Goal: Task Accomplishment & Management: Manage account settings

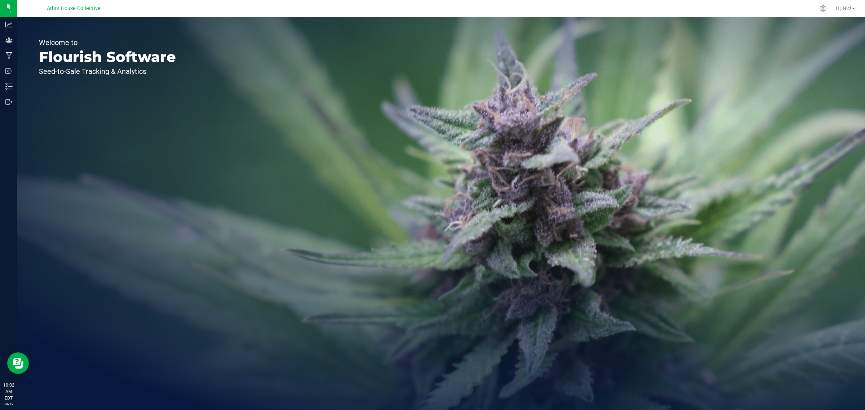
click at [500, 95] on div "Welcome to Flourish Software Seed-to-Sale Tracking & Analytics" at bounding box center [440, 213] width 847 height 393
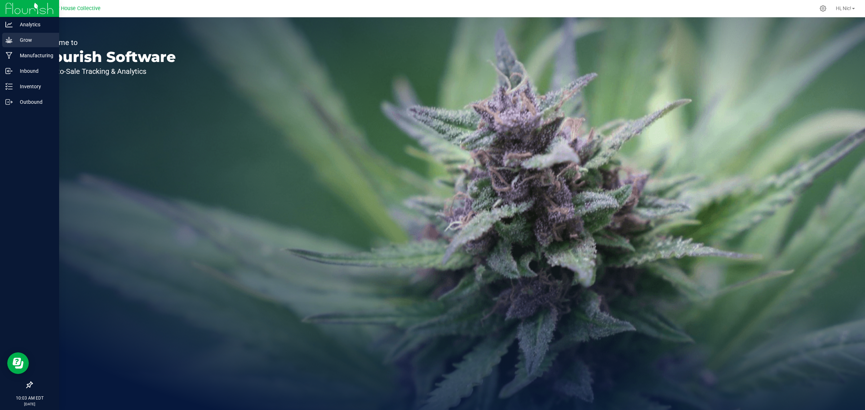
click at [32, 44] on p "Grow" at bounding box center [34, 40] width 43 height 9
click at [26, 41] on p "Grow" at bounding box center [34, 40] width 43 height 9
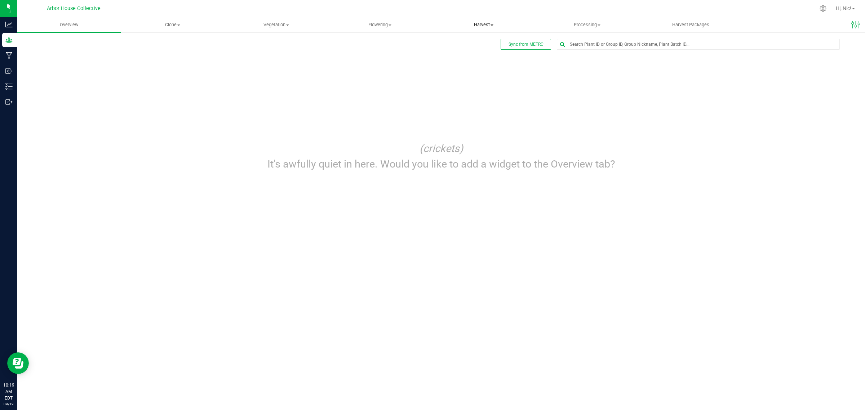
click at [491, 24] on span at bounding box center [491, 24] width 3 height 1
click at [598, 25] on span at bounding box center [598, 24] width 3 height 1
click at [593, 50] on span "Processing harvests" at bounding box center [568, 52] width 67 height 6
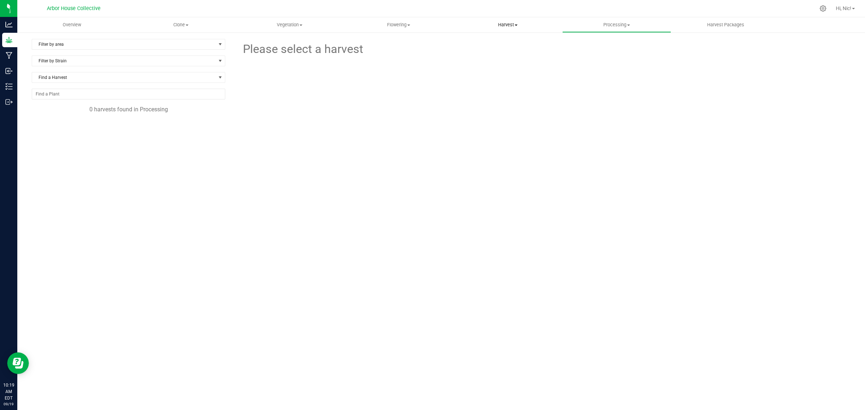
click at [517, 26] on span "Harvest" at bounding box center [508, 25] width 108 height 6
click at [480, 43] on span "Harvests" at bounding box center [473, 43] width 40 height 6
click at [78, 129] on span "H42-[02]-F3-9.10.25" at bounding box center [73, 129] width 53 height 7
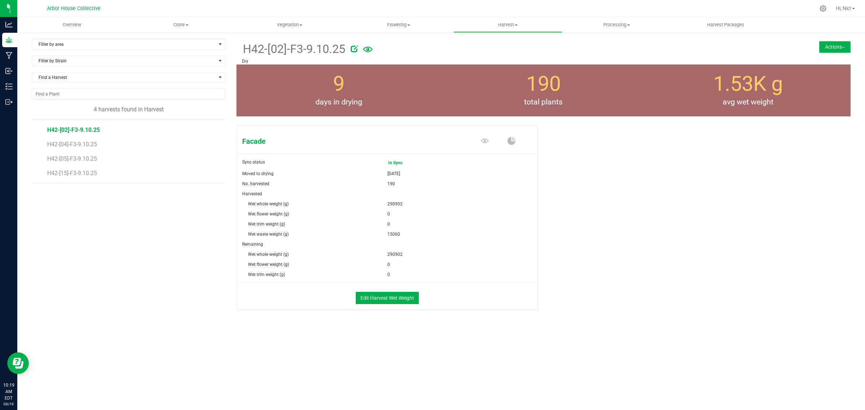
click at [836, 49] on button "Actions" at bounding box center [834, 47] width 31 height 12
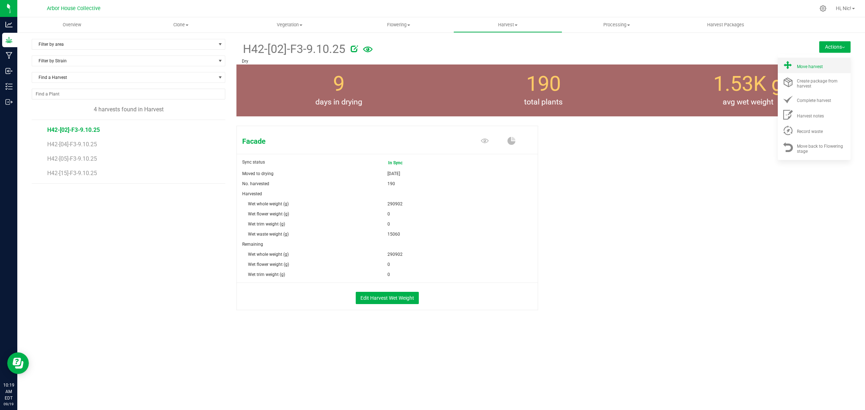
click at [830, 65] on div "Move harvest" at bounding box center [821, 66] width 49 height 8
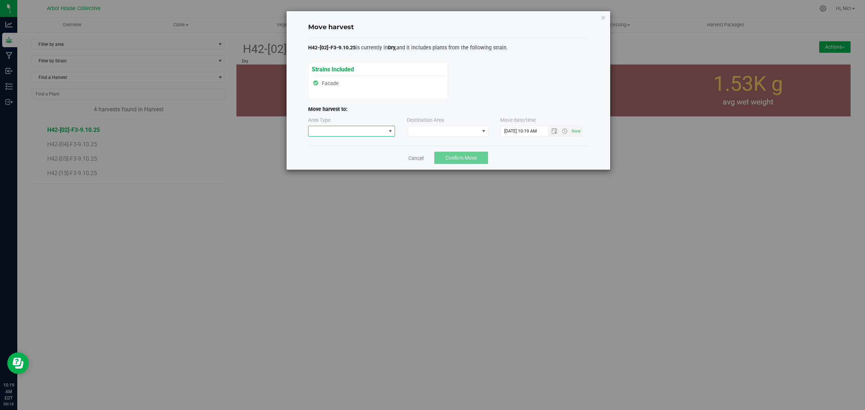
click at [370, 134] on span at bounding box center [346, 131] width 77 height 10
click at [364, 157] on li "Processing" at bounding box center [351, 157] width 86 height 12
click at [449, 132] on span at bounding box center [443, 131] width 72 height 10
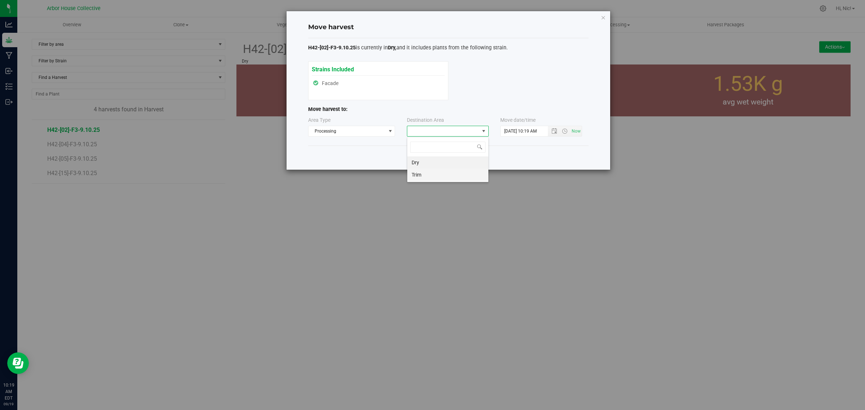
click at [438, 172] on li "Trim" at bounding box center [447, 175] width 81 height 12
click at [555, 130] on span "Open the date view" at bounding box center [554, 131] width 6 height 6
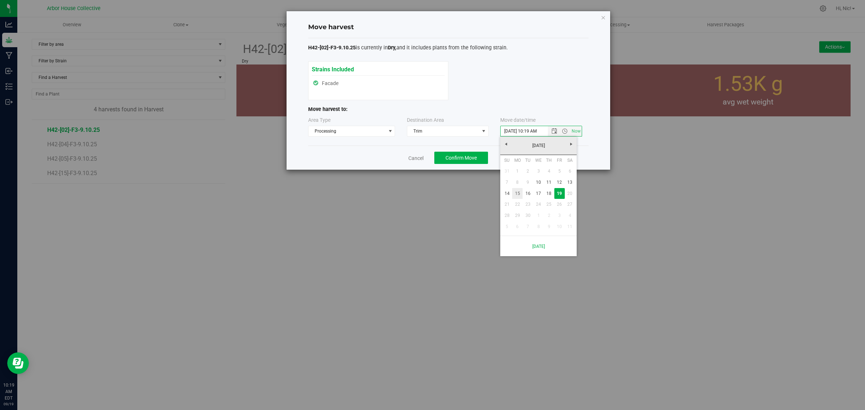
click at [519, 193] on link "15" at bounding box center [517, 193] width 10 height 11
type input "9/15/2025 10:19 AM"
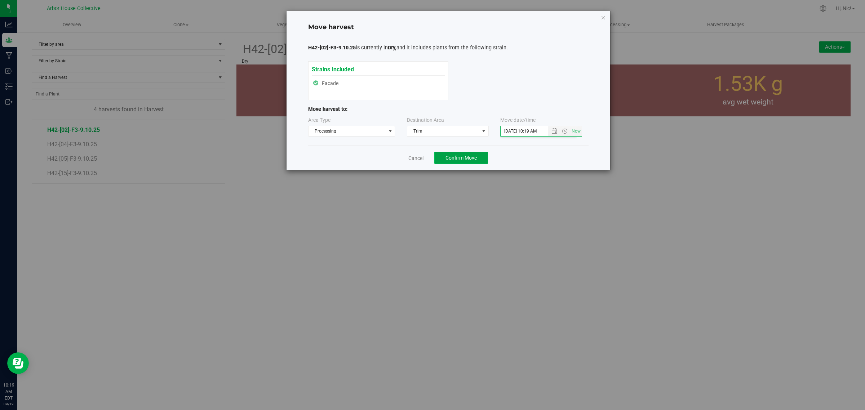
click at [470, 162] on button "Confirm Move" at bounding box center [461, 158] width 54 height 12
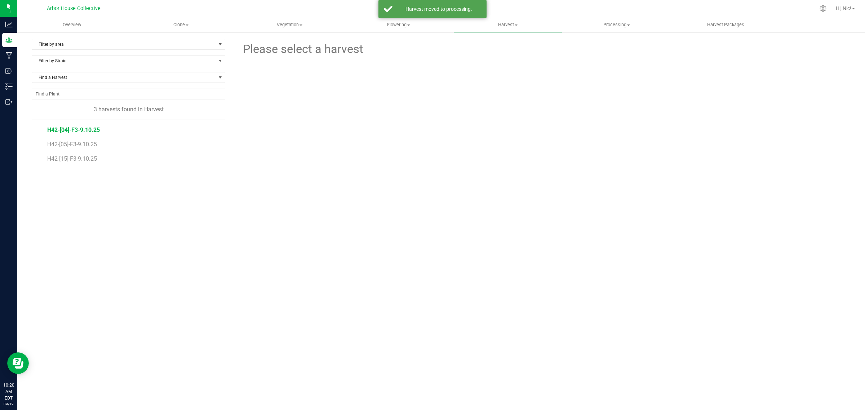
click at [76, 130] on span "H42-[04]-F3-9.10.25" at bounding box center [73, 129] width 53 height 7
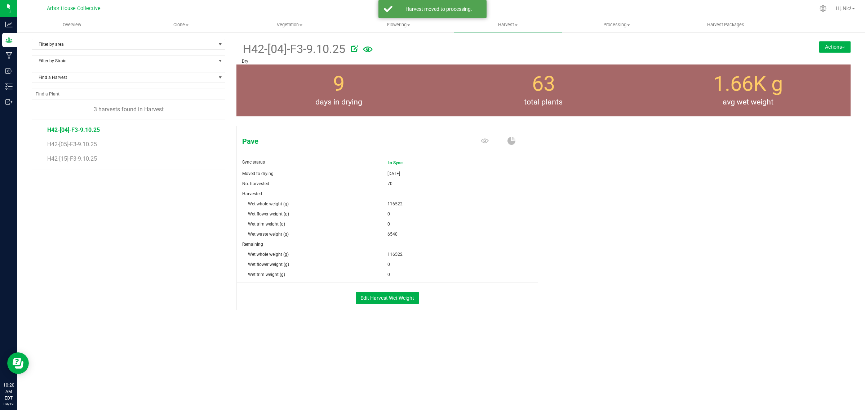
click at [846, 47] on button "Actions" at bounding box center [834, 47] width 31 height 12
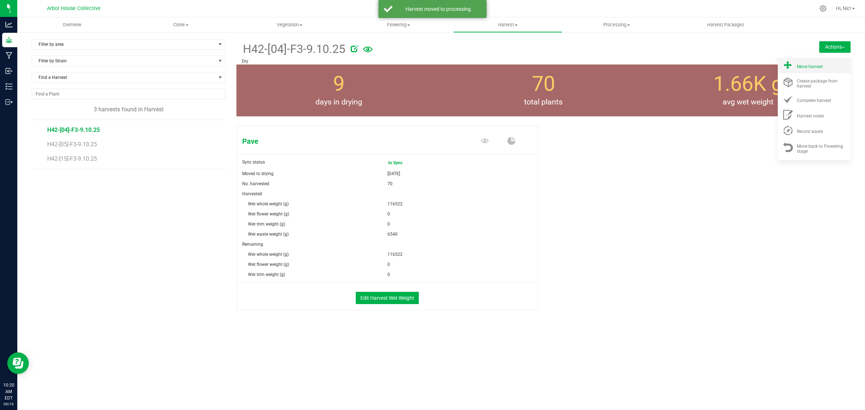
click at [833, 62] on div "Move harvest" at bounding box center [821, 66] width 49 height 8
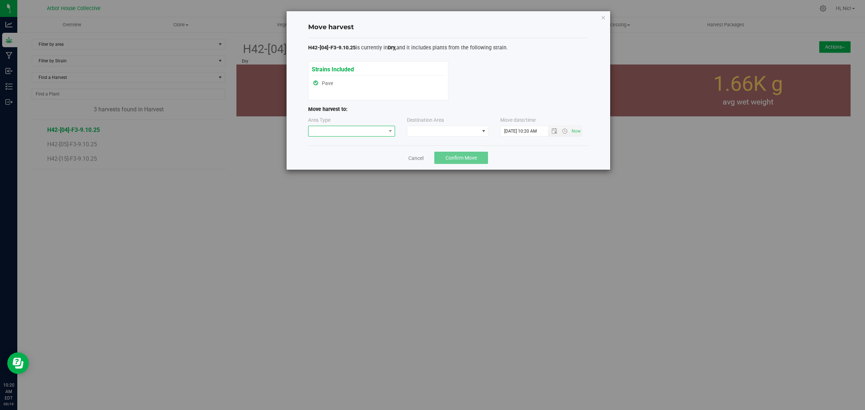
click at [367, 133] on span at bounding box center [346, 131] width 77 height 10
click at [359, 158] on li "Processing" at bounding box center [351, 157] width 86 height 12
click at [435, 135] on span at bounding box center [443, 131] width 72 height 10
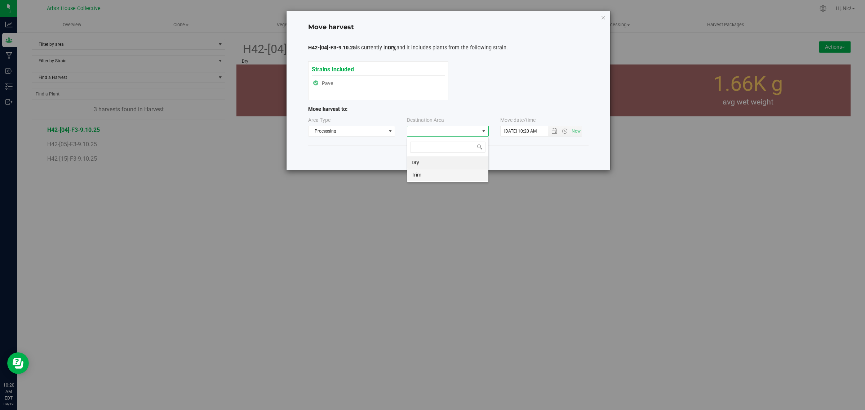
click at [432, 174] on li "Trim" at bounding box center [447, 175] width 81 height 12
click at [554, 134] on span "Open the date view" at bounding box center [554, 131] width 6 height 6
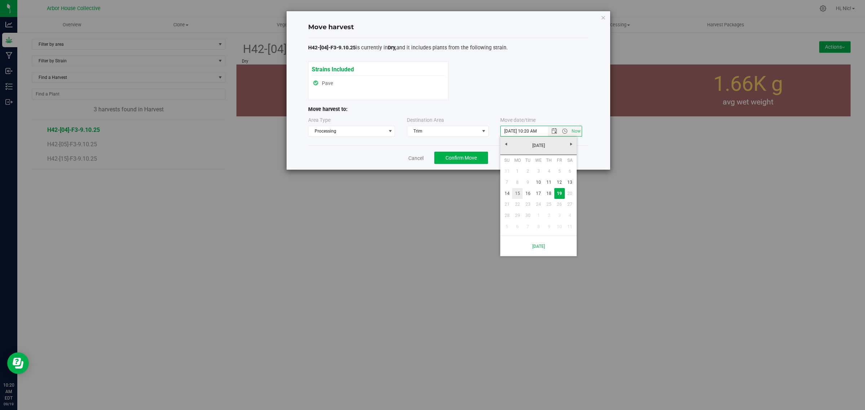
click at [514, 195] on link "15" at bounding box center [517, 193] width 10 height 11
type input "9/15/2025 10:20 AM"
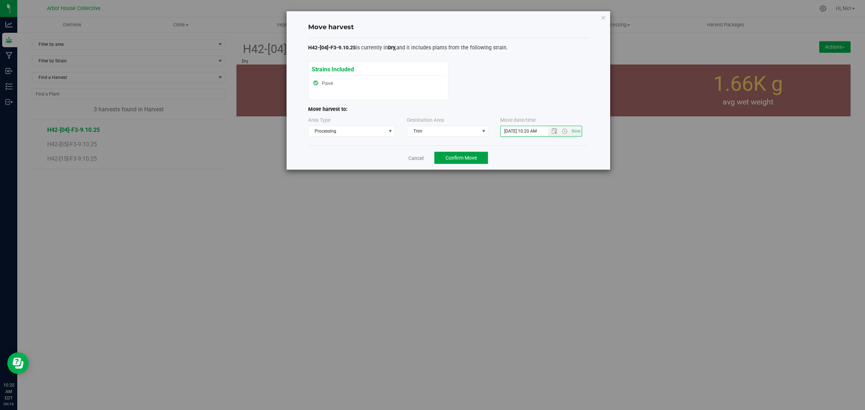
click at [460, 159] on span "Confirm Move" at bounding box center [460, 158] width 31 height 6
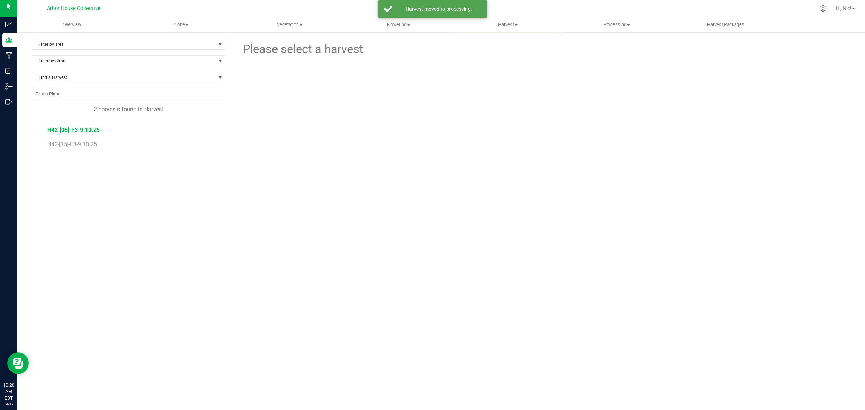
click at [93, 128] on span "H42-[05]-F3-9.10.25" at bounding box center [73, 129] width 53 height 7
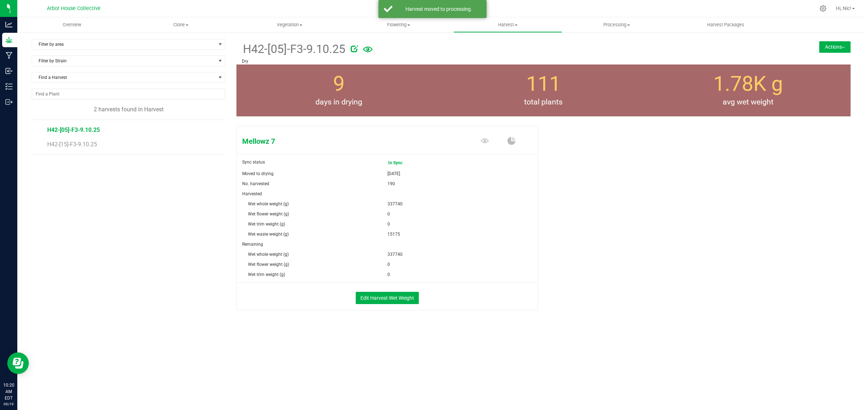
click at [847, 47] on button "Actions" at bounding box center [834, 47] width 31 height 12
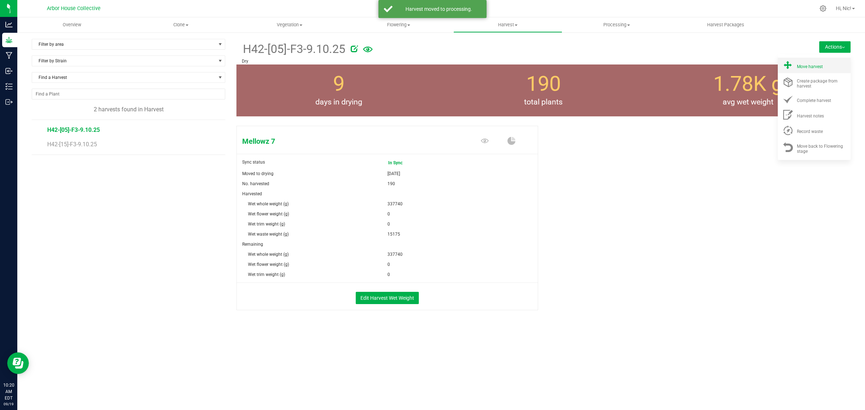
click at [830, 68] on div "Move harvest" at bounding box center [821, 66] width 49 height 8
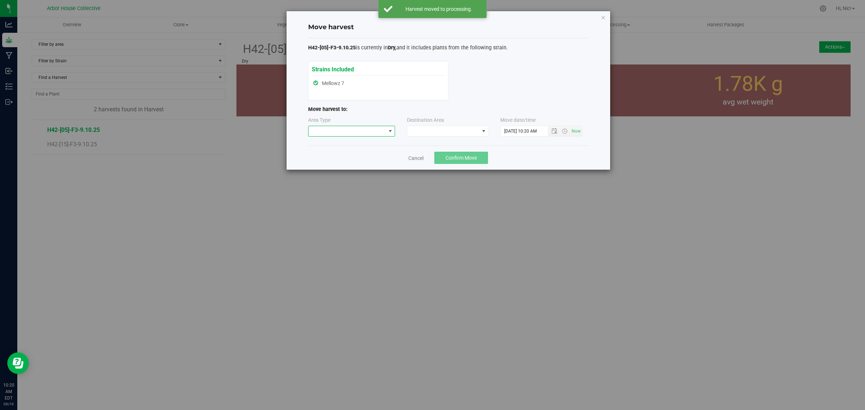
click at [376, 134] on span at bounding box center [346, 131] width 77 height 10
click at [357, 156] on li "Processing" at bounding box center [351, 157] width 86 height 12
click at [480, 131] on span at bounding box center [483, 131] width 9 height 10
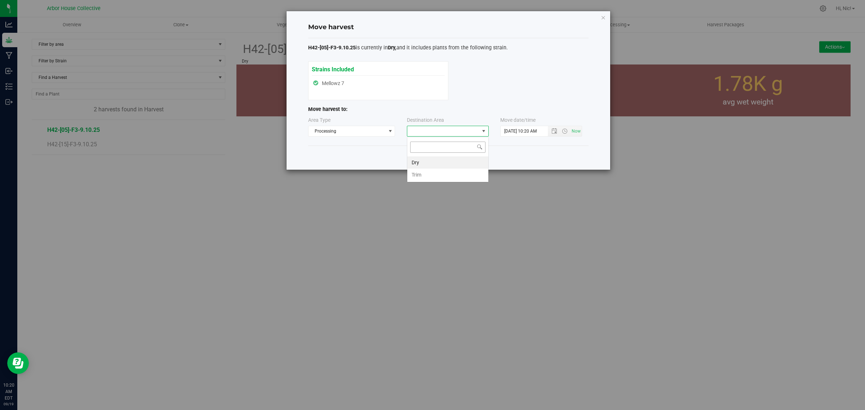
scroll to position [11, 82]
click at [427, 173] on li "Trim" at bounding box center [447, 175] width 81 height 12
click at [552, 133] on span "Open the date view" at bounding box center [554, 131] width 6 height 6
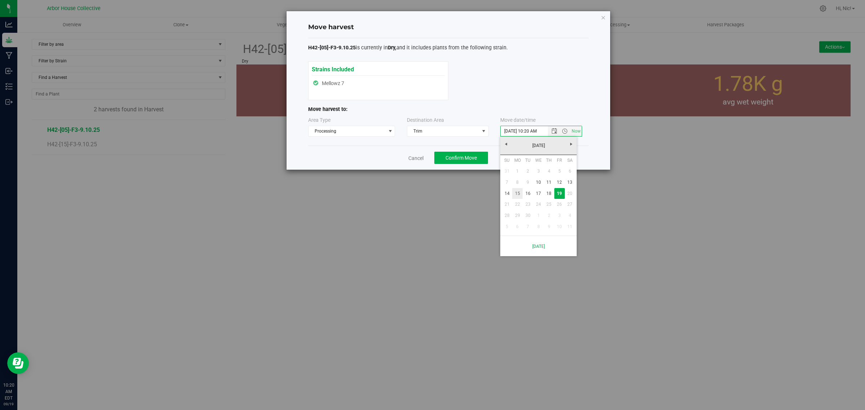
click at [521, 195] on link "15" at bounding box center [517, 193] width 10 height 11
type input "9/15/2025 10:20 AM"
click at [469, 157] on span "Confirm Move" at bounding box center [460, 158] width 31 height 6
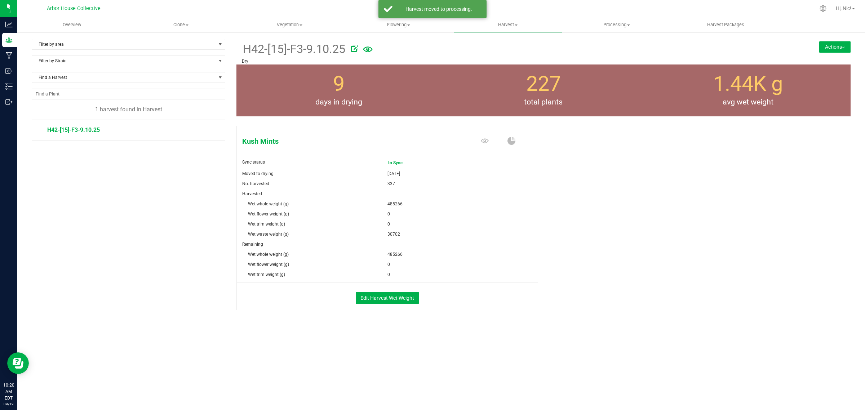
click at [78, 132] on span "H42-[15]-F3-9.10.25" at bounding box center [73, 129] width 53 height 7
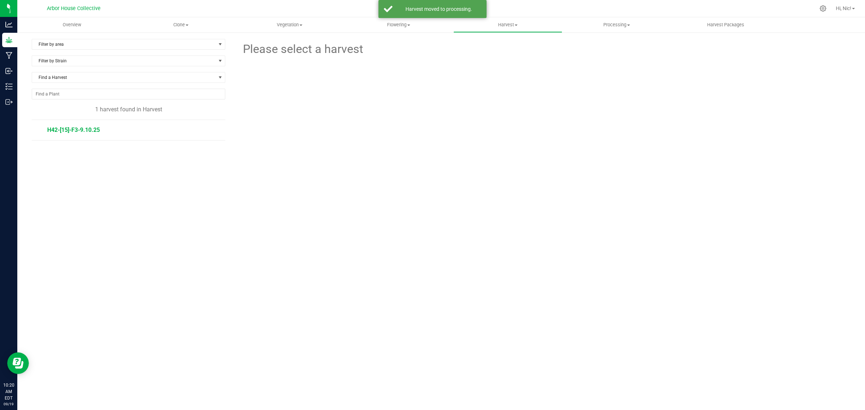
click at [78, 132] on span "H42-[15]-F3-9.10.25" at bounding box center [73, 129] width 53 height 7
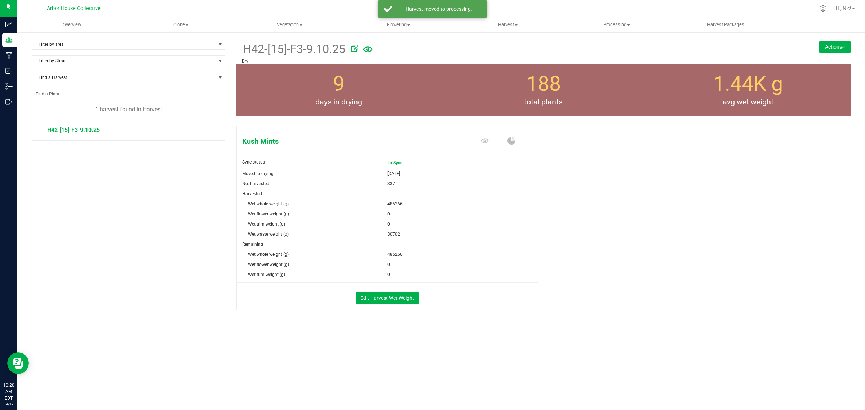
click at [831, 44] on button "Actions" at bounding box center [834, 47] width 31 height 12
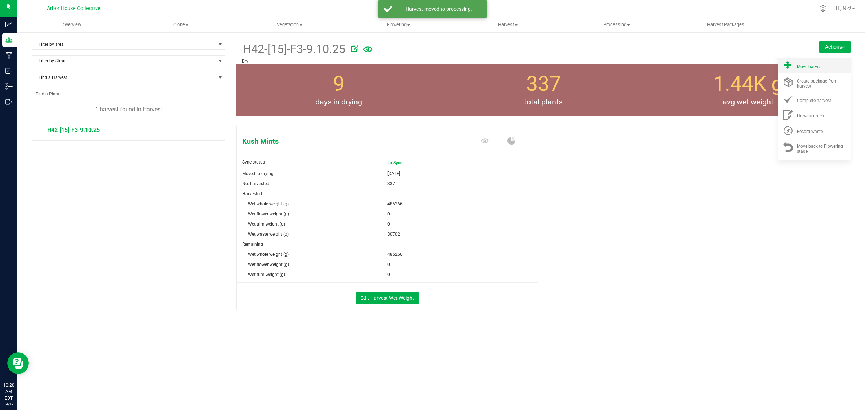
click at [813, 66] on span "Move harvest" at bounding box center [810, 66] width 26 height 5
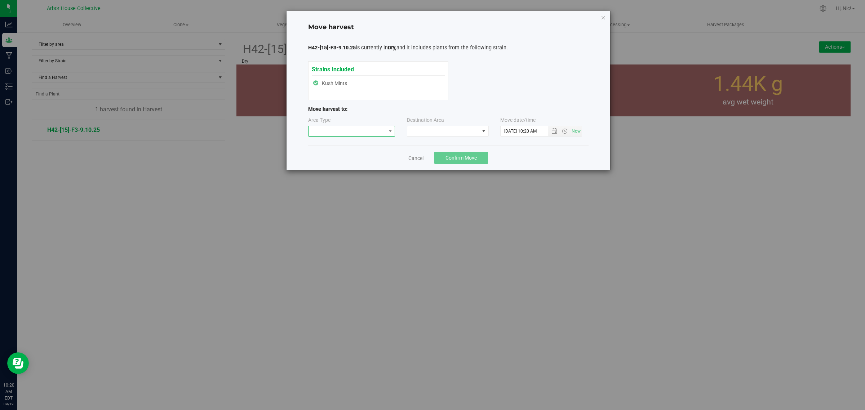
click at [343, 132] on span at bounding box center [346, 131] width 77 height 10
drag, startPoint x: 342, startPoint y: 155, endPoint x: 351, endPoint y: 154, distance: 8.4
click at [342, 155] on li "Processing" at bounding box center [351, 157] width 86 height 12
click at [421, 134] on span at bounding box center [443, 131] width 72 height 10
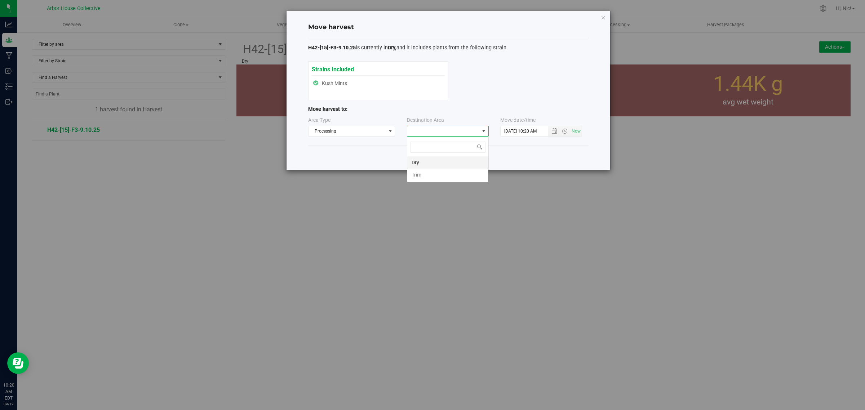
scroll to position [11, 82]
click at [423, 177] on li "Trim" at bounding box center [447, 175] width 81 height 12
click at [555, 132] on span "Open the date view" at bounding box center [554, 131] width 6 height 6
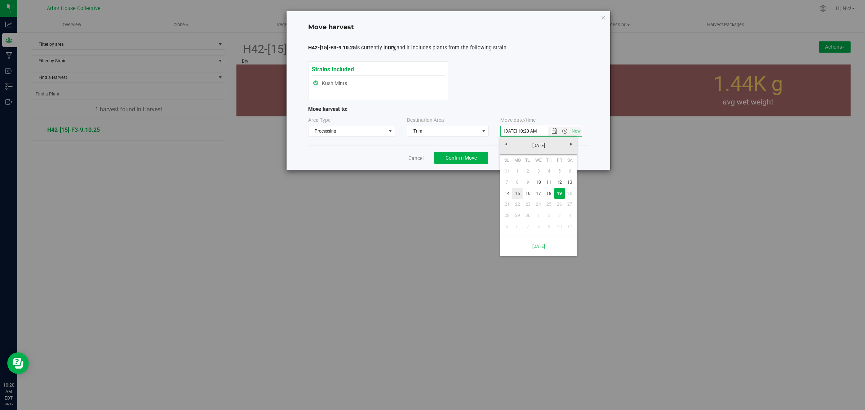
click at [517, 193] on link "15" at bounding box center [517, 193] width 10 height 11
type input "9/15/2025 10:20 AM"
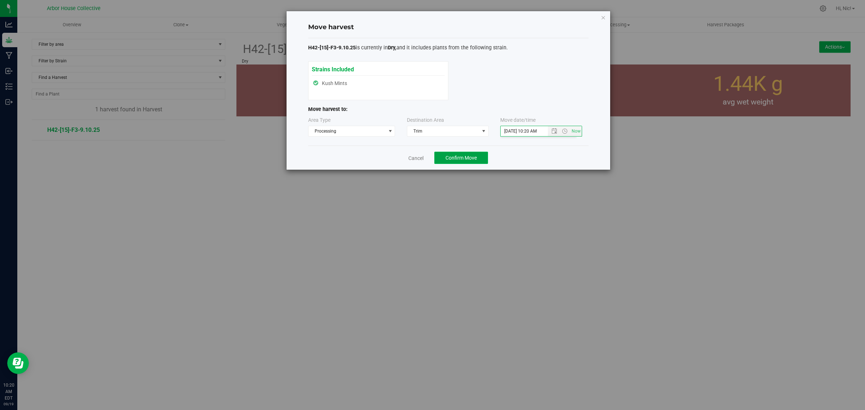
click at [465, 159] on span "Confirm Move" at bounding box center [460, 158] width 31 height 6
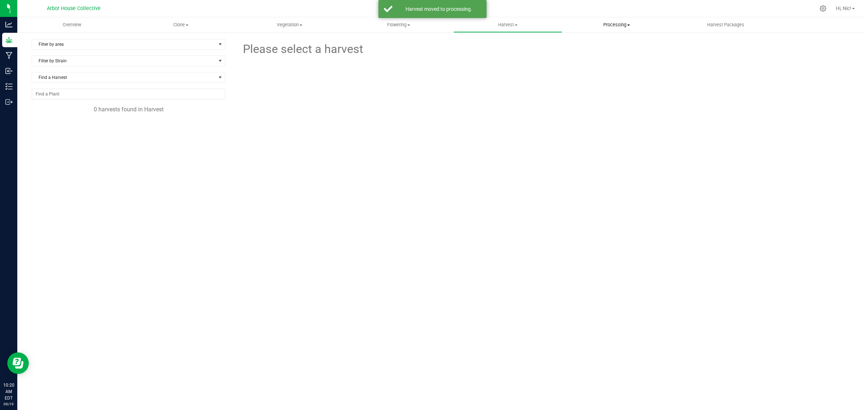
click at [627, 24] on span at bounding box center [628, 24] width 3 height 1
click at [623, 58] on li "Processing plants" at bounding box center [616, 61] width 109 height 9
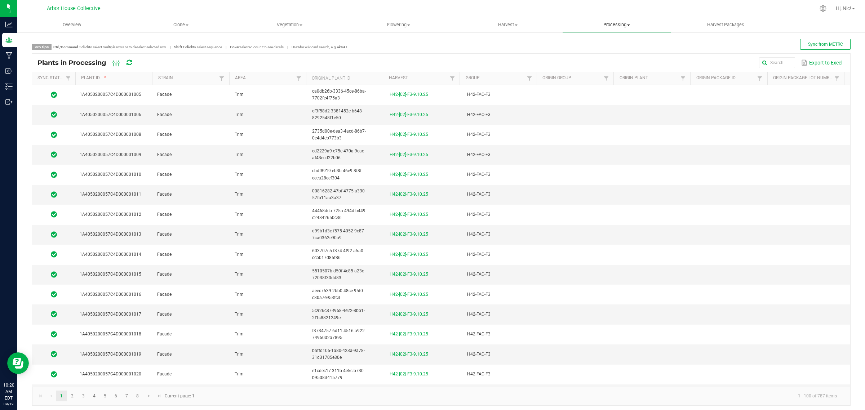
click at [630, 24] on span "Processing" at bounding box center [616, 25] width 108 height 6
click at [623, 50] on span "Processing harvests" at bounding box center [595, 52] width 67 height 6
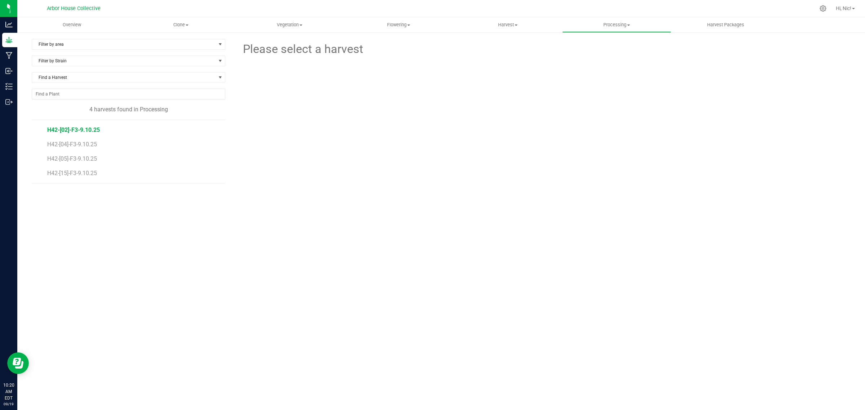
click at [82, 133] on span "H42-[02]-F3-9.10.25" at bounding box center [73, 129] width 53 height 7
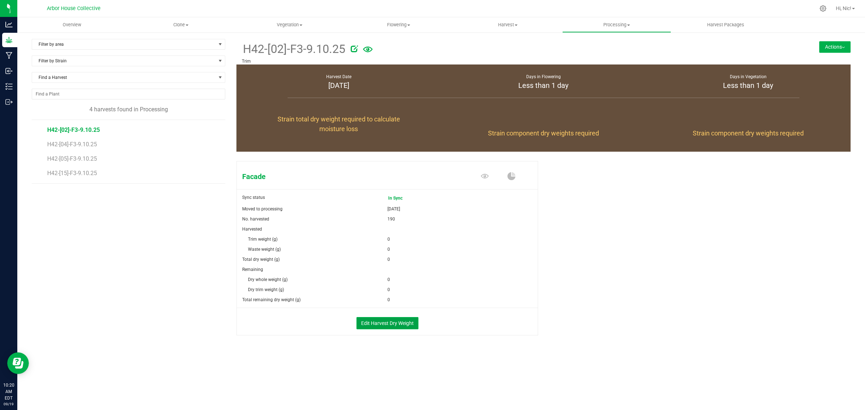
click at [393, 325] on button "Edit Harvest Dry Weight" at bounding box center [387, 323] width 62 height 12
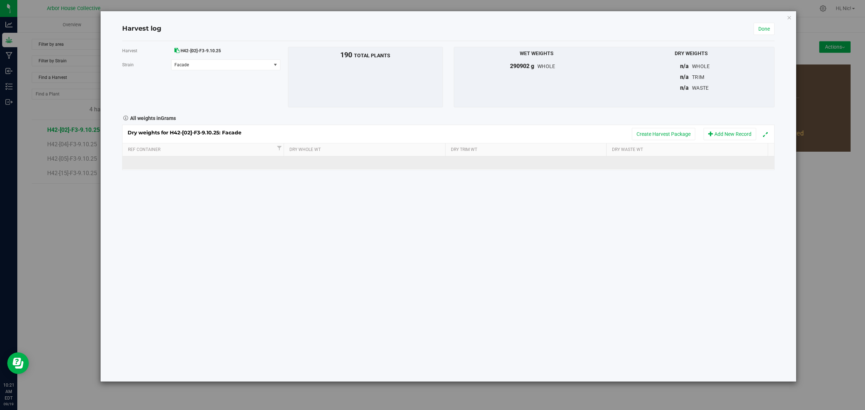
click at [331, 159] on td at bounding box center [366, 162] width 163 height 13
type input "40520"
click at [513, 161] on td at bounding box center [529, 162] width 163 height 13
type input "6560"
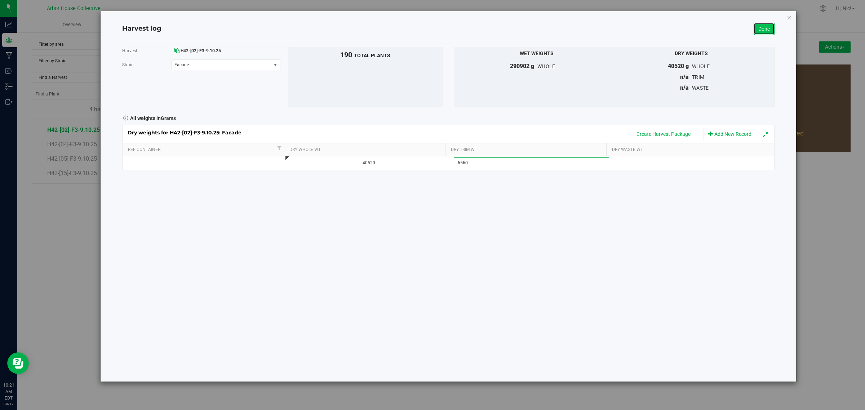
click at [767, 33] on link "Done" at bounding box center [763, 29] width 21 height 12
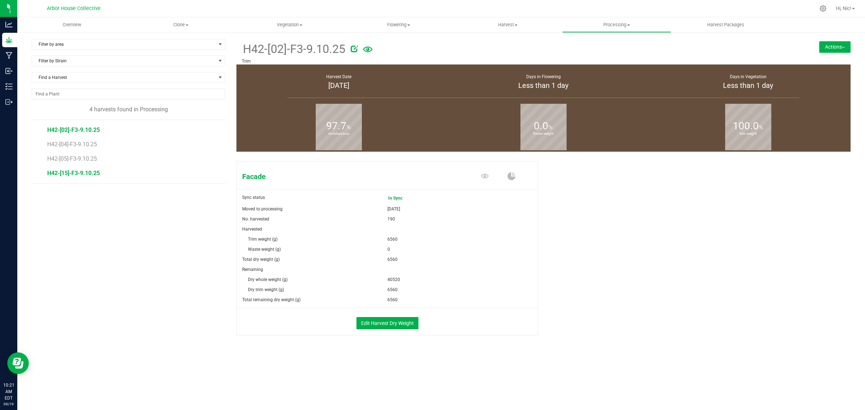
click at [73, 175] on span "H42-[15]-F3-9.10.25" at bounding box center [73, 173] width 53 height 7
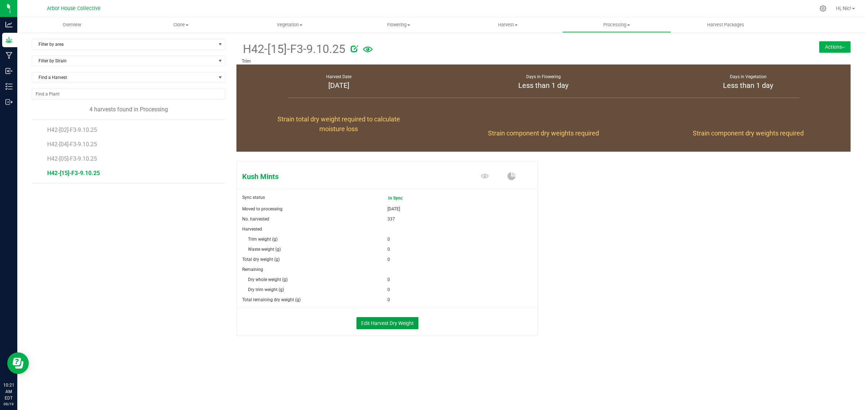
click at [392, 325] on button "Edit Harvest Dry Weight" at bounding box center [387, 323] width 62 height 12
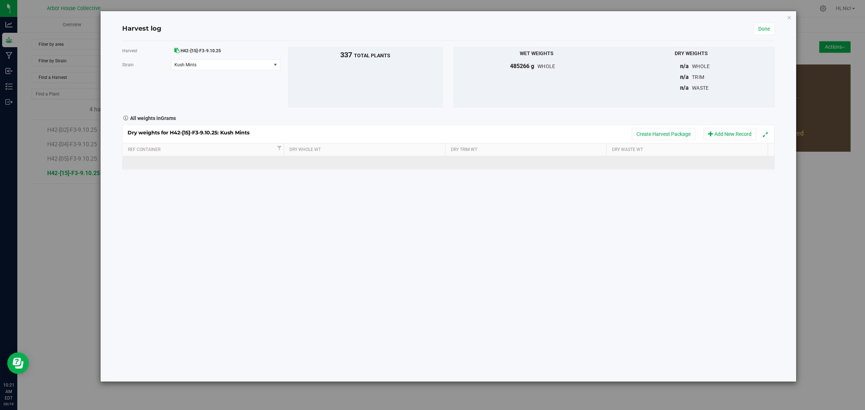
click at [350, 160] on td at bounding box center [366, 162] width 163 height 13
type input "82660"
click at [520, 166] on td at bounding box center [529, 162] width 163 height 13
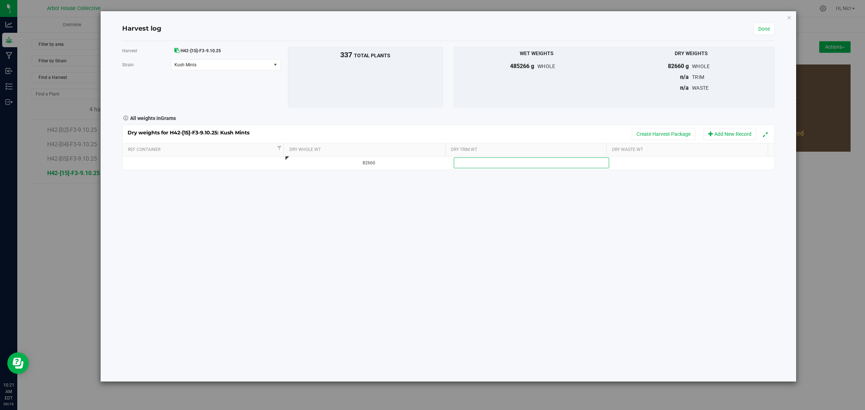
type input "20240"
click at [610, 241] on div "Harvest H42-[15]-F3-9.10.25 Strain Kush Mints Select strain Kush Mints To bulk …" at bounding box center [448, 211] width 652 height 340
click at [767, 26] on link "Done" at bounding box center [763, 29] width 21 height 12
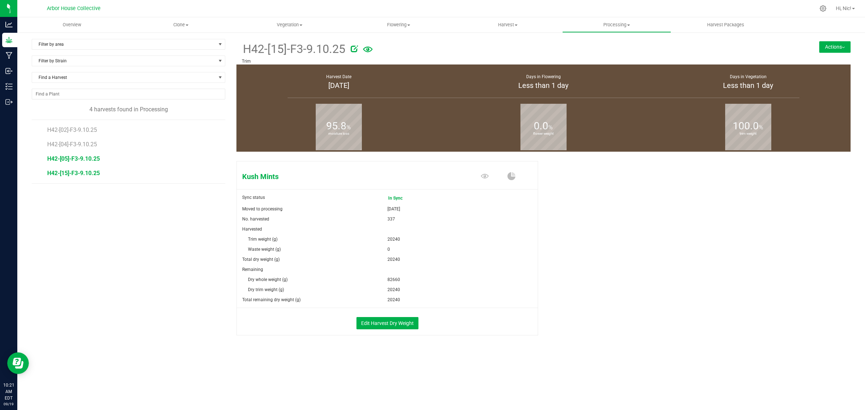
click at [85, 161] on span "H42-[05]-F3-9.10.25" at bounding box center [73, 158] width 53 height 7
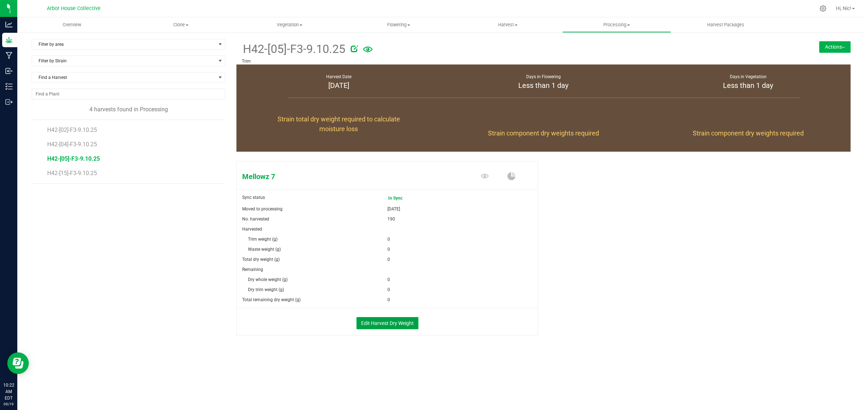
click at [408, 328] on button "Edit Harvest Dry Weight" at bounding box center [387, 323] width 62 height 12
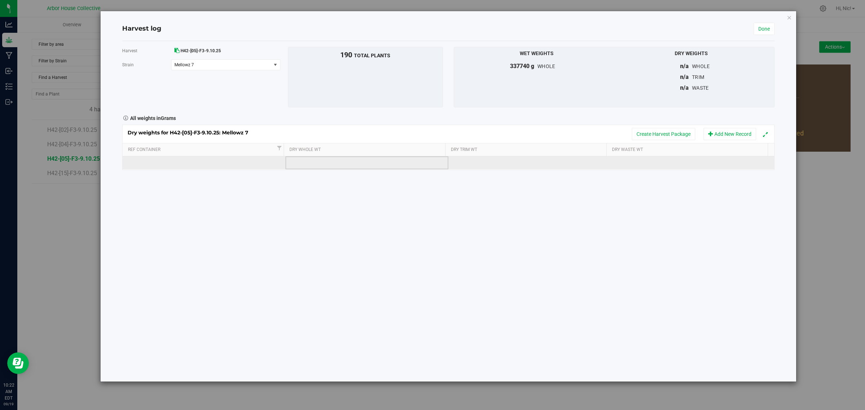
click at [322, 161] on td at bounding box center [366, 162] width 163 height 13
type input "42880"
click at [479, 163] on td at bounding box center [529, 162] width 163 height 13
type input "6980"
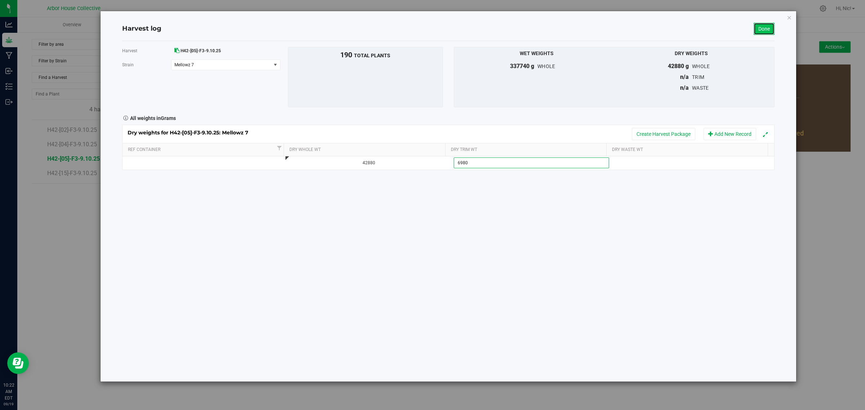
click at [763, 30] on link "Done" at bounding box center [763, 29] width 21 height 12
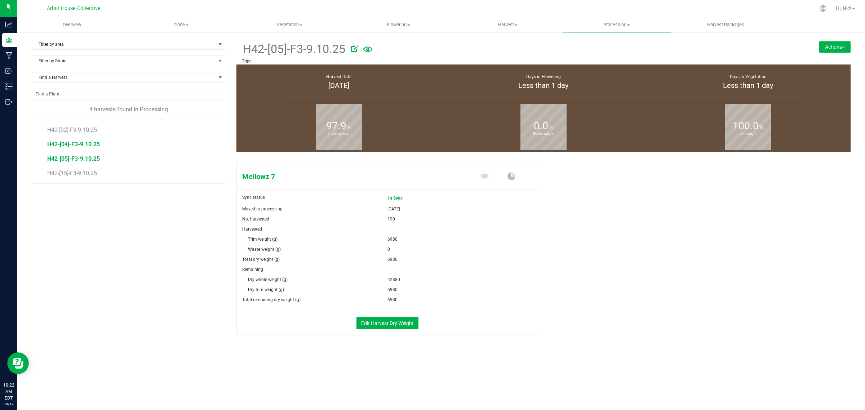
click at [71, 148] on span "H42-[04]-F3-9.10.25" at bounding box center [73, 144] width 53 height 7
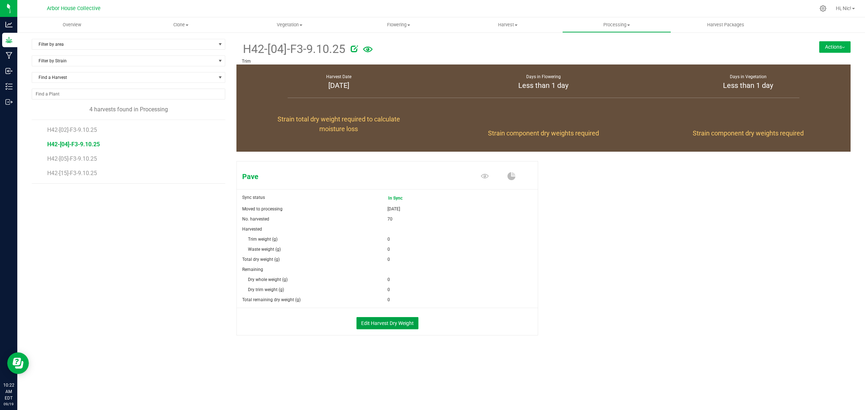
click at [387, 328] on button "Edit Harvest Dry Weight" at bounding box center [387, 323] width 62 height 12
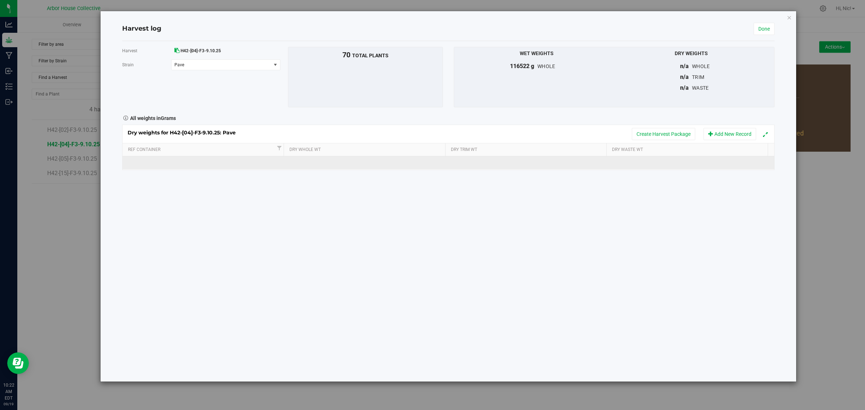
click at [341, 166] on td at bounding box center [366, 162] width 163 height 13
type input "21740"
click at [489, 165] on td at bounding box center [529, 162] width 163 height 13
type input "2140"
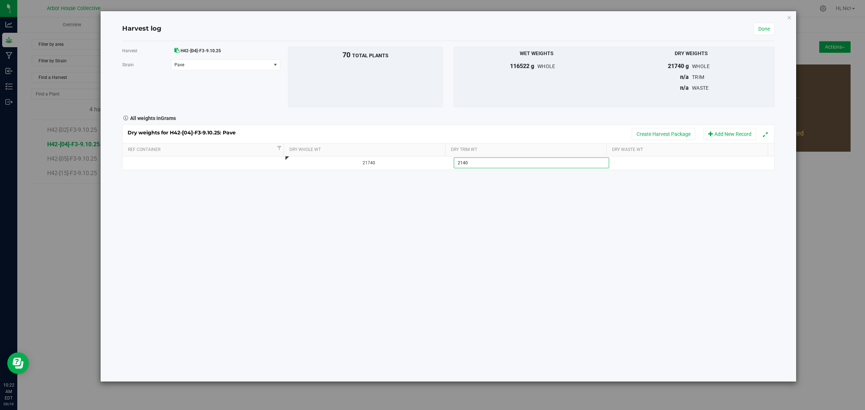
click at [489, 204] on div "Harvest H42-[04]-F3-9.10.25 Strain Pave Select strain Pave To bulk upload trim …" at bounding box center [448, 211] width 652 height 340
click at [764, 32] on link "Done" at bounding box center [763, 29] width 21 height 12
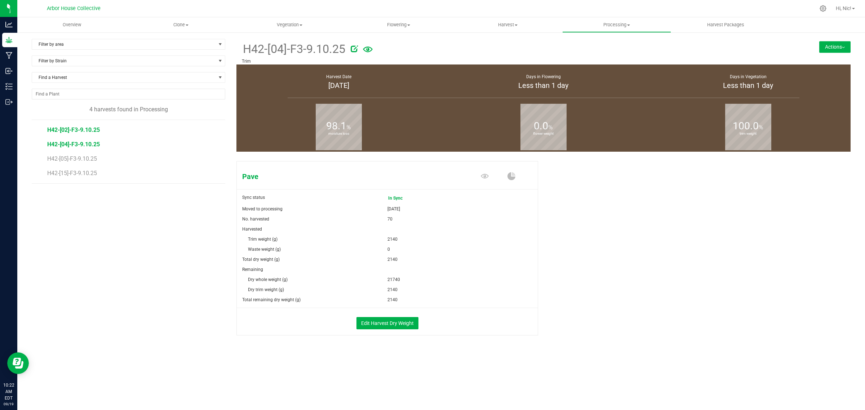
click at [90, 130] on span "H42-[02]-F3-9.10.25" at bounding box center [73, 129] width 53 height 7
click at [402, 325] on button "Edit Harvest Dry Weight" at bounding box center [387, 323] width 62 height 12
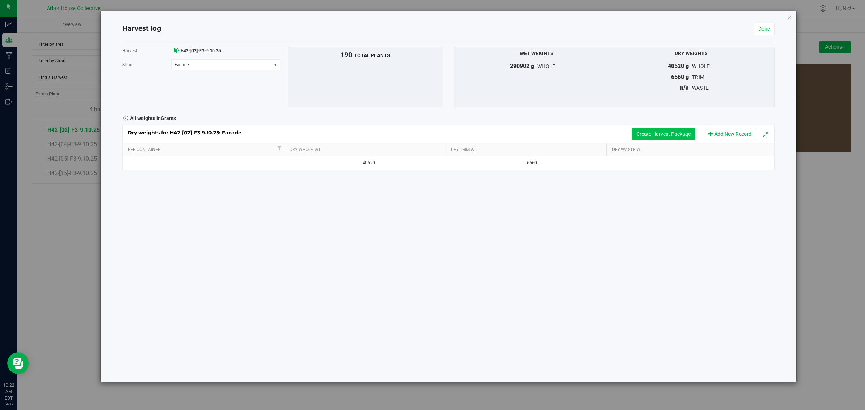
click at [673, 134] on button "Create Harvest Package" at bounding box center [663, 134] width 63 height 12
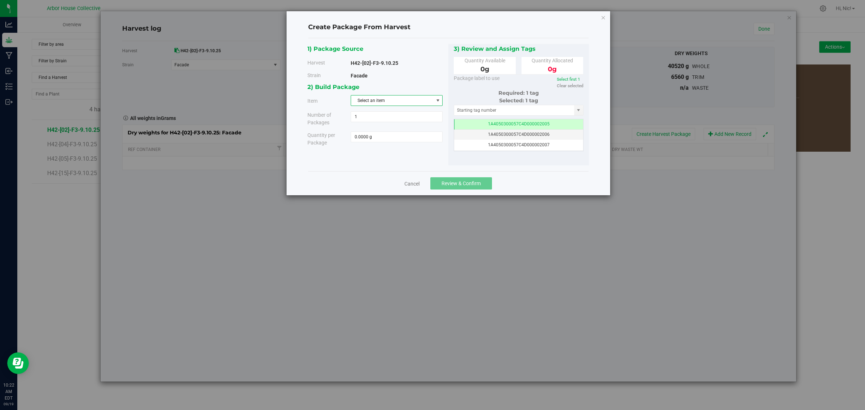
click at [405, 102] on span "Select an item" at bounding box center [392, 100] width 82 height 10
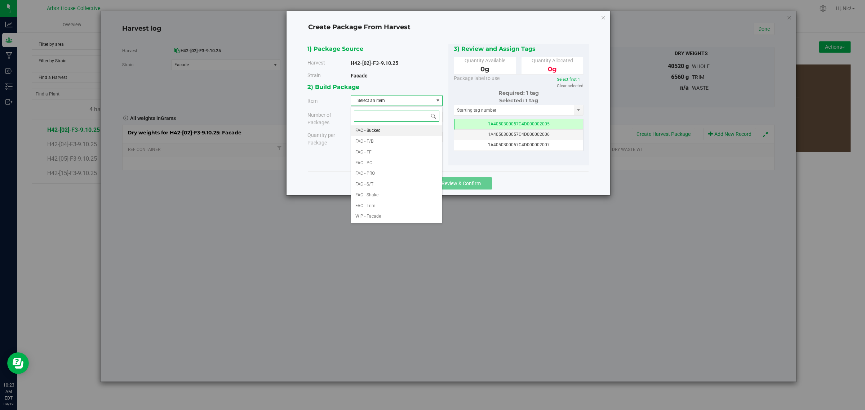
click at [379, 134] on span "FAC - Bucked" at bounding box center [367, 130] width 25 height 9
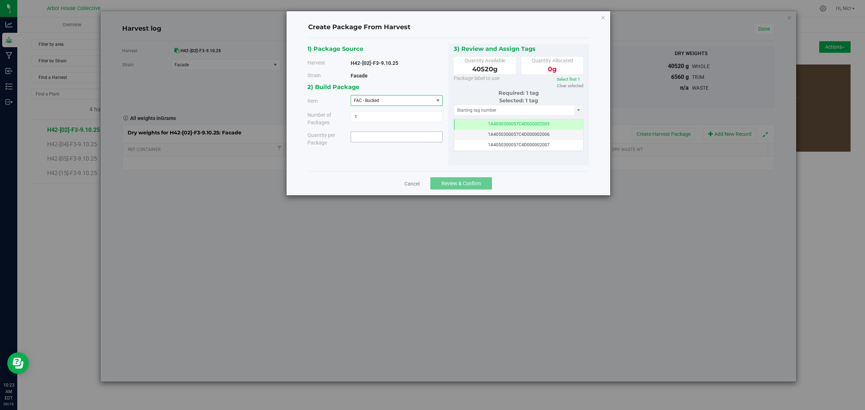
click at [382, 137] on span at bounding box center [397, 136] width 92 height 11
type input "21360"
type input "21360.0000 g"
click at [393, 152] on div "1) Package Source Harvest H42-[02]-F3-9.10.25 Strain Facade FAC - FF" at bounding box center [447, 105] width 281 height 122
click at [570, 80] on link "Select first 1" at bounding box center [568, 79] width 23 height 5
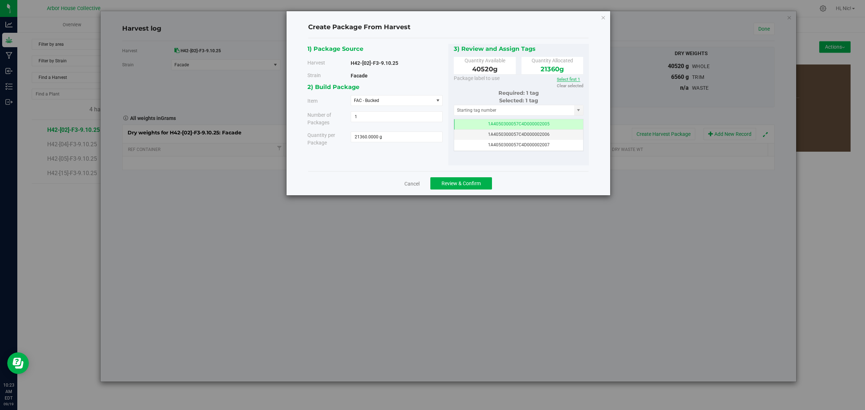
click at [571, 79] on link "Select first 1" at bounding box center [568, 79] width 23 height 5
click at [539, 124] on span "1A4050300057C4D000002005" at bounding box center [519, 123] width 62 height 5
click at [575, 80] on link "Select first 1" at bounding box center [571, 79] width 23 height 5
click at [467, 186] on span "Review & Confirm" at bounding box center [460, 183] width 39 height 6
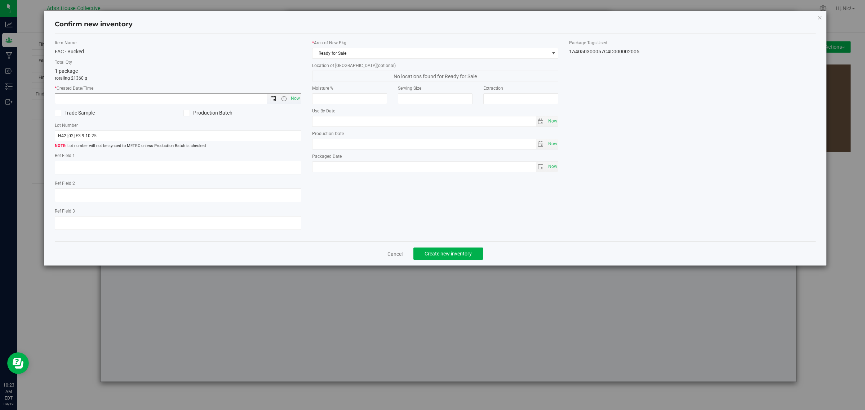
click at [273, 98] on span "Open the date view" at bounding box center [273, 99] width 6 height 6
click at [114, 160] on link "19" at bounding box center [114, 160] width 10 height 11
type input "9/19/2025 10:23 AM"
click at [184, 138] on input "H42-[02]-F3-9.10.25" at bounding box center [178, 135] width 246 height 11
type input "H42-[02]-F3-9.10.25 (B1)"
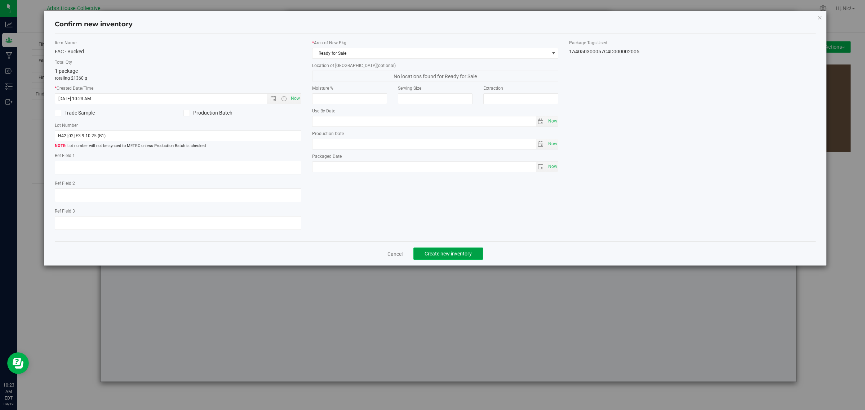
click at [439, 253] on span "Create new inventory" at bounding box center [447, 254] width 47 height 6
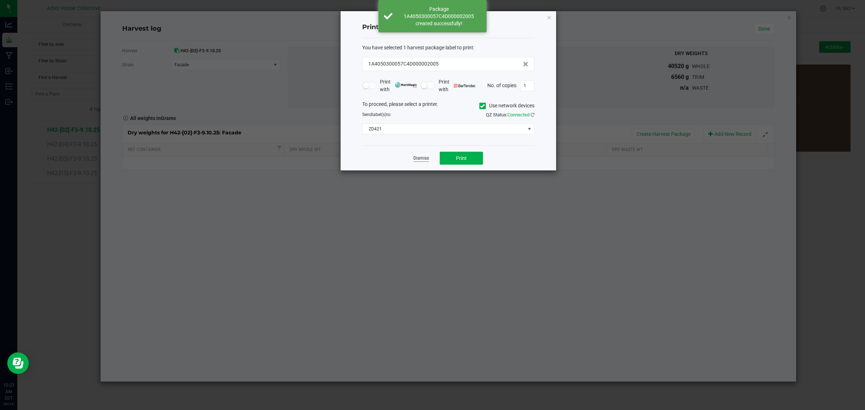
click at [422, 161] on link "Dismiss" at bounding box center [420, 158] width 15 height 6
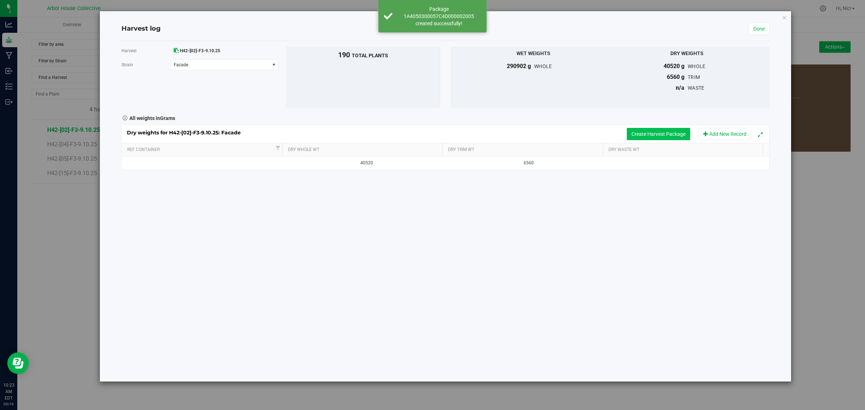
click at [660, 134] on button "Create Harvest Package" at bounding box center [657, 134] width 63 height 12
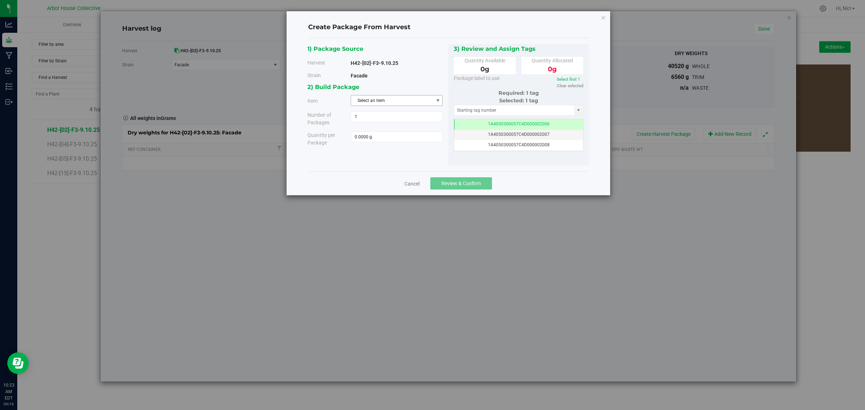
click at [396, 101] on span "Select an item" at bounding box center [392, 100] width 82 height 10
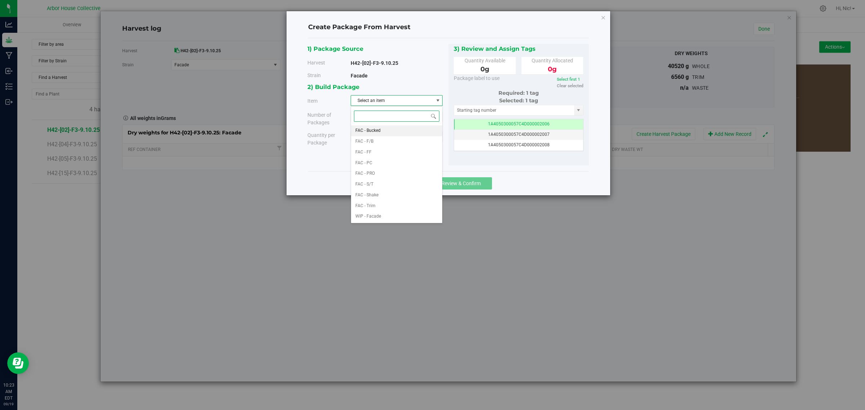
click at [379, 130] on span "FAC - Bucked" at bounding box center [367, 130] width 25 height 9
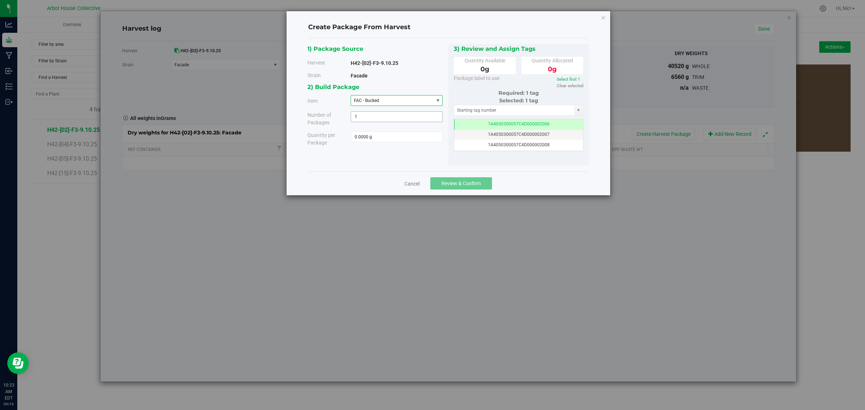
click at [377, 117] on span "1 1" at bounding box center [397, 116] width 92 height 11
click at [377, 117] on input "1" at bounding box center [396, 117] width 91 height 10
click at [374, 138] on span at bounding box center [397, 136] width 92 height 11
type input "19160"
type input "19160.0000 g"
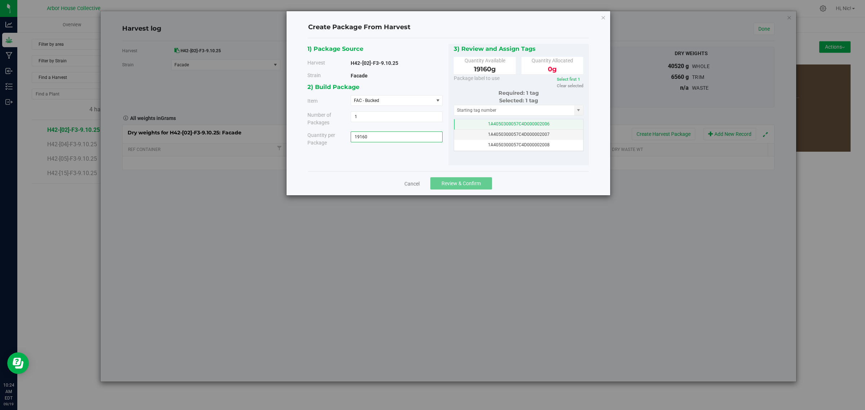
click at [525, 125] on span "1A4050300057C4D000002006" at bounding box center [519, 123] width 62 height 5
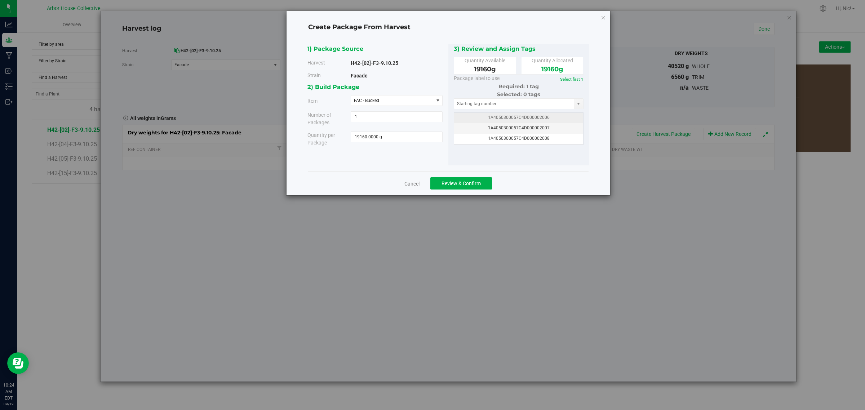
click at [532, 117] on span "1A4050300057C4D000002006" at bounding box center [519, 117] width 62 height 5
click at [474, 184] on span "Review & Confirm" at bounding box center [460, 183] width 39 height 6
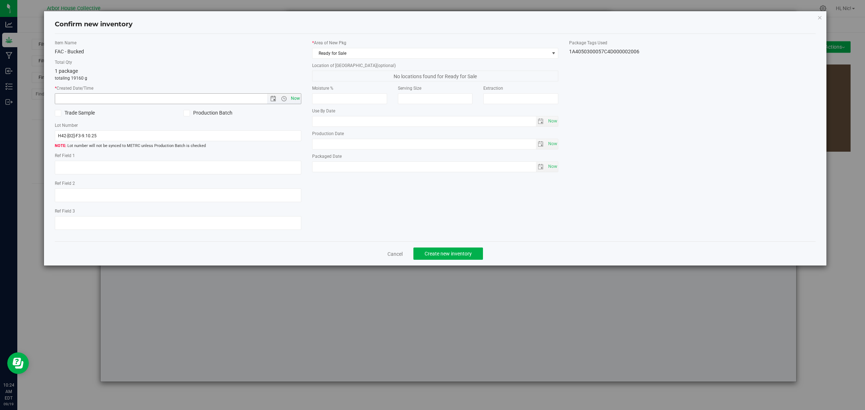
click at [295, 98] on span "Now" at bounding box center [295, 98] width 12 height 10
type input "9/19/2025 10:24 AM"
click at [155, 132] on input "H42-[02]-F3-9.10.25" at bounding box center [178, 135] width 246 height 11
type input "H42-[02]-F3-9.10.25 (B2)"
click at [444, 252] on span "Create new inventory" at bounding box center [447, 254] width 47 height 6
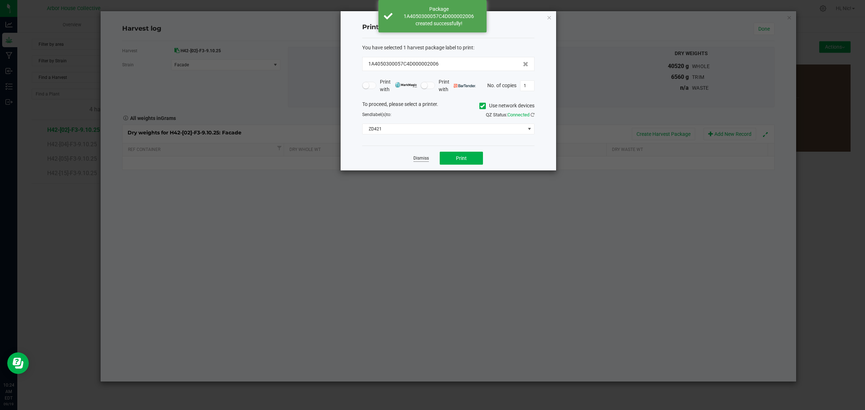
click at [425, 161] on link "Dismiss" at bounding box center [420, 158] width 15 height 6
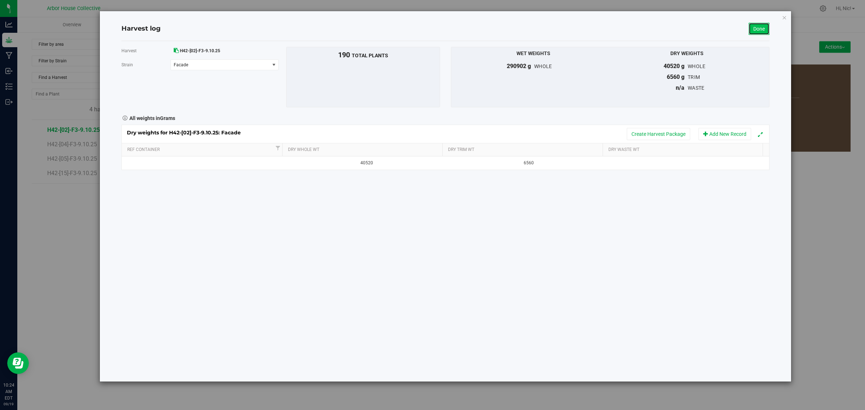
click at [761, 32] on link "Done" at bounding box center [758, 29] width 21 height 12
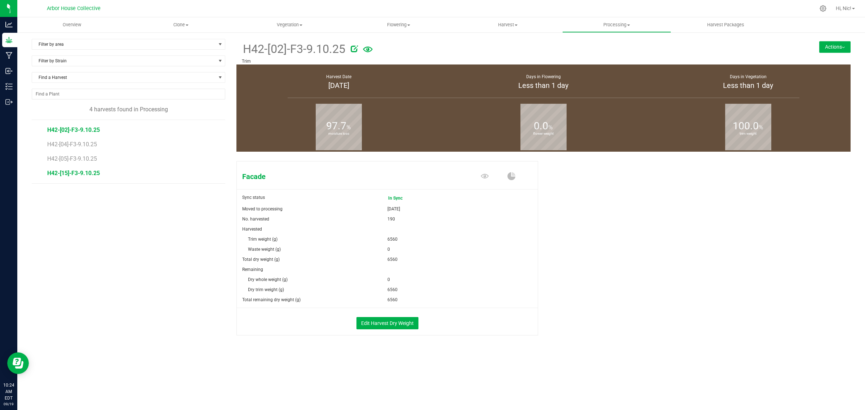
click at [82, 175] on span "H42-[15]-F3-9.10.25" at bounding box center [73, 173] width 53 height 7
click at [386, 321] on button "Edit Harvest Dry Weight" at bounding box center [387, 323] width 62 height 12
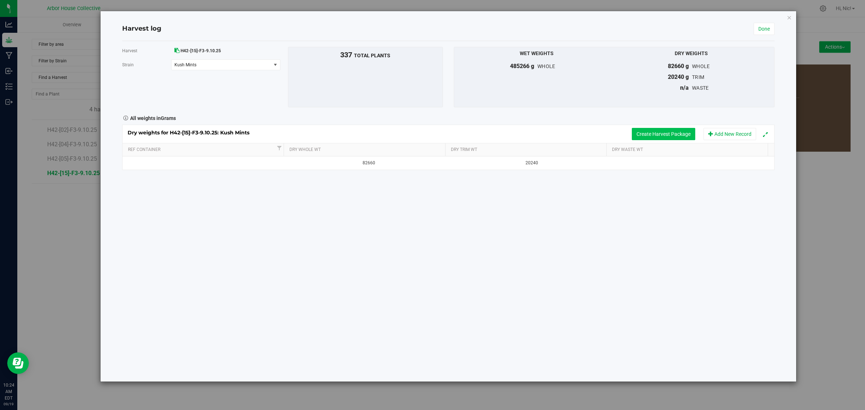
click at [658, 133] on button "Create Harvest Package" at bounding box center [663, 134] width 63 height 12
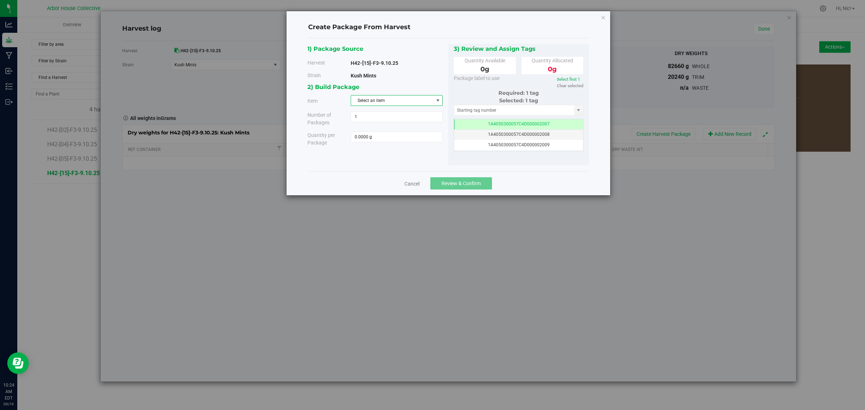
click at [392, 102] on span "Select an item" at bounding box center [392, 100] width 82 height 10
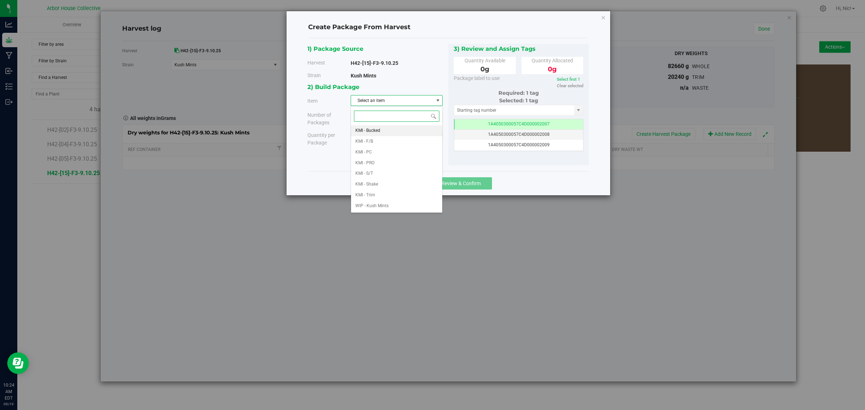
click at [393, 128] on li "KMI - Bucked" at bounding box center [396, 130] width 91 height 11
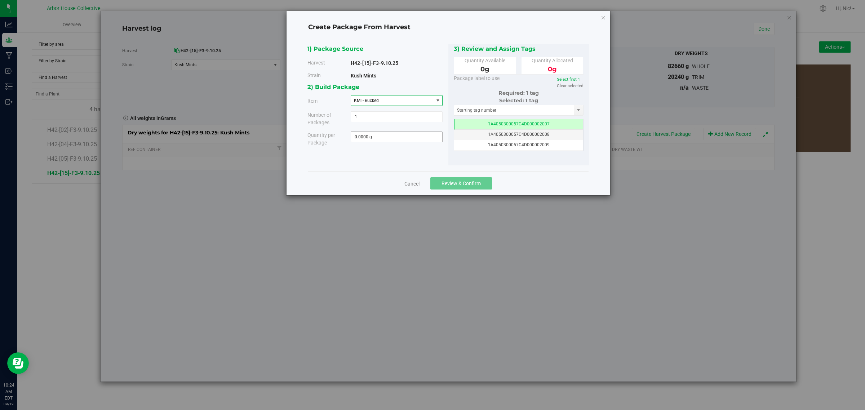
click at [373, 142] on span "0.0000 g 0" at bounding box center [397, 136] width 92 height 11
click at [375, 139] on span at bounding box center [397, 136] width 92 height 11
type input "19000"
type input "19000.0000 g"
click at [426, 150] on div "2) Build Package Item KMI - Bucked KMI - Bucked KMI - F/B KMI - PC KMI - PRO KM…" at bounding box center [377, 117] width 141 height 70
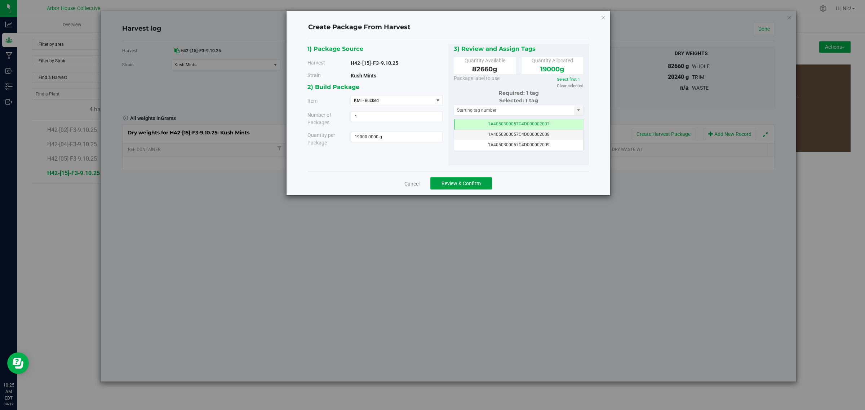
click at [461, 180] on button "Review & Confirm" at bounding box center [461, 183] width 62 height 12
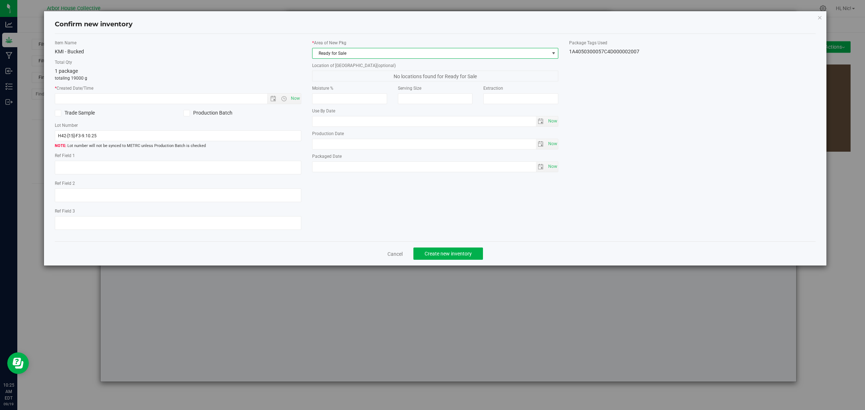
click at [363, 56] on span "Ready for Sale" at bounding box center [430, 53] width 237 height 10
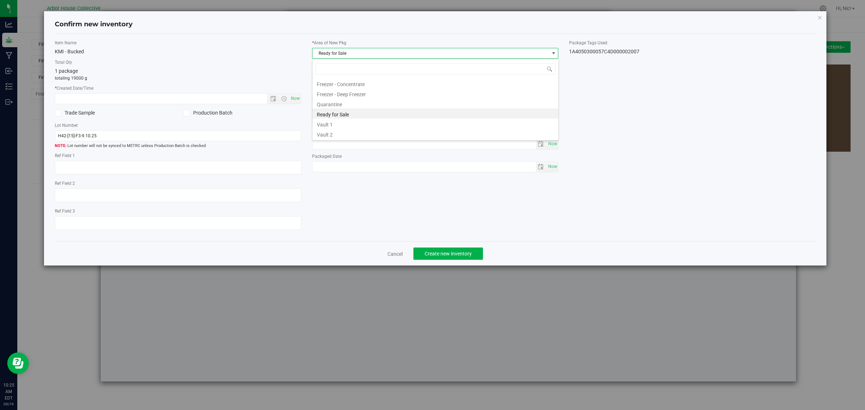
scroll to position [11, 246]
click at [343, 123] on li "Vault 1" at bounding box center [435, 124] width 246 height 10
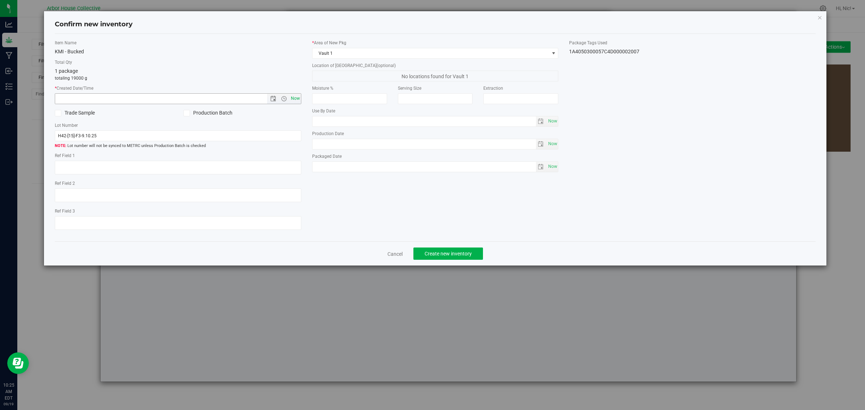
click at [294, 98] on span "Now" at bounding box center [295, 98] width 12 height 10
type input "9/19/2025 10:25 AM"
click at [133, 135] on input "H42-[15]-F3-9.10.25" at bounding box center [178, 135] width 246 height 11
type input "H42-[15]-F3-9.10.25 (B1)"
click at [454, 258] on button "Create new inventory" at bounding box center [448, 253] width 70 height 12
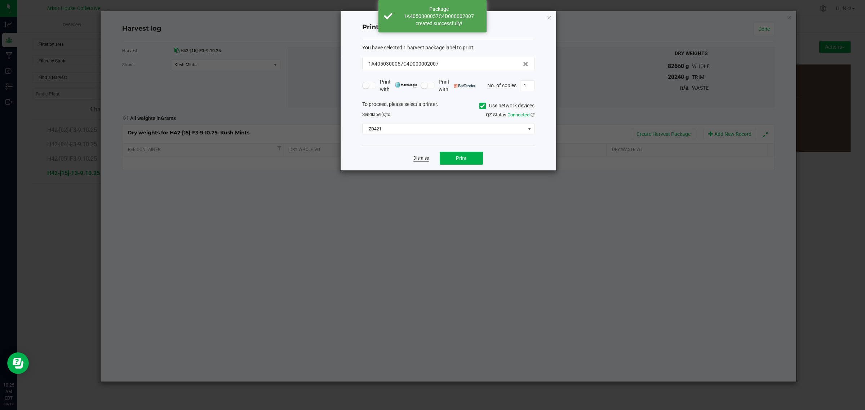
click at [421, 161] on link "Dismiss" at bounding box center [420, 158] width 15 height 6
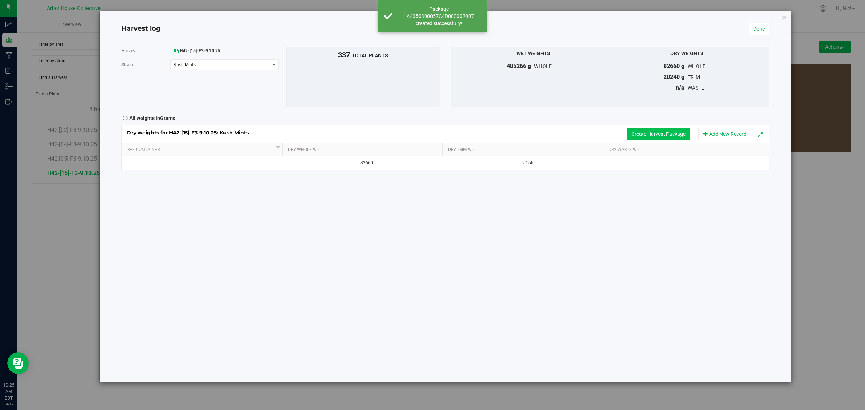
click at [659, 136] on button "Create Harvest Package" at bounding box center [657, 134] width 63 height 12
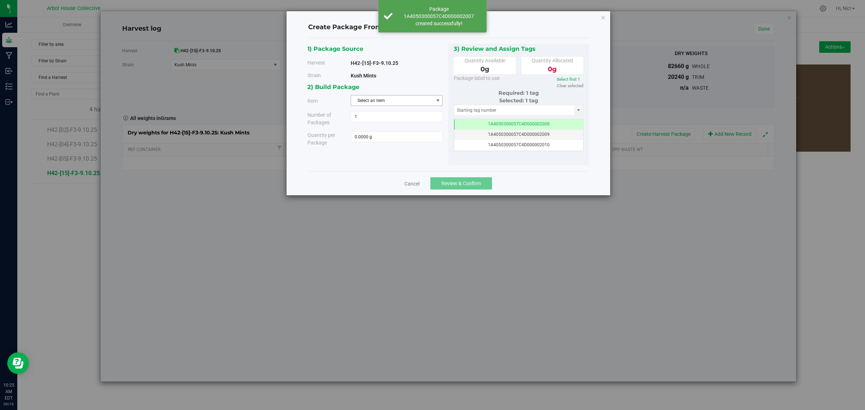
click at [383, 97] on span "Select an item" at bounding box center [392, 100] width 82 height 10
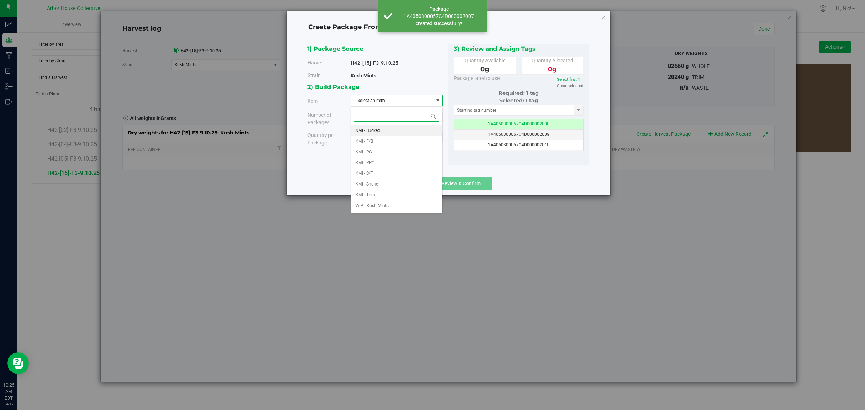
click at [385, 129] on li "KMI - Bucked" at bounding box center [396, 130] width 91 height 11
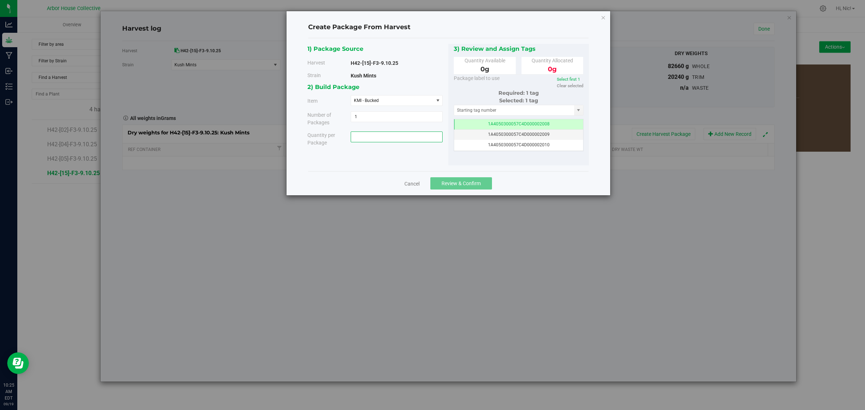
click at [378, 135] on span at bounding box center [397, 136] width 92 height 11
type input "22620"
type input "22620.0000 g"
click at [391, 151] on div "2) Build Package Item KMI - Bucked KMI - Bucked KMI - F/B KMI - PC KMI - PRO KM…" at bounding box center [377, 117] width 141 height 70
click at [477, 179] on button "Review & Confirm" at bounding box center [461, 183] width 62 height 12
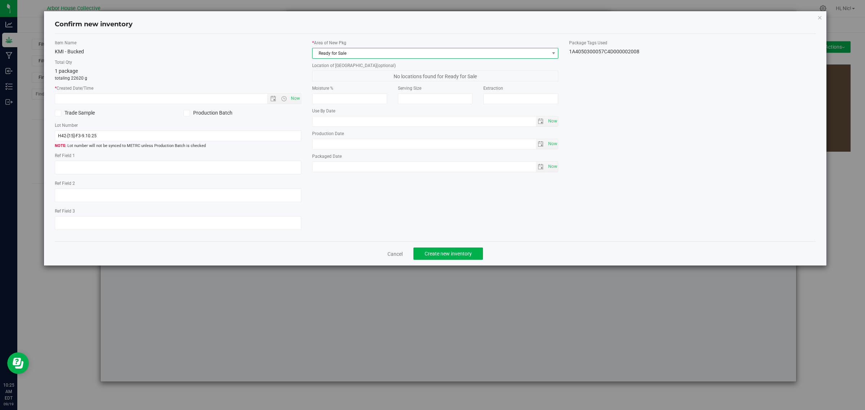
click at [339, 52] on span "Ready for Sale" at bounding box center [430, 53] width 237 height 10
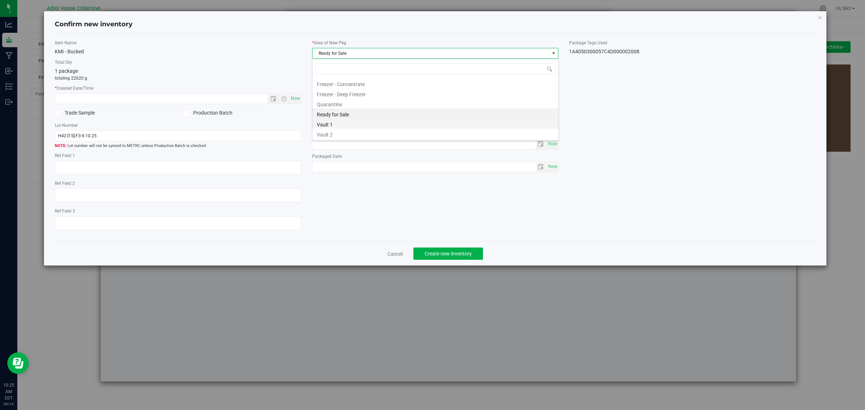
click at [335, 127] on li "Vault 1" at bounding box center [435, 124] width 246 height 10
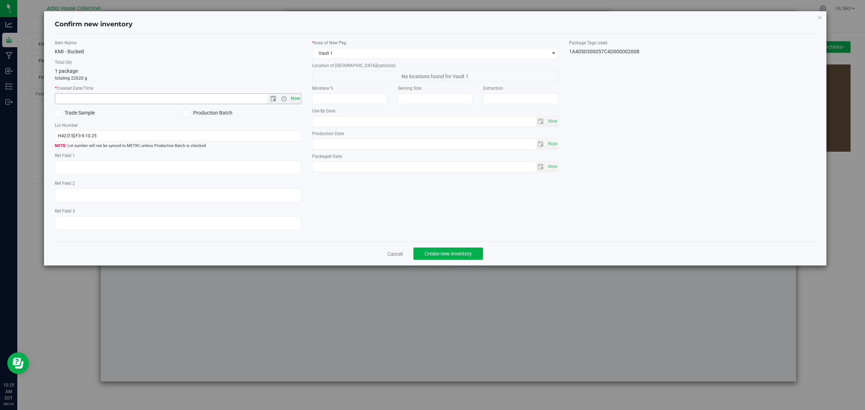
click at [296, 97] on span "Now" at bounding box center [295, 98] width 12 height 10
type input "9/19/2025 10:25 AM"
click at [126, 138] on input "H42-[15]-F3-9.10.25" at bounding box center [178, 135] width 246 height 11
type input "H42-[15]-F3-9.10.25 (B2)"
click at [442, 251] on span "Create new inventory" at bounding box center [447, 254] width 47 height 6
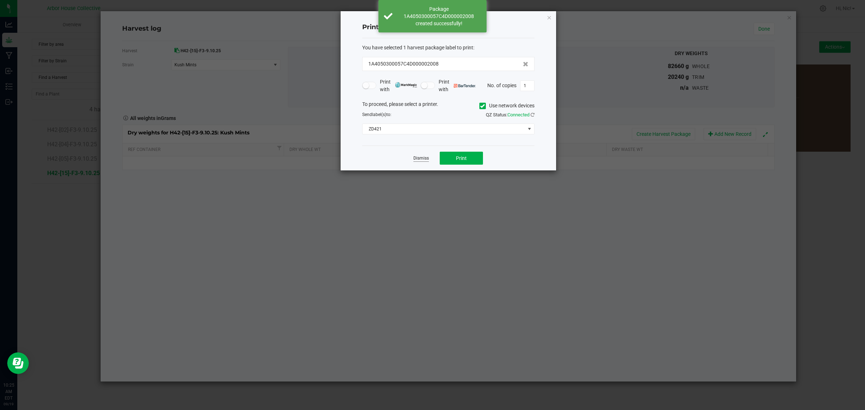
click at [418, 161] on link "Dismiss" at bounding box center [420, 158] width 15 height 6
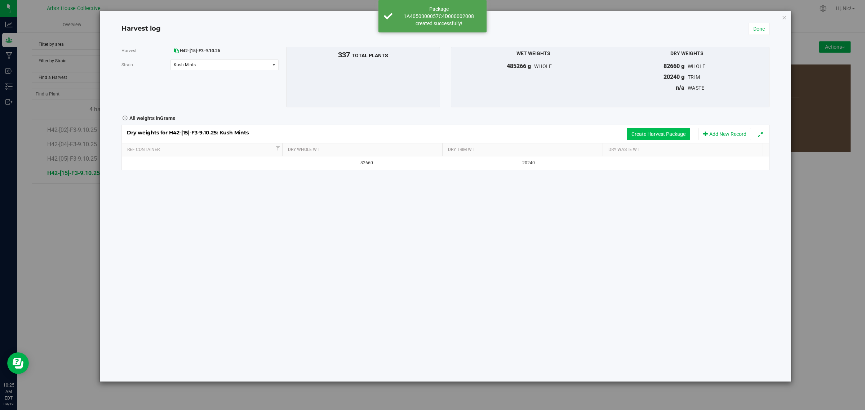
click at [672, 136] on button "Create Harvest Package" at bounding box center [657, 134] width 63 height 12
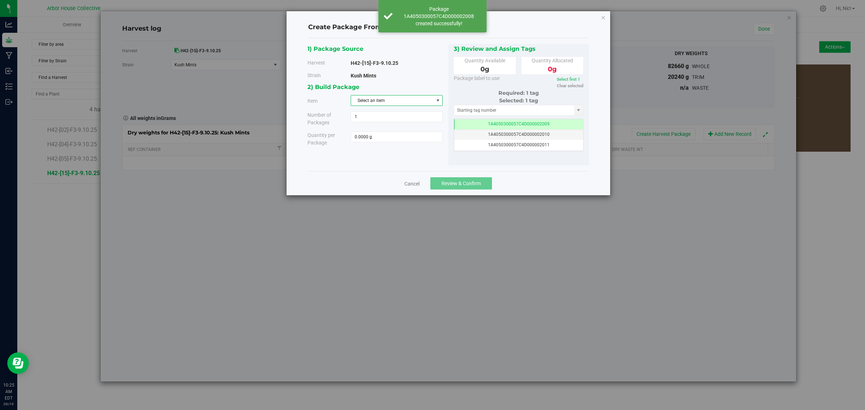
click at [409, 99] on span "Select an item" at bounding box center [392, 100] width 82 height 10
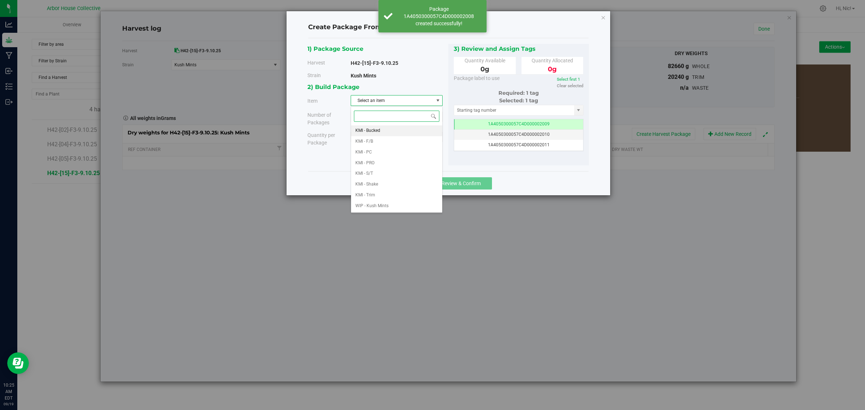
click at [388, 131] on li "KMI - Bucked" at bounding box center [396, 130] width 91 height 11
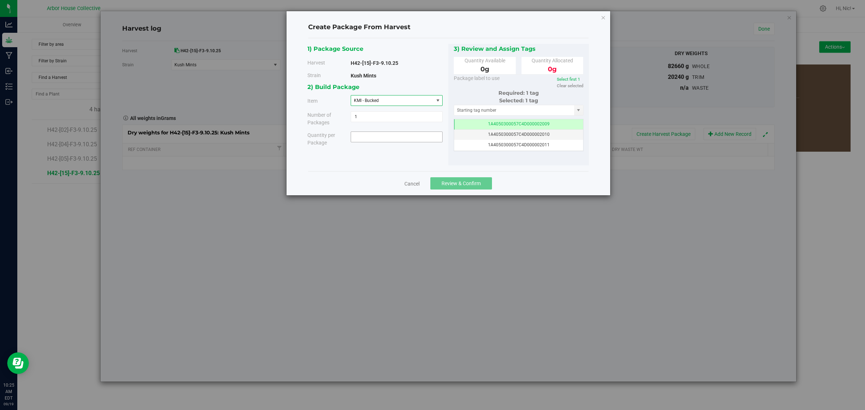
click at [377, 137] on span at bounding box center [397, 136] width 92 height 11
type input "22280"
type input "22280.0000 g"
click at [398, 147] on div "2) Build Package Item KMI - Bucked KMI - Bucked KMI - F/B KMI - PC KMI - PRO KM…" at bounding box center [377, 117] width 141 height 70
click at [463, 183] on span "Review & Confirm" at bounding box center [460, 183] width 39 height 6
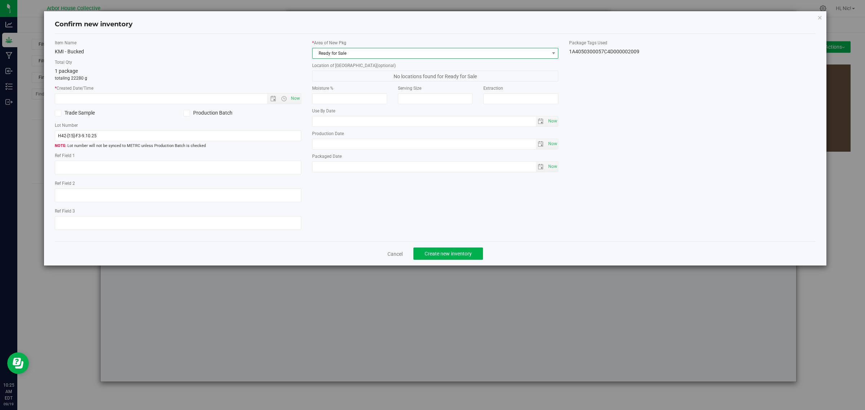
click at [375, 54] on span "Ready for Sale" at bounding box center [430, 53] width 237 height 10
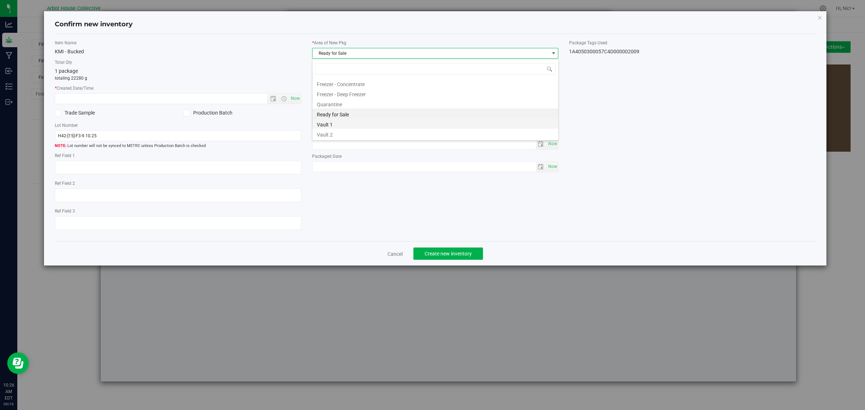
click at [342, 124] on li "Vault 1" at bounding box center [435, 124] width 246 height 10
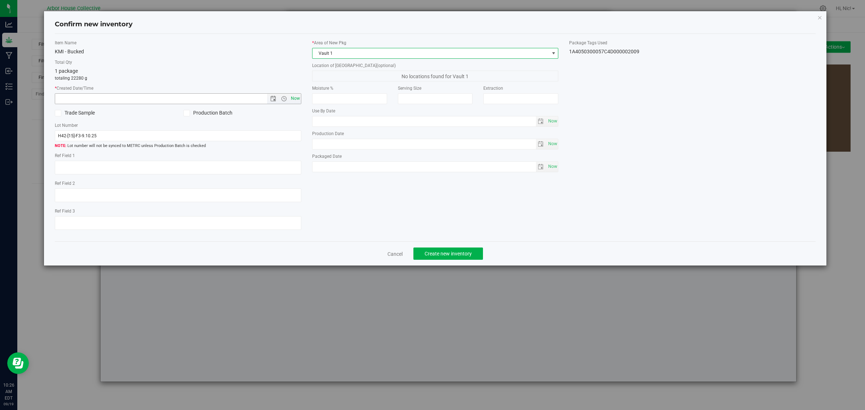
click at [292, 97] on span "Now" at bounding box center [295, 98] width 12 height 10
type input "9/19/2025 10:26 AM"
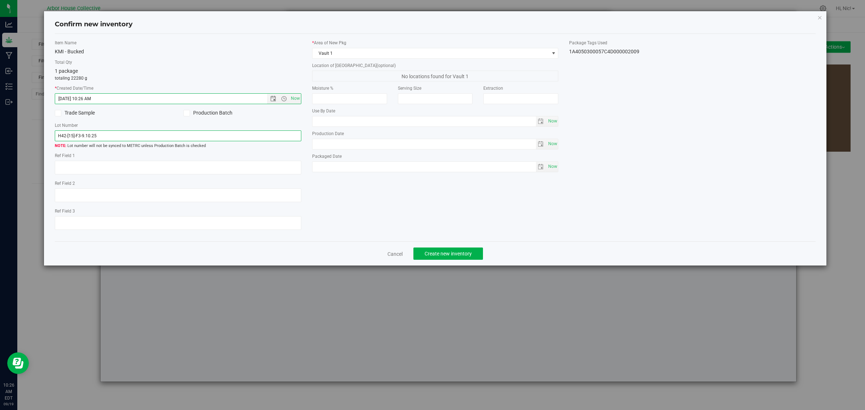
click at [197, 137] on input "H42-[15]-F3-9.10.25" at bounding box center [178, 135] width 246 height 11
type input "H42-[15]-F3-9.10.25 (B3)"
click at [449, 254] on span "Create new inventory" at bounding box center [447, 254] width 47 height 6
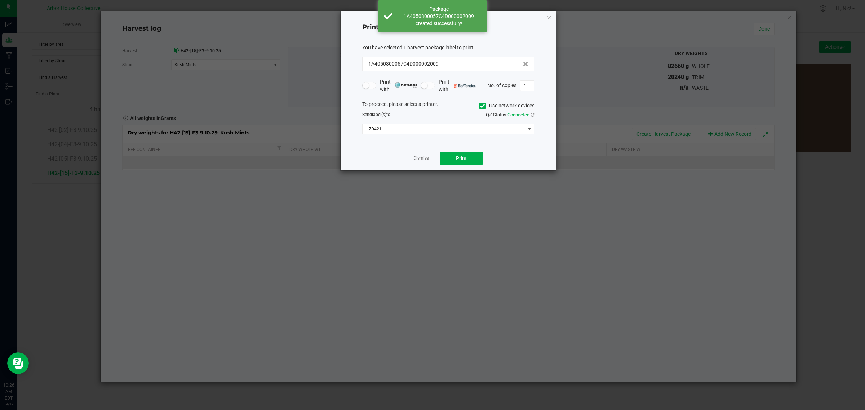
click at [417, 160] on link "Dismiss" at bounding box center [420, 158] width 15 height 6
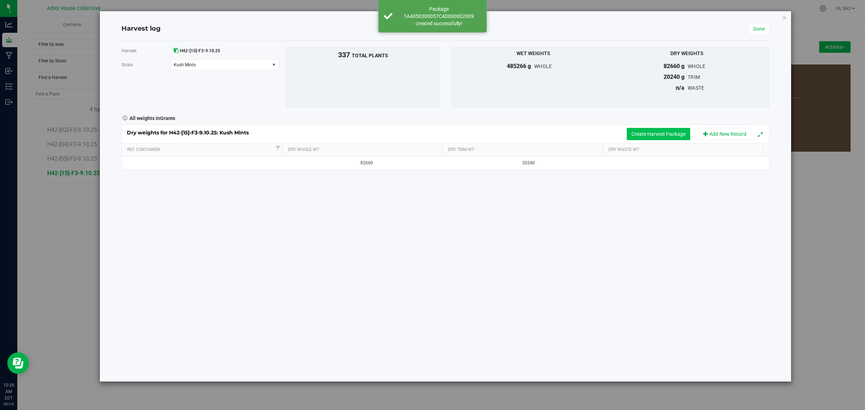
click at [670, 135] on button "Create Harvest Package" at bounding box center [657, 134] width 63 height 12
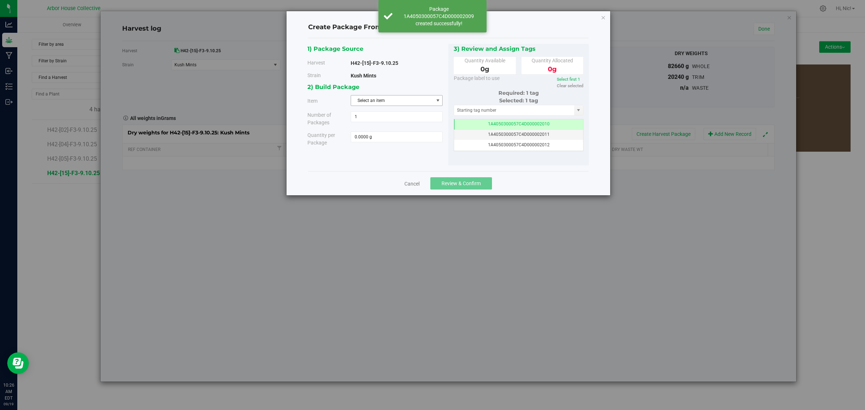
click at [386, 102] on span "Select an item" at bounding box center [392, 100] width 82 height 10
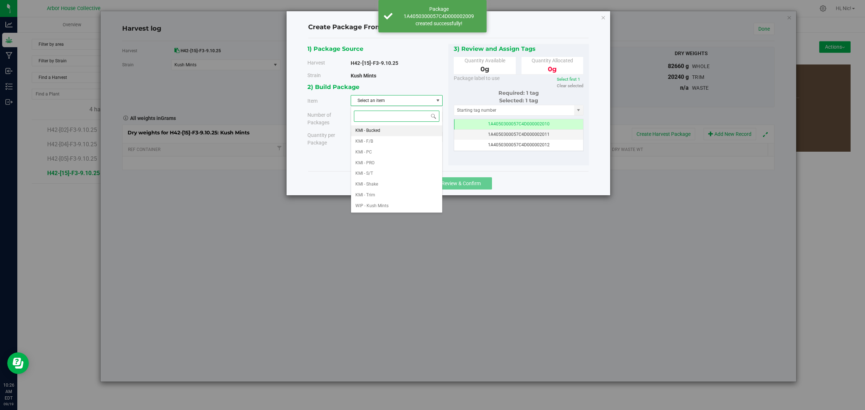
click at [384, 128] on li "KMI - Bucked" at bounding box center [396, 130] width 91 height 11
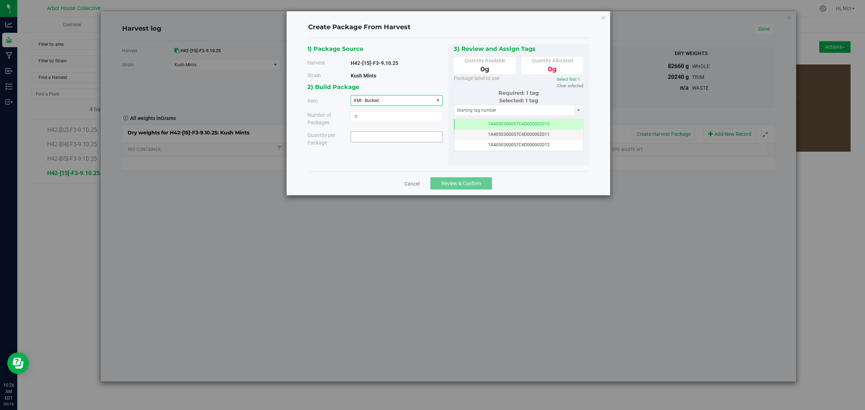
click at [380, 136] on span at bounding box center [397, 136] width 92 height 11
type input "18760"
type input "18760.0000 g"
click at [397, 151] on div "2) Build Package Item KMI - Bucked KMI - Bucked KMI - F/B KMI - PC KMI - PRO KM…" at bounding box center [377, 117] width 141 height 70
click at [474, 187] on button "Review & Confirm" at bounding box center [461, 183] width 62 height 12
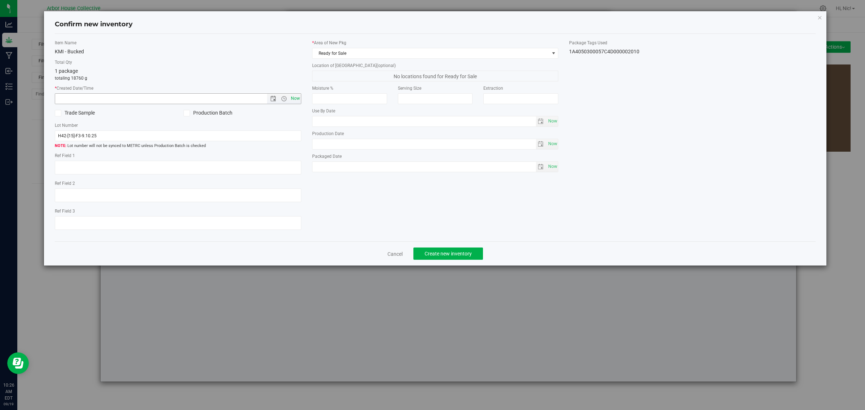
click at [296, 98] on span "Now" at bounding box center [295, 98] width 12 height 10
type input "9/19/2025 10:26 AM"
click at [353, 52] on span "Ready for Sale" at bounding box center [430, 53] width 237 height 10
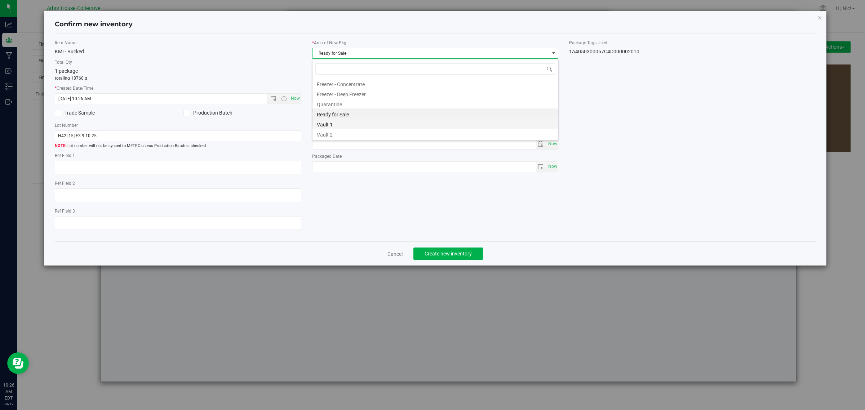
click at [343, 123] on li "Vault 1" at bounding box center [435, 124] width 246 height 10
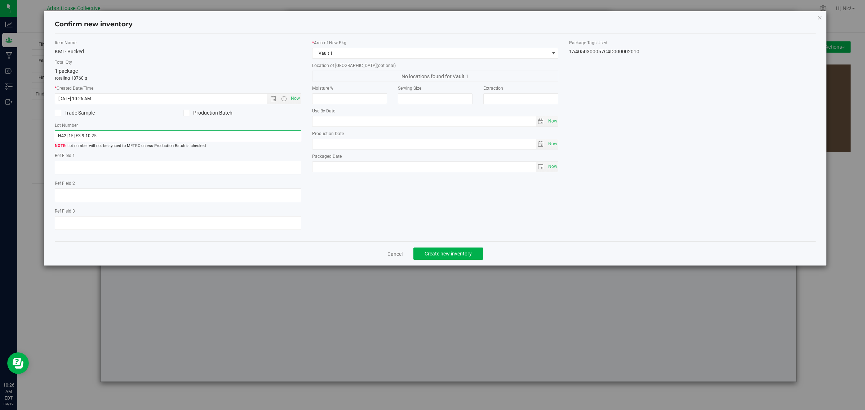
click at [105, 135] on input "H42-[15]-F3-9.10.25" at bounding box center [178, 135] width 246 height 11
type input "H42-[15]-F3-9.10.25 (B4)"
click at [467, 256] on span "Create new inventory" at bounding box center [447, 254] width 47 height 6
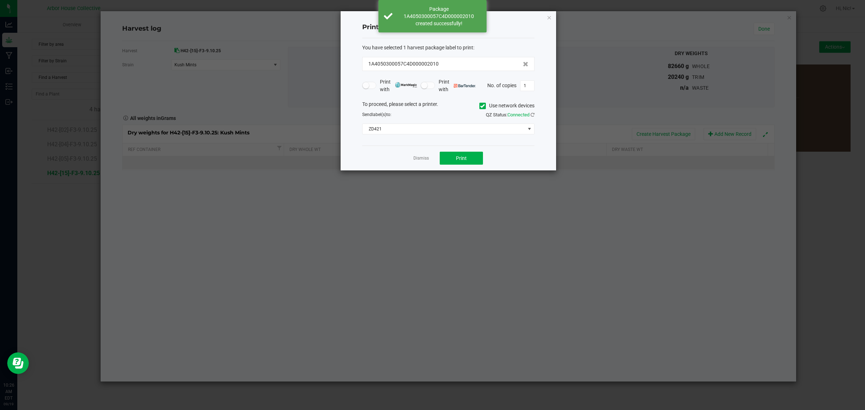
click at [423, 157] on link "Dismiss" at bounding box center [420, 158] width 15 height 6
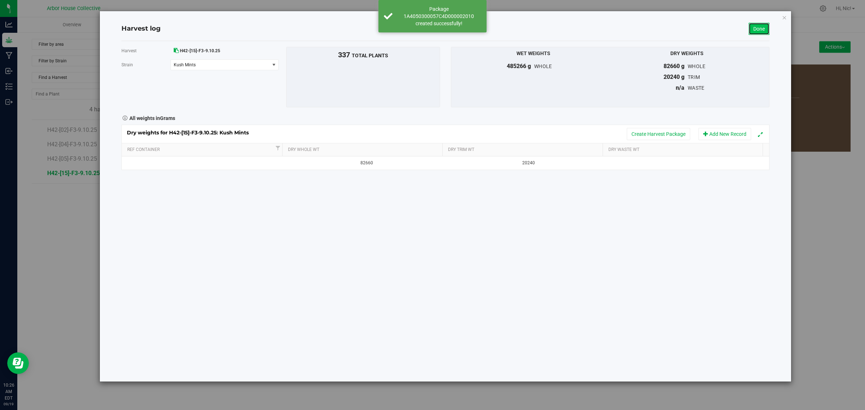
click at [761, 29] on link "Done" at bounding box center [758, 29] width 21 height 12
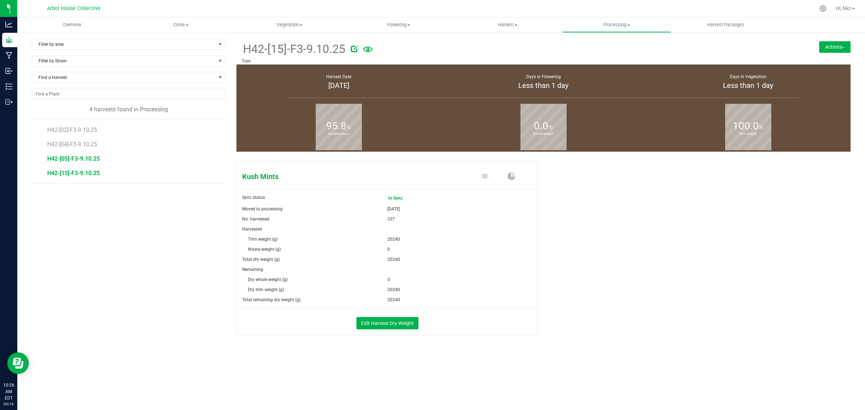
click at [62, 162] on span "H42-[05]-F3-9.10.25" at bounding box center [73, 158] width 53 height 7
click at [400, 319] on button "Edit Harvest Dry Weight" at bounding box center [387, 323] width 62 height 12
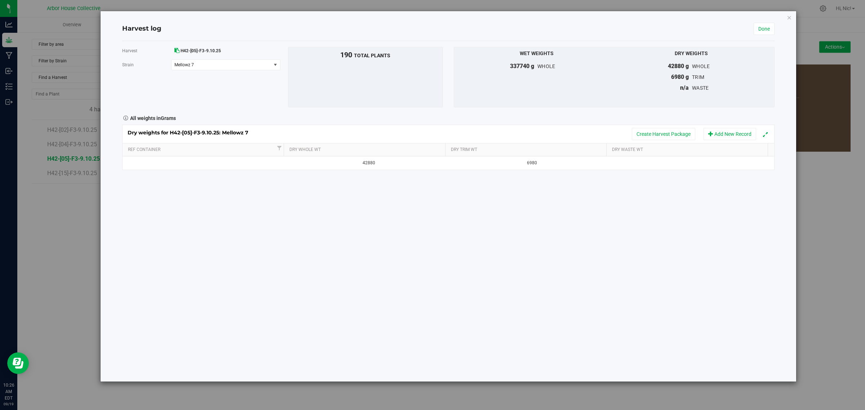
click at [674, 142] on div "Dry weights for H42-[05]-F3-9.10.25: Mellowz 7 Create Harvest Package Add New R…" at bounding box center [447, 134] width 651 height 18
click at [676, 138] on button "Create Harvest Package" at bounding box center [663, 134] width 63 height 12
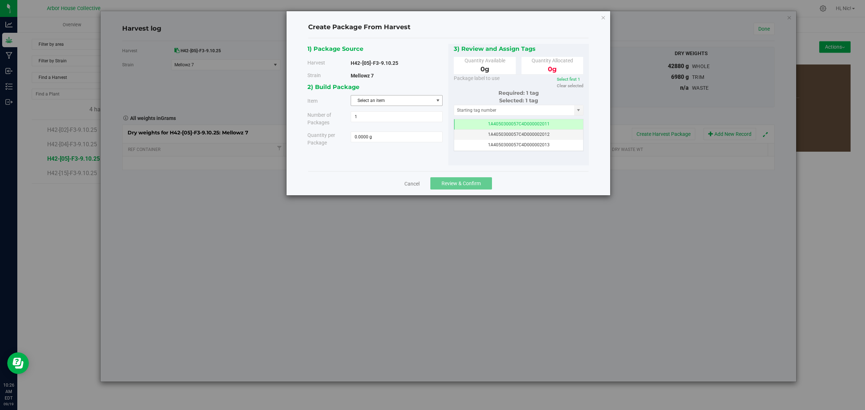
click at [403, 101] on span "Select an item" at bounding box center [392, 100] width 82 height 10
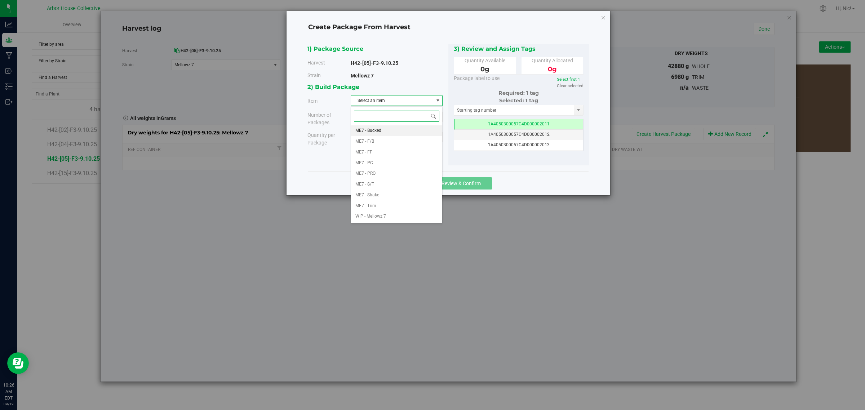
click at [384, 130] on li "ME7 - Bucked" at bounding box center [396, 130] width 91 height 11
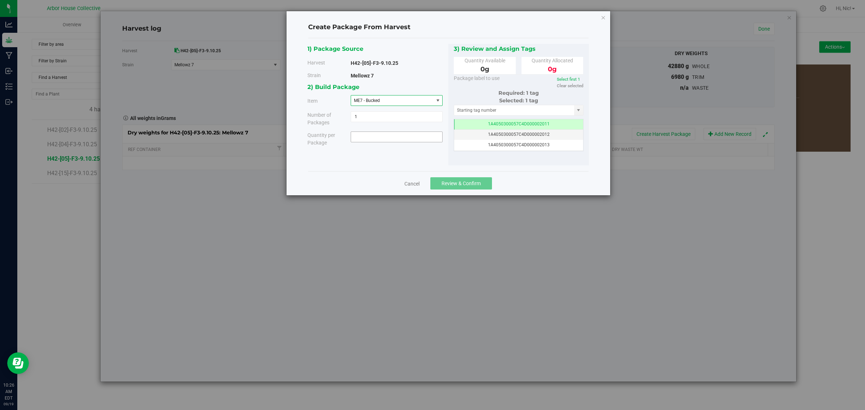
click at [384, 138] on span at bounding box center [397, 136] width 92 height 11
type input "21040"
type input "21040.0000 g"
click at [427, 153] on div "1) Package Source Harvest H42-[05]-F3-9.10.25 Strain Mellowz 7 1" at bounding box center [447, 105] width 281 height 122
click at [464, 181] on span "Review & Confirm" at bounding box center [460, 183] width 39 height 6
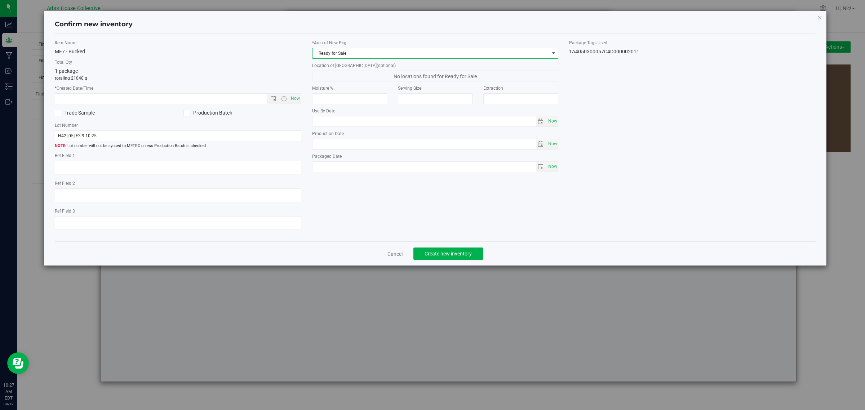
click at [553, 51] on span at bounding box center [553, 53] width 6 height 6
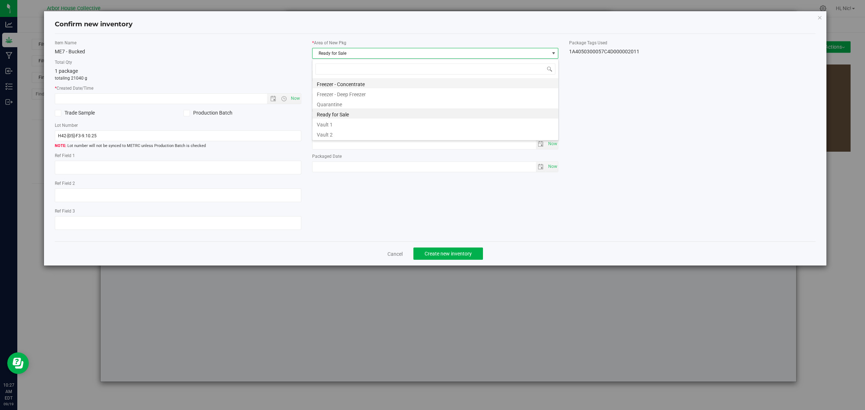
scroll to position [11, 246]
click at [342, 123] on li "Vault 1" at bounding box center [435, 124] width 246 height 10
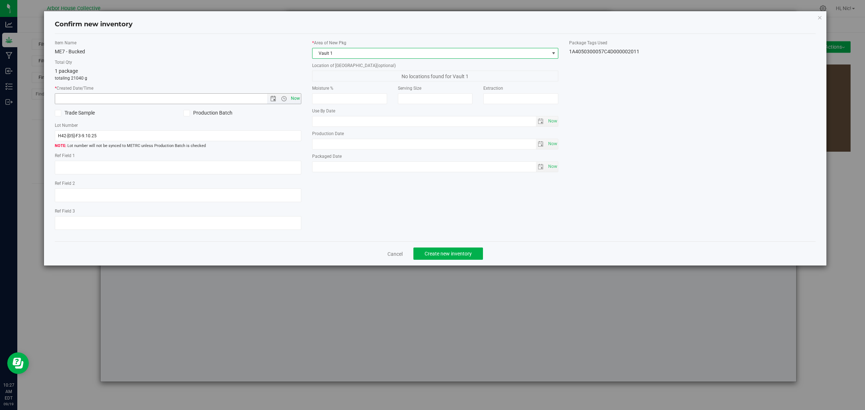
click at [292, 95] on span "Now" at bounding box center [295, 98] width 12 height 10
type input "9/19/2025 10:27 AM"
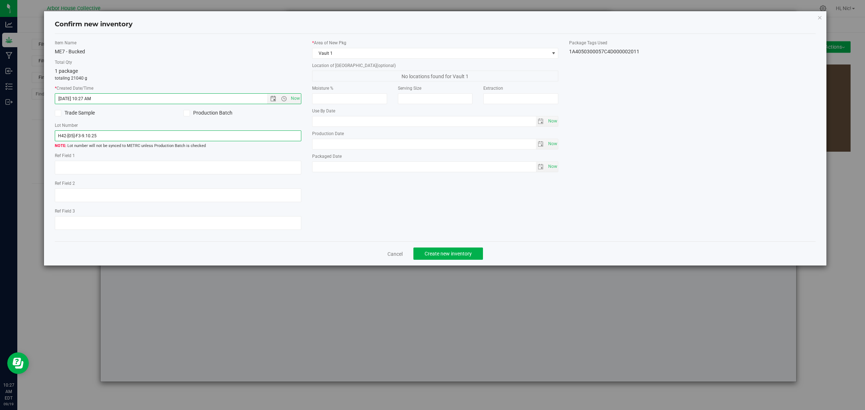
click at [148, 130] on input "H42-[05]-F3-9.10.25" at bounding box center [178, 135] width 246 height 11
type input "H42-[05]-F3-9.10.25 (B1)"
click at [445, 254] on span "Create new inventory" at bounding box center [447, 254] width 47 height 6
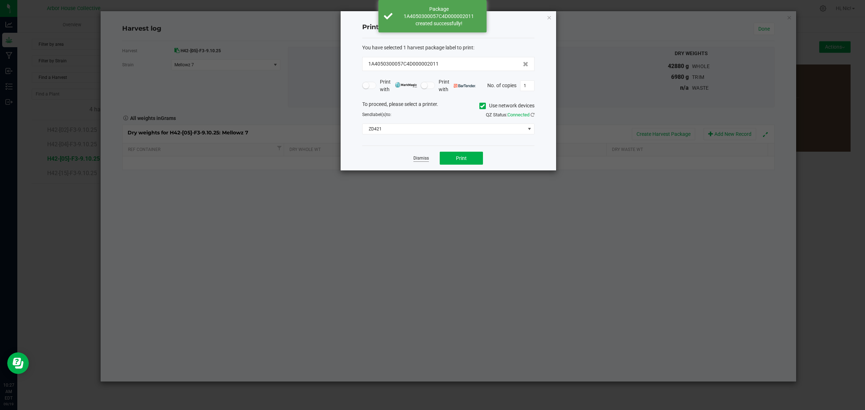
click at [422, 160] on link "Dismiss" at bounding box center [420, 158] width 15 height 6
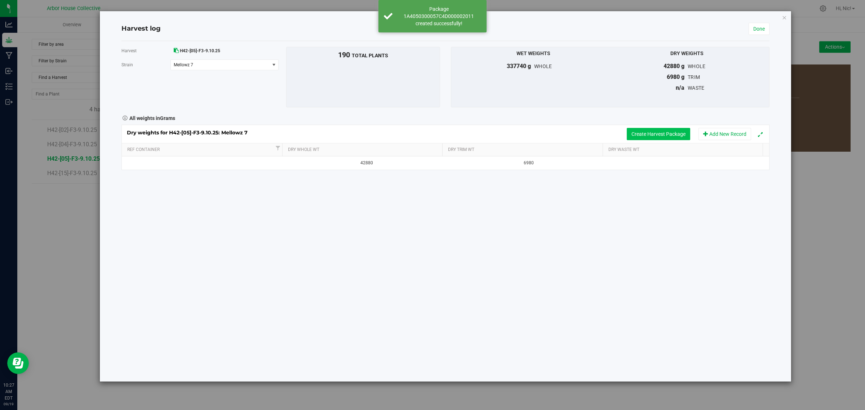
click at [657, 132] on button "Create Harvest Package" at bounding box center [657, 134] width 63 height 12
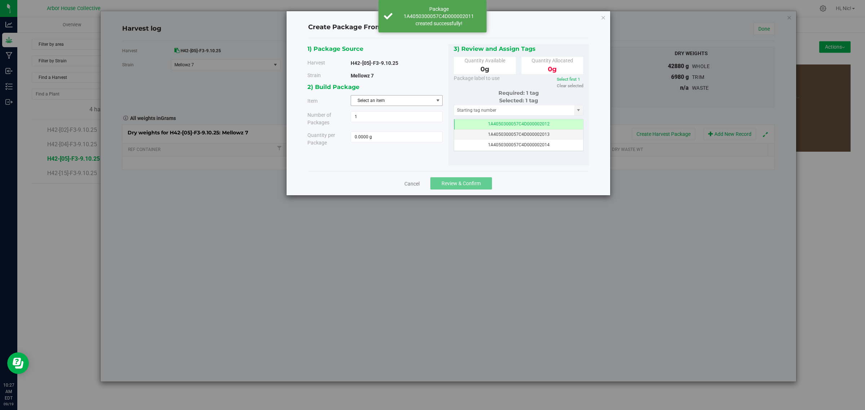
click at [388, 97] on span "Select an item" at bounding box center [392, 100] width 82 height 10
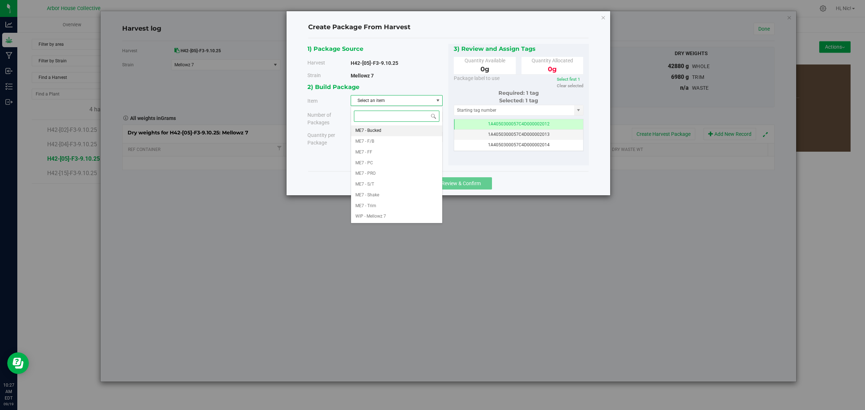
click at [386, 132] on li "ME7 - Bucked" at bounding box center [396, 130] width 91 height 11
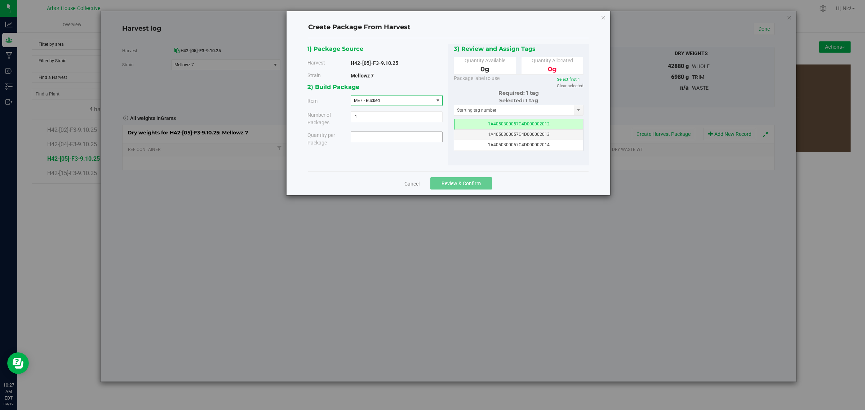
click at [376, 139] on span at bounding box center [397, 136] width 92 height 11
type input "21840"
type input "21840.0000 g"
click at [398, 149] on div "2) Build Package Item ME7 - Bucked ME7 - Bucked ME7 - F/B ME7 - FF ME7 - PC ME7…" at bounding box center [377, 117] width 141 height 70
click at [470, 186] on span "Review & Confirm" at bounding box center [460, 183] width 39 height 6
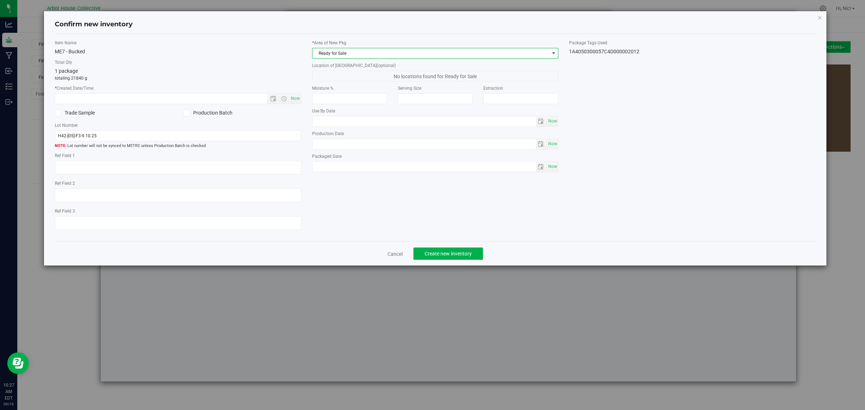
click at [494, 57] on span "Ready for Sale" at bounding box center [430, 53] width 237 height 10
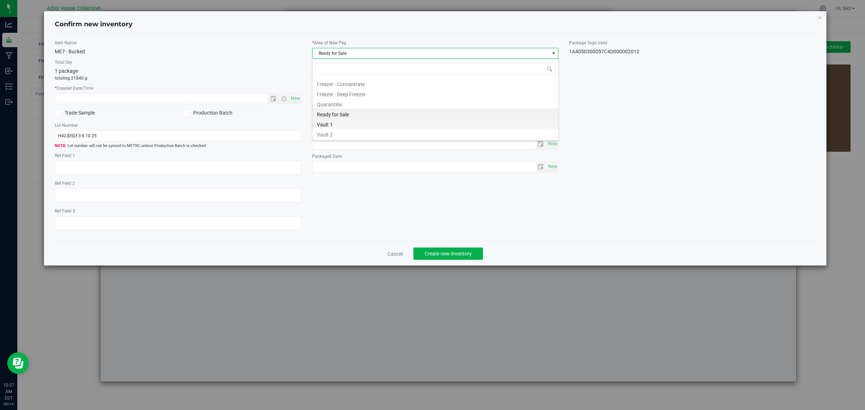
click at [409, 122] on li "Vault 1" at bounding box center [435, 124] width 246 height 10
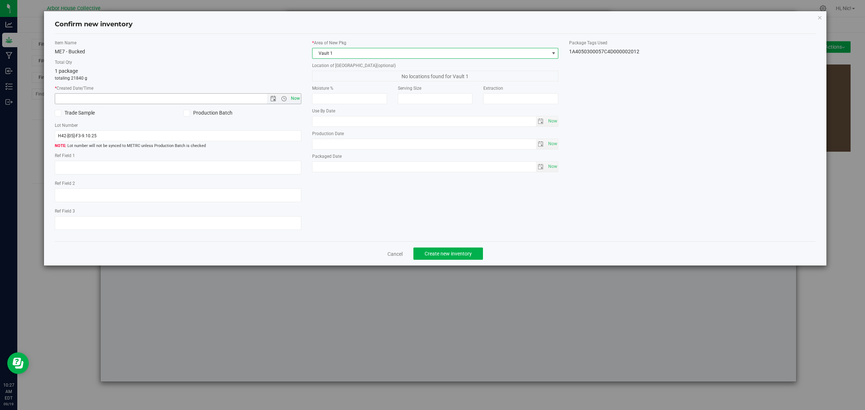
click at [295, 97] on span "Now" at bounding box center [295, 98] width 12 height 10
type input "9/19/2025 10:27 AM"
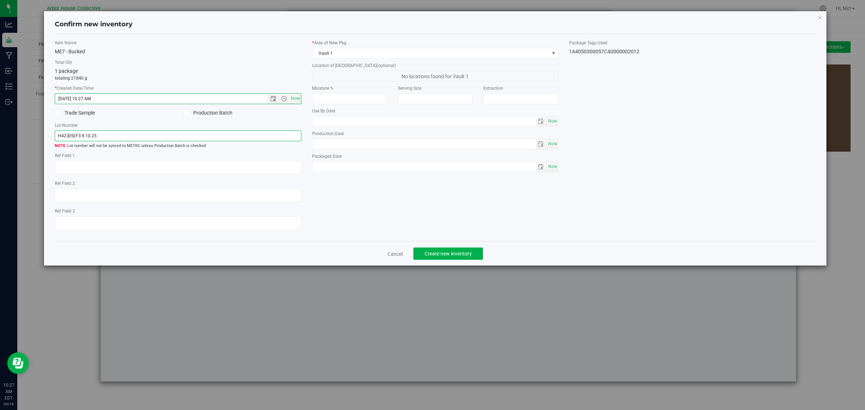
click at [202, 132] on input "H42-[05]-F3-9.10.25" at bounding box center [178, 135] width 246 height 11
type input "H42-[05]-F3-9.10.25 (B2)"
click at [464, 251] on span "Create new inventory" at bounding box center [447, 254] width 47 height 6
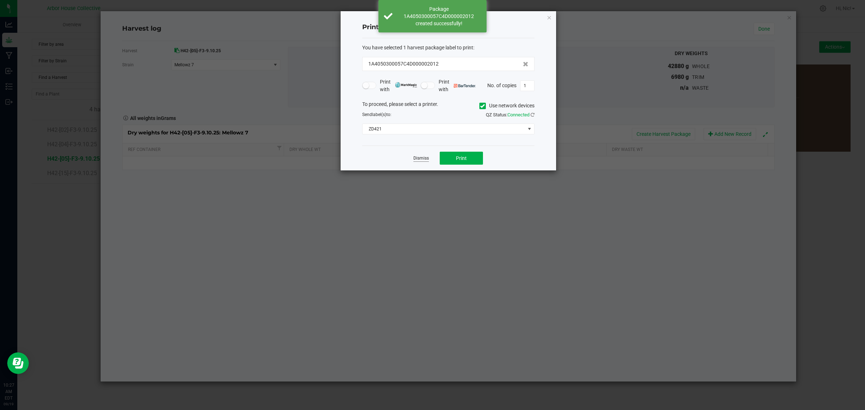
click at [420, 161] on link "Dismiss" at bounding box center [420, 158] width 15 height 6
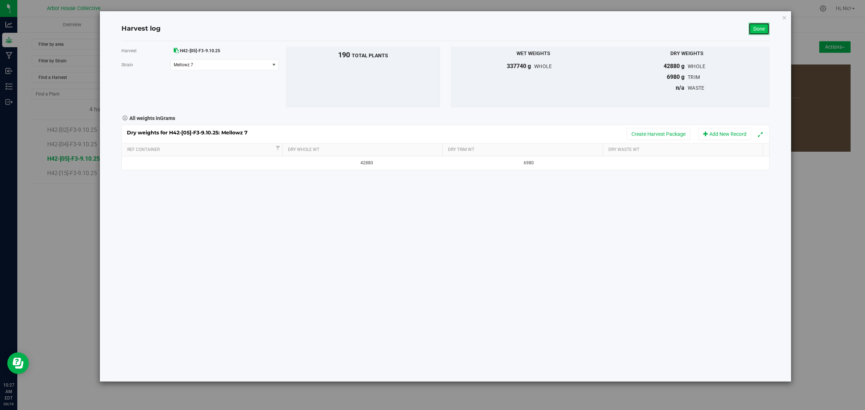
click at [755, 28] on link "Done" at bounding box center [758, 29] width 21 height 12
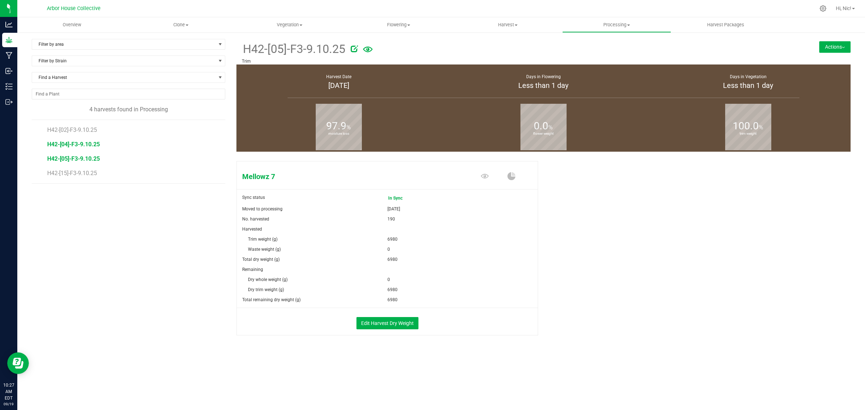
click at [73, 145] on span "H42-[04]-F3-9.10.25" at bounding box center [73, 144] width 53 height 7
click at [392, 324] on button "Edit Harvest Dry Weight" at bounding box center [387, 323] width 62 height 12
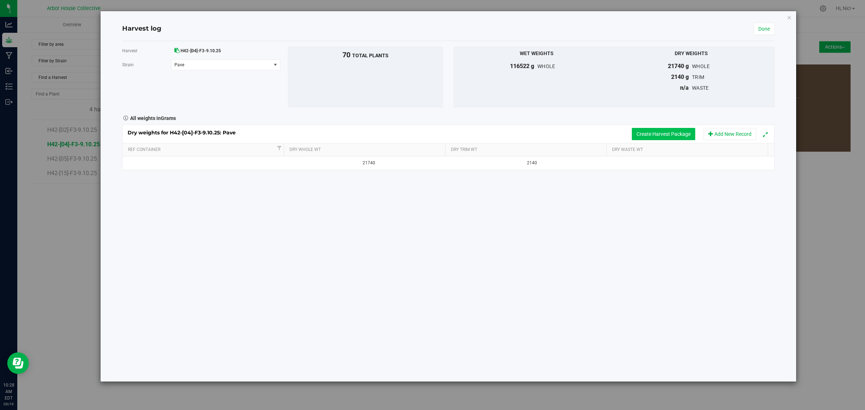
click at [662, 134] on button "Create Harvest Package" at bounding box center [663, 134] width 63 height 12
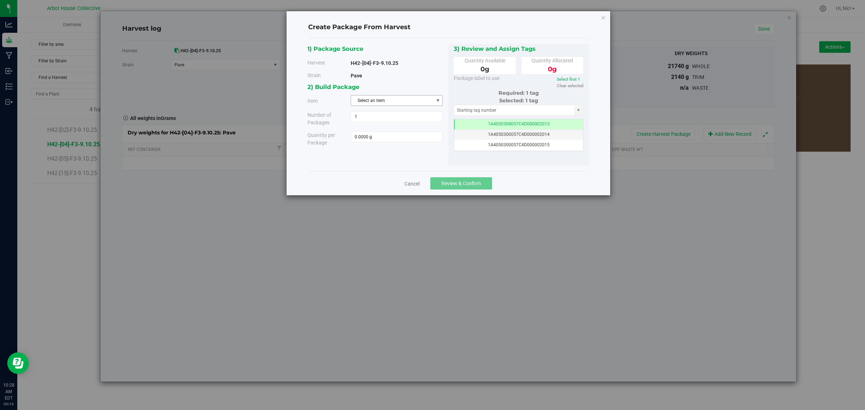
click at [417, 103] on span "Select an item" at bounding box center [392, 100] width 82 height 10
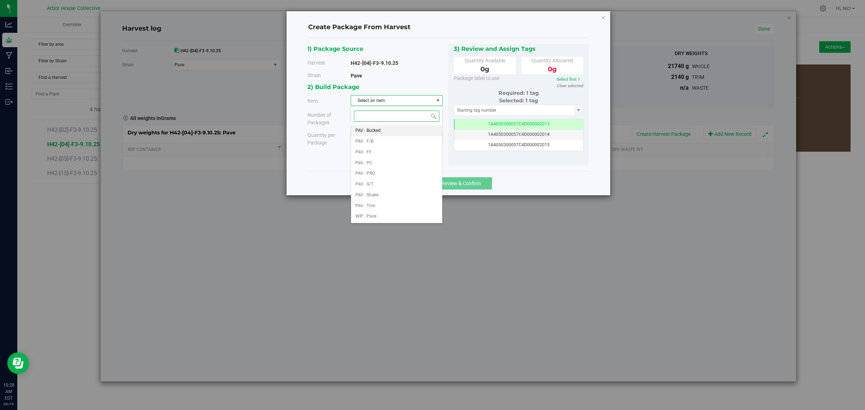
click at [382, 129] on li "PAV - Bucked" at bounding box center [396, 130] width 91 height 11
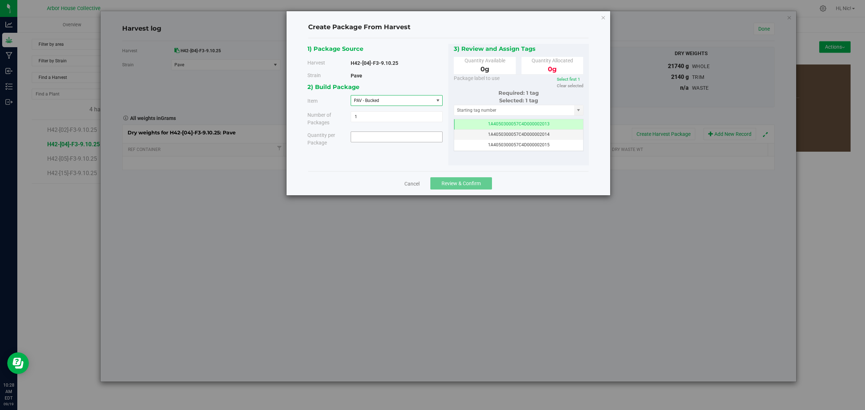
click at [375, 139] on span at bounding box center [397, 136] width 92 height 11
type input "21740"
type input "21740.0000 g"
click at [406, 154] on div "1) Package Source Harvest H42-[04]-F3-9.10.25 Strain Pave PAV - F/B" at bounding box center [447, 105] width 281 height 122
click at [463, 186] on span "Review & Confirm" at bounding box center [460, 183] width 39 height 6
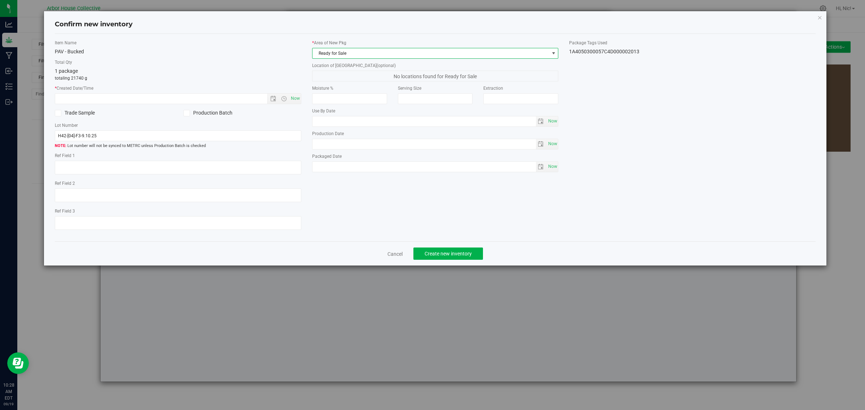
click at [348, 57] on span "Ready for Sale" at bounding box center [430, 53] width 237 height 10
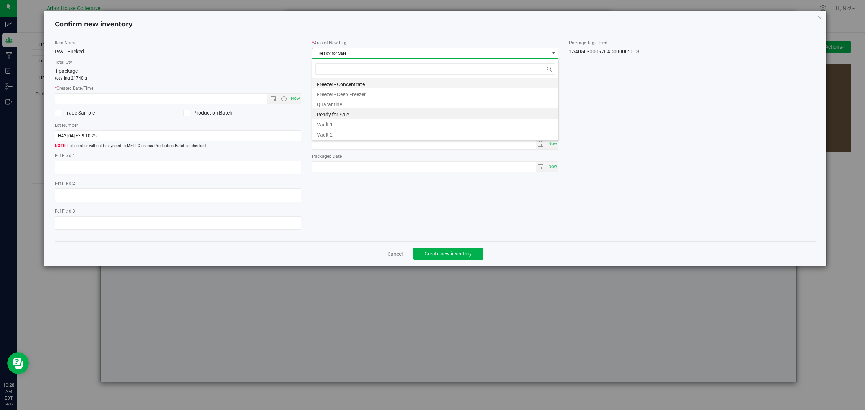
scroll to position [11, 246]
click at [337, 124] on li "Vault 1" at bounding box center [435, 124] width 246 height 10
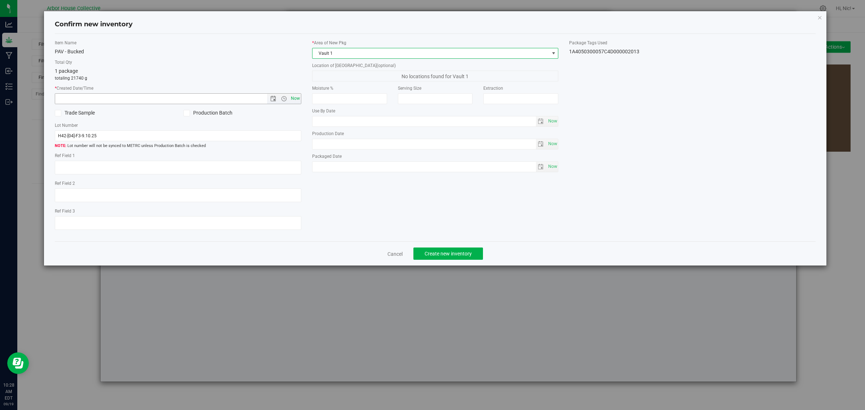
click at [294, 98] on span "Now" at bounding box center [295, 98] width 12 height 10
type input "9/19/2025 10:28 AM"
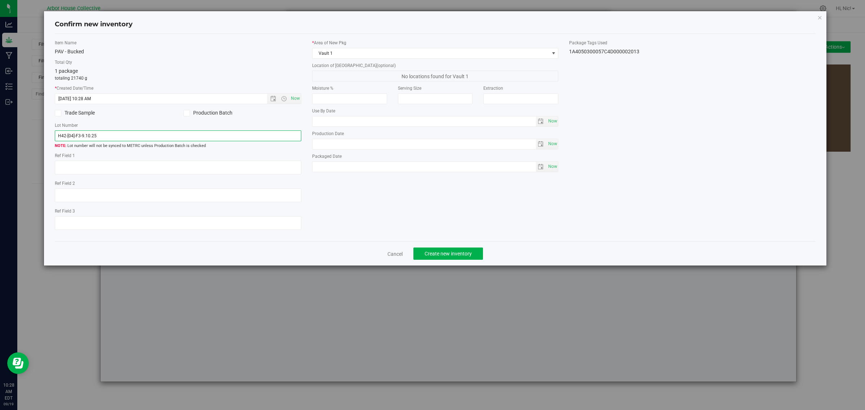
click at [220, 134] on input "H42-[04]-F3-9.10.25" at bounding box center [178, 135] width 246 height 11
type input "H42-[04]-F3-9.10.25 (B1)"
click at [454, 254] on span "Create new inventory" at bounding box center [447, 254] width 47 height 6
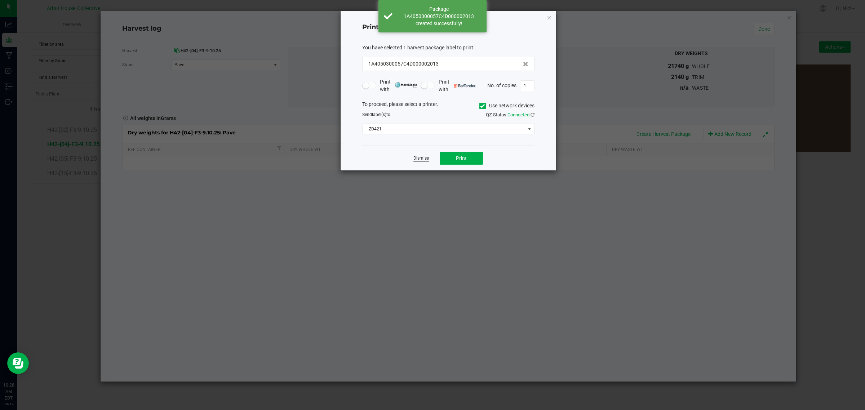
click at [419, 157] on link "Dismiss" at bounding box center [420, 158] width 15 height 6
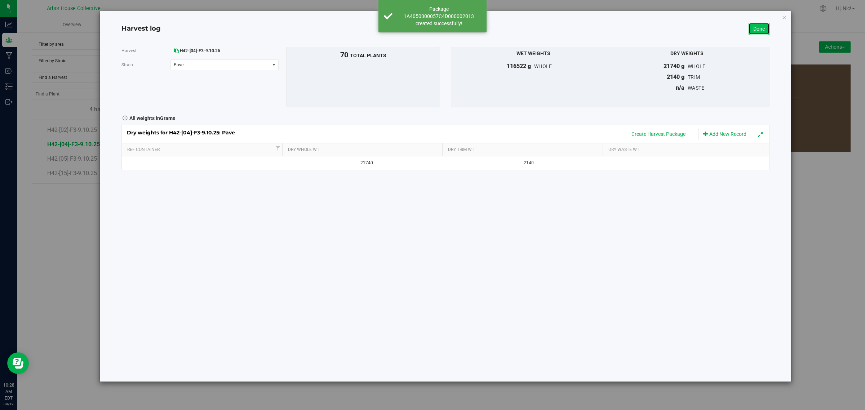
click at [763, 27] on link "Done" at bounding box center [758, 29] width 21 height 12
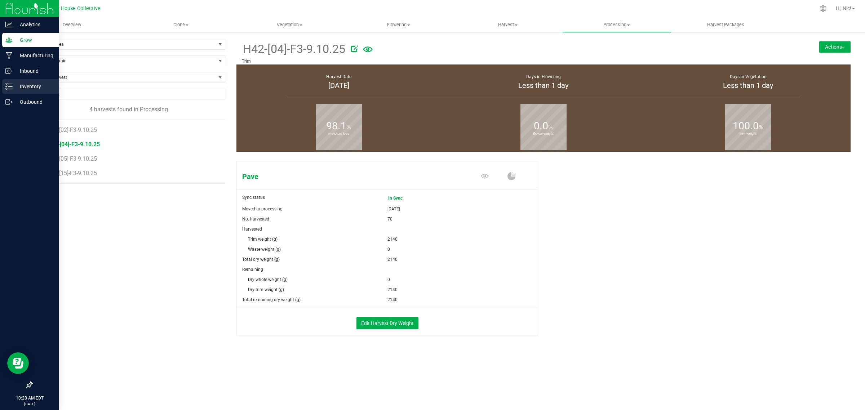
click at [31, 83] on p "Inventory" at bounding box center [34, 86] width 43 height 9
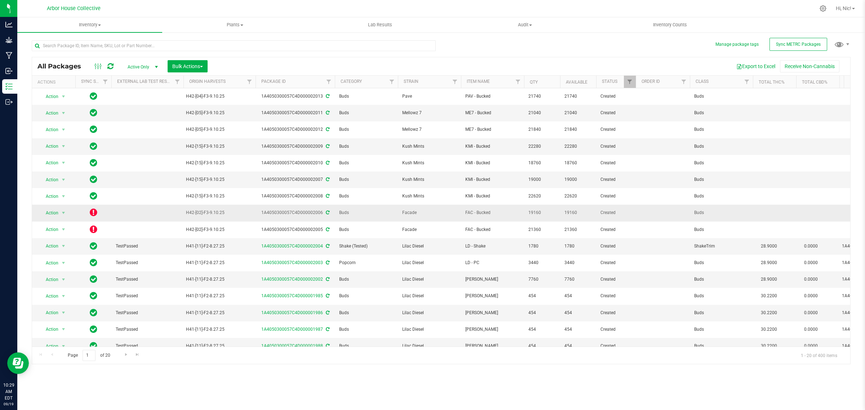
click at [95, 212] on icon at bounding box center [94, 212] width 8 height 9
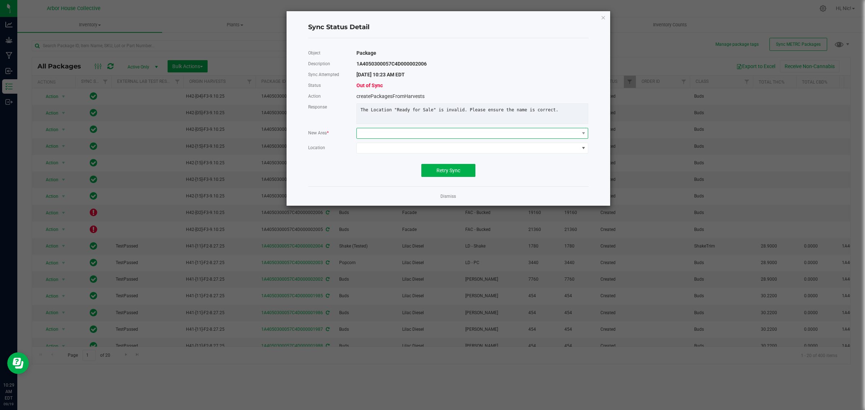
click at [374, 137] on span at bounding box center [468, 133] width 222 height 10
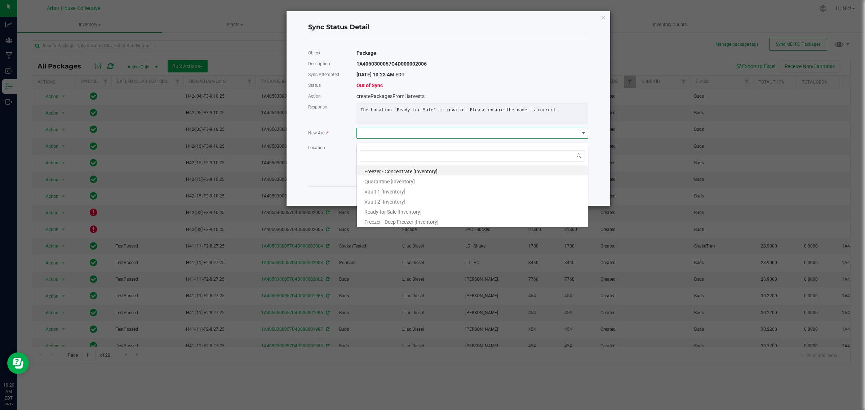
scroll to position [11, 232]
click at [384, 192] on span "Vault 1 [Inventory]" at bounding box center [384, 192] width 41 height 6
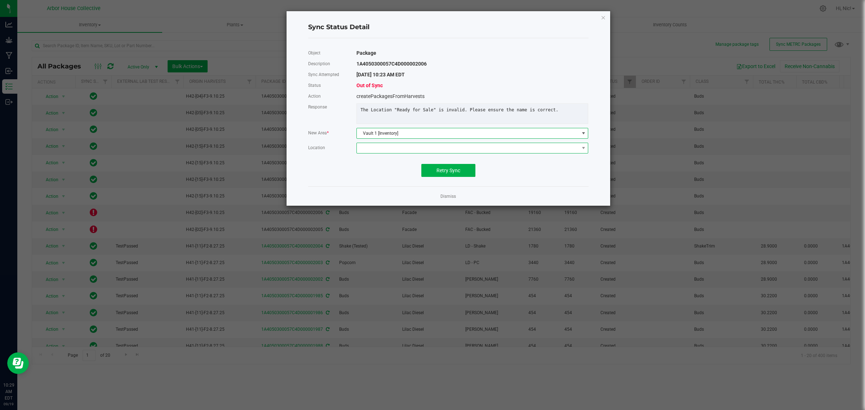
click at [494, 153] on span "NO DATA FOUND" at bounding box center [468, 148] width 222 height 10
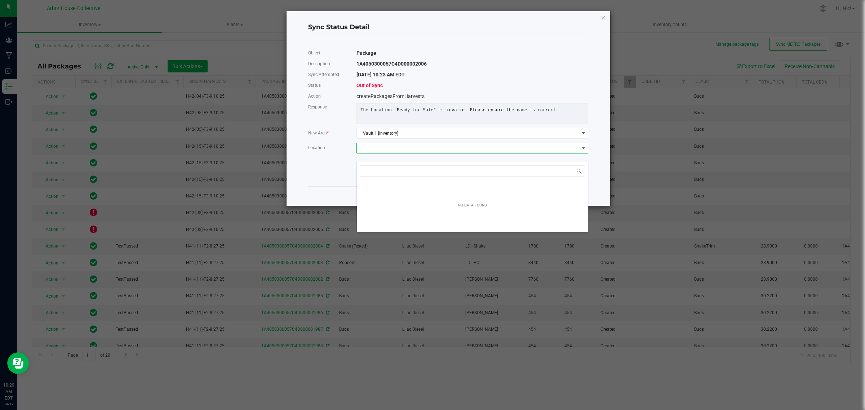
click at [494, 153] on span "NO DATA FOUND" at bounding box center [468, 148] width 222 height 10
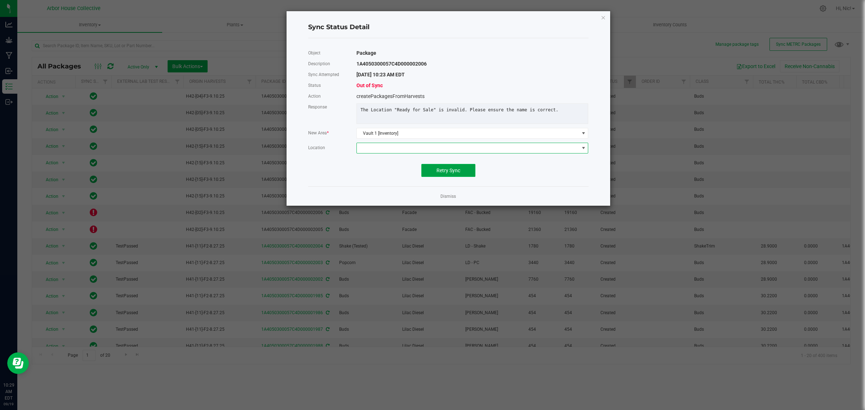
click at [448, 173] on span "Retry Sync" at bounding box center [448, 171] width 24 height 6
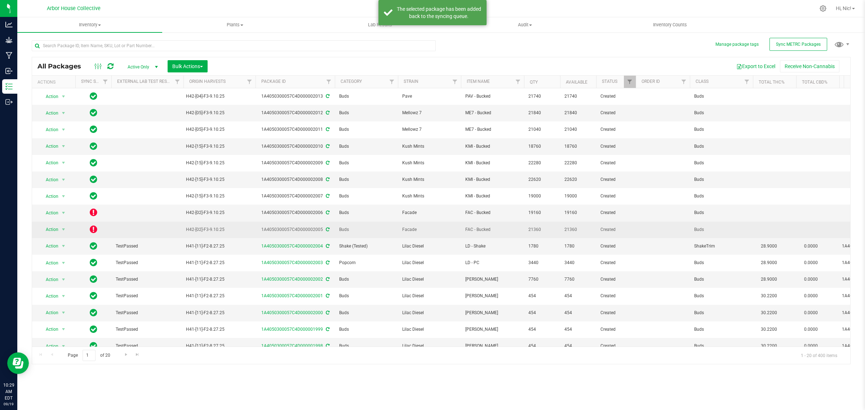
click at [94, 231] on icon at bounding box center [94, 229] width 8 height 9
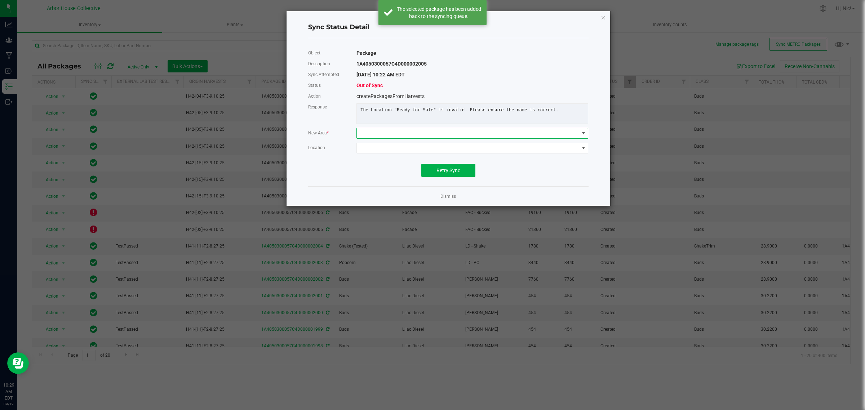
drag, startPoint x: 414, startPoint y: 140, endPoint x: 408, endPoint y: 145, distance: 7.6
click at [413, 138] on span at bounding box center [468, 133] width 222 height 10
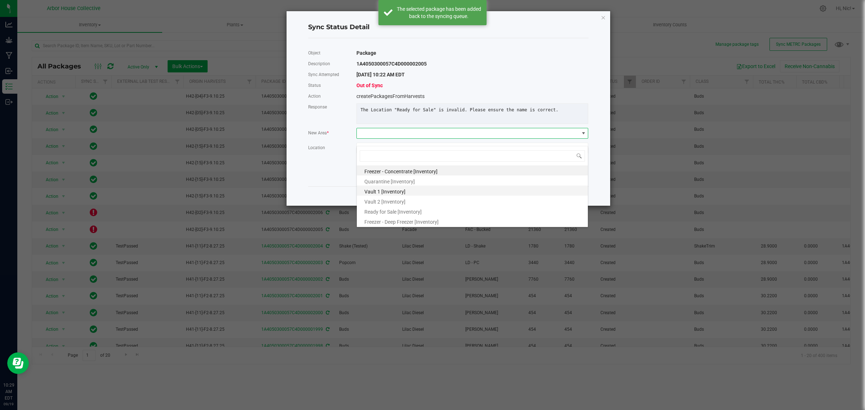
click at [389, 193] on span "Vault 1 [Inventory]" at bounding box center [384, 192] width 41 height 6
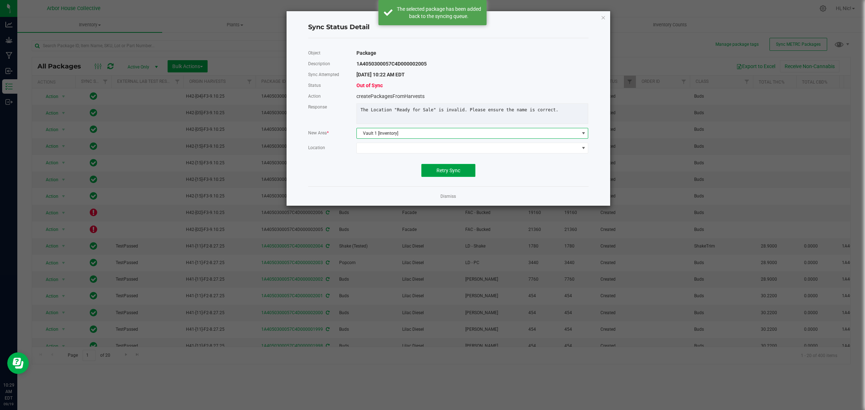
click at [447, 173] on span "Retry Sync" at bounding box center [448, 171] width 24 height 6
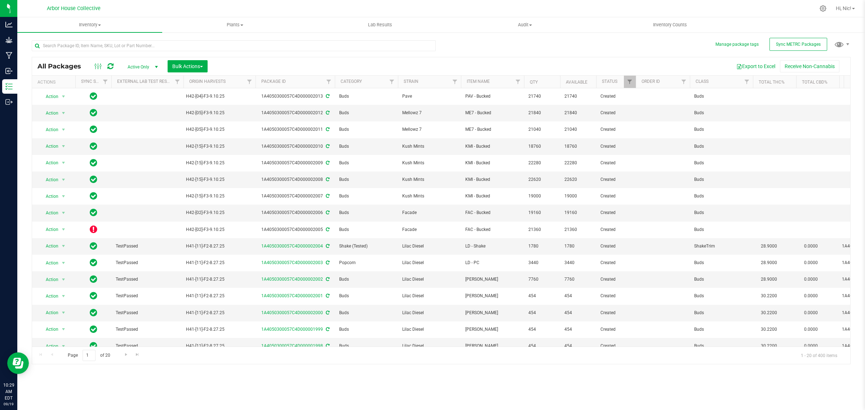
click at [112, 67] on icon at bounding box center [110, 66] width 6 height 7
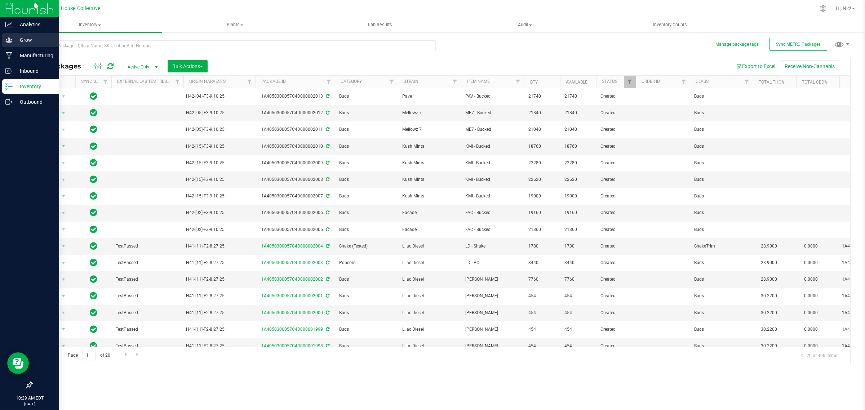
click at [26, 40] on p "Grow" at bounding box center [34, 40] width 43 height 9
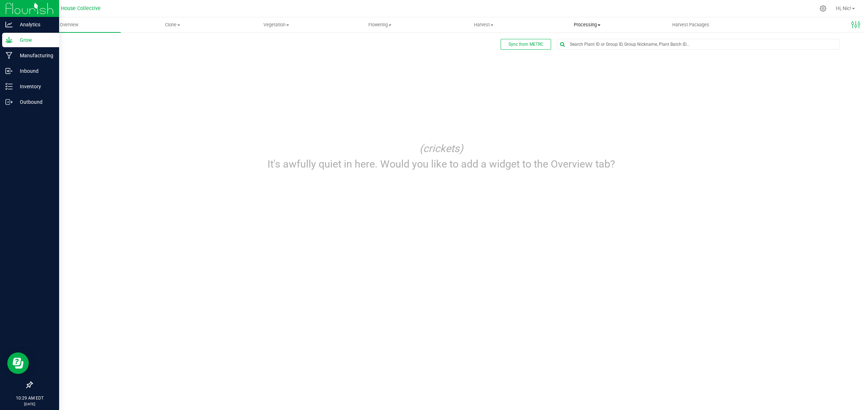
click at [598, 24] on span at bounding box center [598, 24] width 3 height 1
click at [588, 51] on span "Processing harvests" at bounding box center [568, 52] width 67 height 6
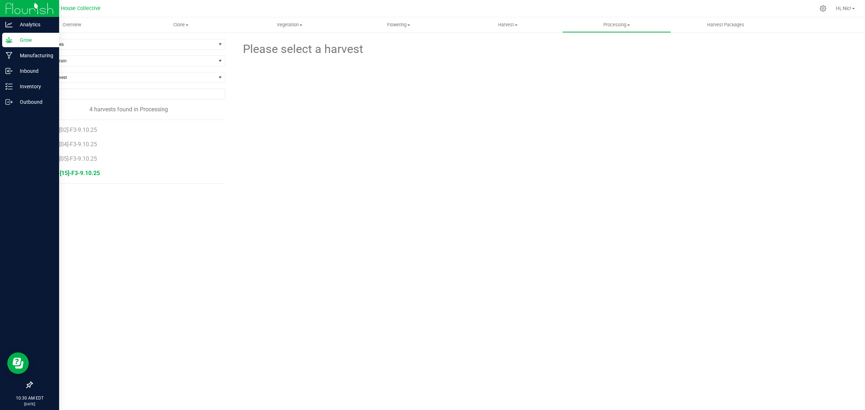
click at [81, 174] on span "H42-[15]-F3-9.10.25" at bounding box center [73, 173] width 53 height 7
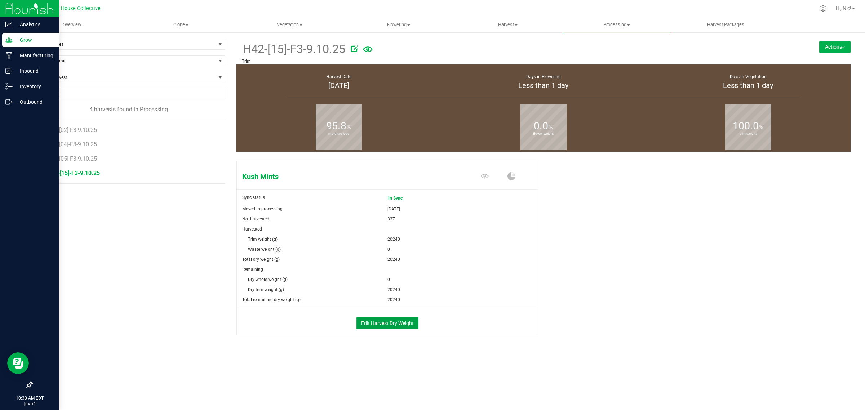
click at [404, 324] on button "Edit Harvest Dry Weight" at bounding box center [387, 323] width 62 height 12
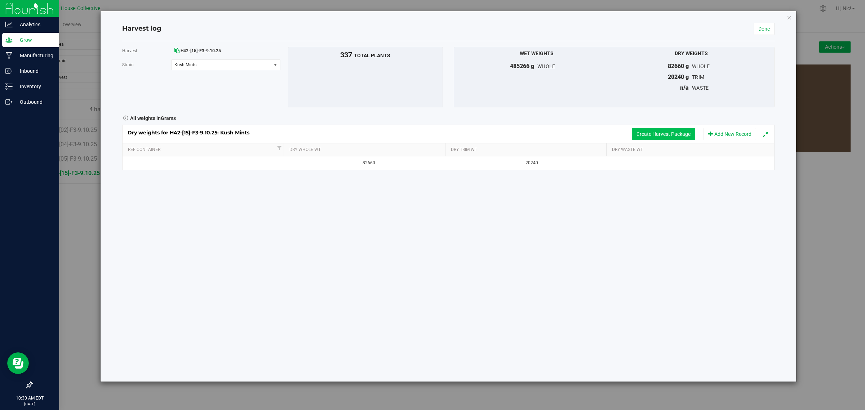
click at [685, 134] on button "Create Harvest Package" at bounding box center [663, 134] width 63 height 12
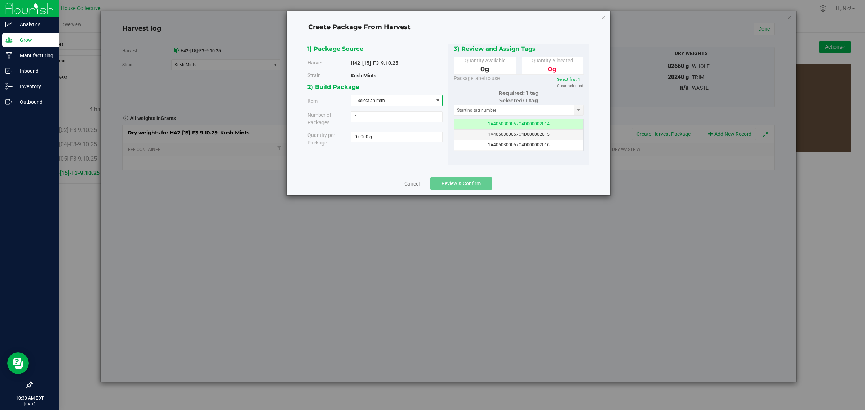
click at [394, 103] on span "Select an item" at bounding box center [392, 100] width 82 height 10
click at [393, 196] on li "KMI - Trim" at bounding box center [396, 195] width 91 height 11
click at [383, 135] on span at bounding box center [397, 136] width 92 height 11
type input "7180"
type input "7180.0000 g"
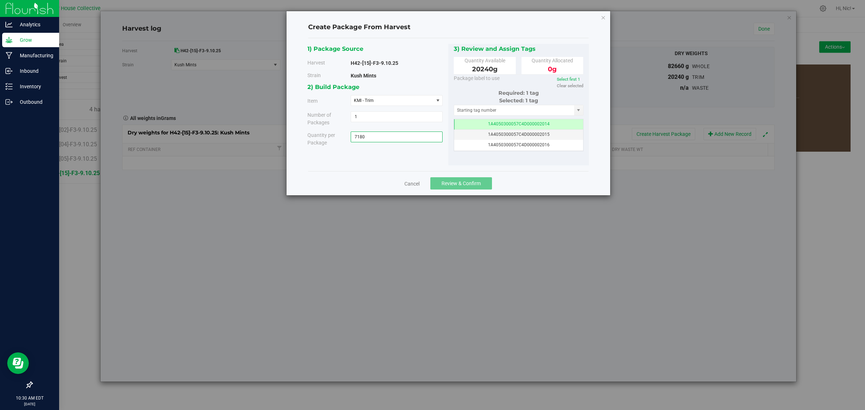
click at [400, 152] on div "2) Build Package Item KMI - Trim KMI - Bucked KMI - F/B KMI - PC KMI - PRO KMI …" at bounding box center [377, 117] width 141 height 70
click at [505, 113] on input "text" at bounding box center [514, 110] width 120 height 10
paste input "1A4050300057C4D000002023"
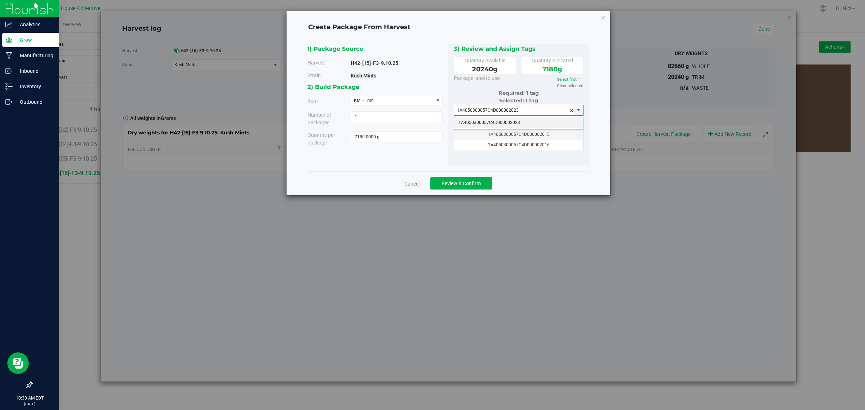
click at [510, 120] on li "1A4050300057C4D000002023" at bounding box center [518, 122] width 129 height 11
type input "1A4050300057C4D000002023"
click at [459, 182] on span "Review & Confirm" at bounding box center [460, 183] width 39 height 6
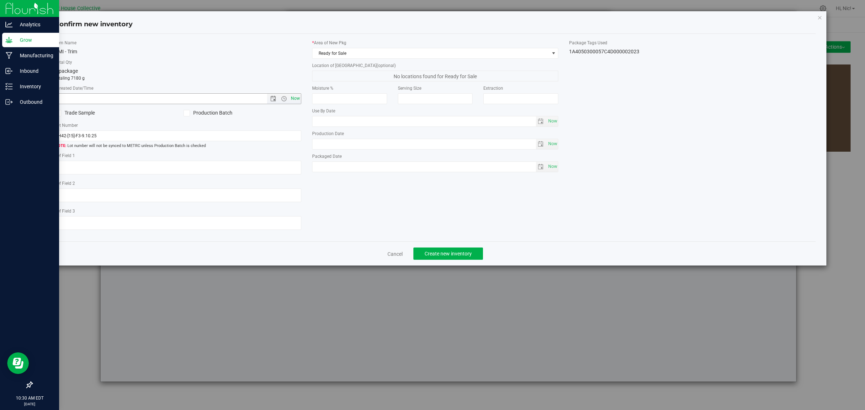
click at [294, 96] on span "Now" at bounding box center [295, 98] width 12 height 10
type input "9/19/2025 10:30 AM"
click at [392, 51] on span "Ready for Sale" at bounding box center [430, 53] width 237 height 10
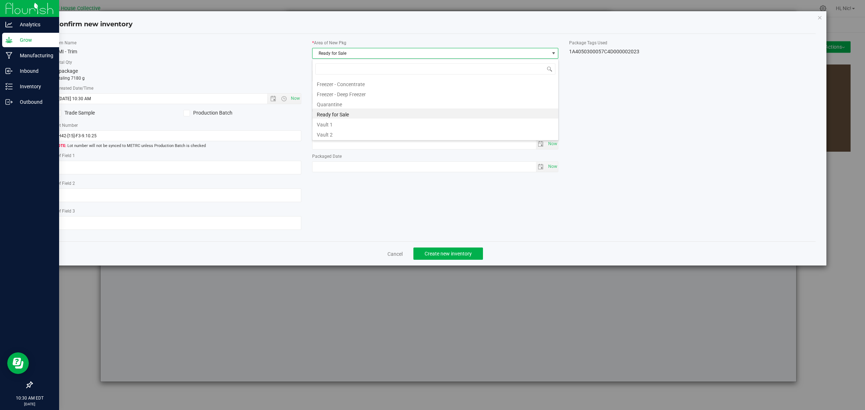
scroll to position [11, 246]
click at [338, 123] on li "Vault 1" at bounding box center [435, 124] width 246 height 10
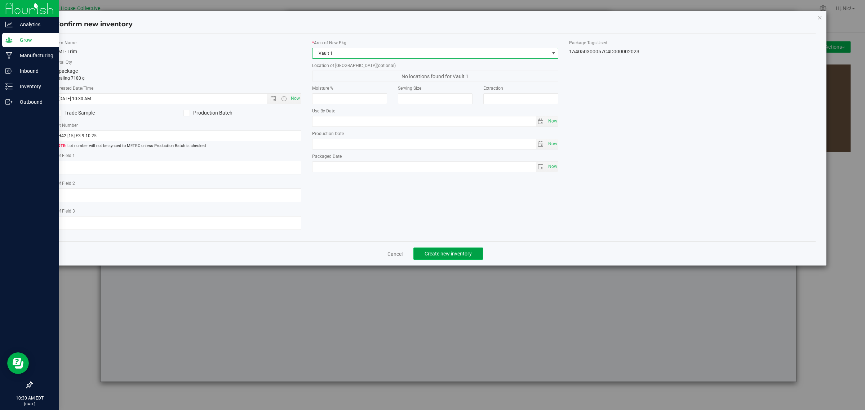
click at [458, 253] on span "Create new inventory" at bounding box center [447, 254] width 47 height 6
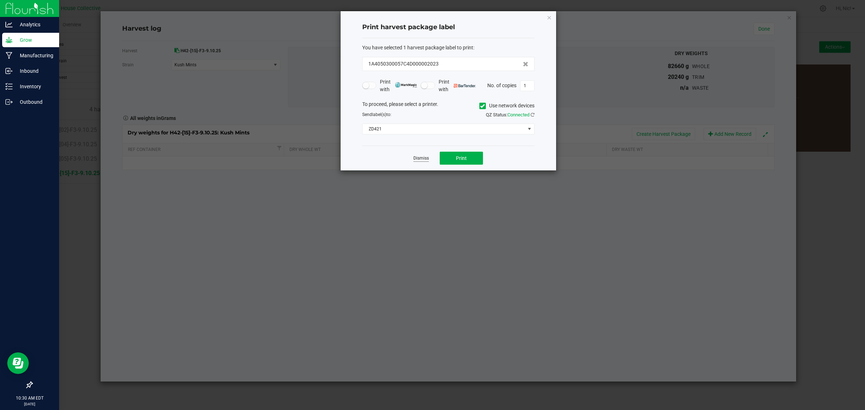
click at [422, 161] on link "Dismiss" at bounding box center [420, 158] width 15 height 6
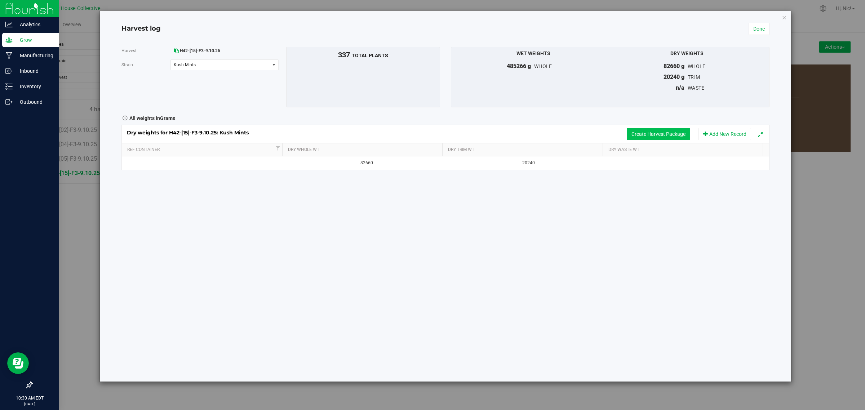
click at [633, 133] on button "Create Harvest Package" at bounding box center [657, 134] width 63 height 12
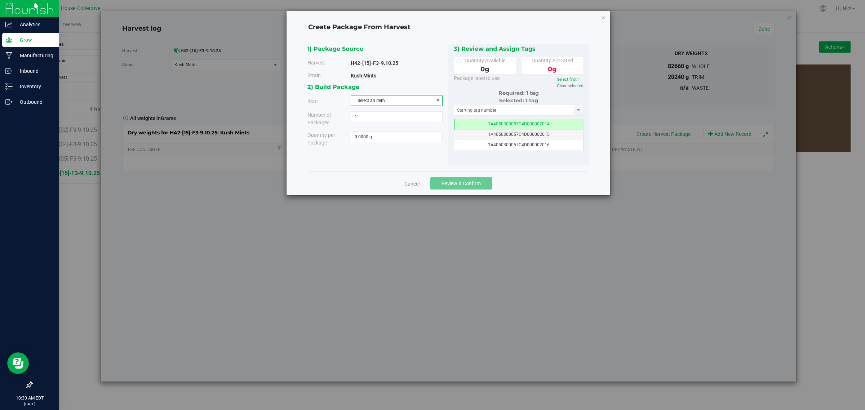
click at [388, 103] on span "Select an item" at bounding box center [392, 100] width 82 height 10
click at [384, 197] on li "KMI - Trim" at bounding box center [396, 195] width 91 height 11
click at [379, 142] on span at bounding box center [397, 136] width 92 height 11
type input "6560"
type input "6560.0000 g"
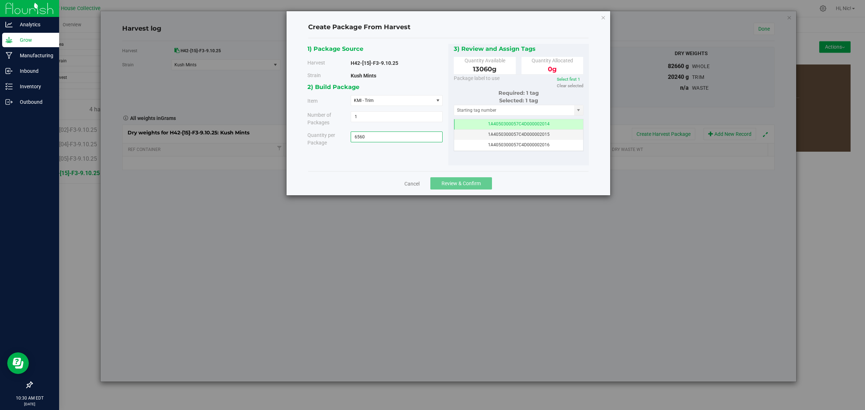
click at [401, 153] on div "1) Package Source Harvest H42-[15]-F3-9.10.25 Strain Kush Mints" at bounding box center [447, 105] width 281 height 122
click at [521, 107] on input "text" at bounding box center [514, 110] width 120 height 10
paste input "1A4050300057C4D000002024"
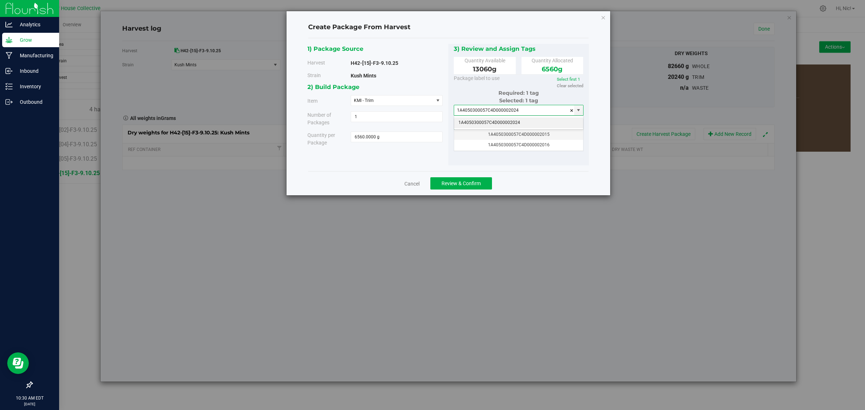
click at [514, 120] on li "1A4050300057C4D000002024" at bounding box center [518, 122] width 129 height 11
type input "1A4050300057C4D000002024"
click at [482, 186] on button "Review & Confirm" at bounding box center [461, 183] width 62 height 12
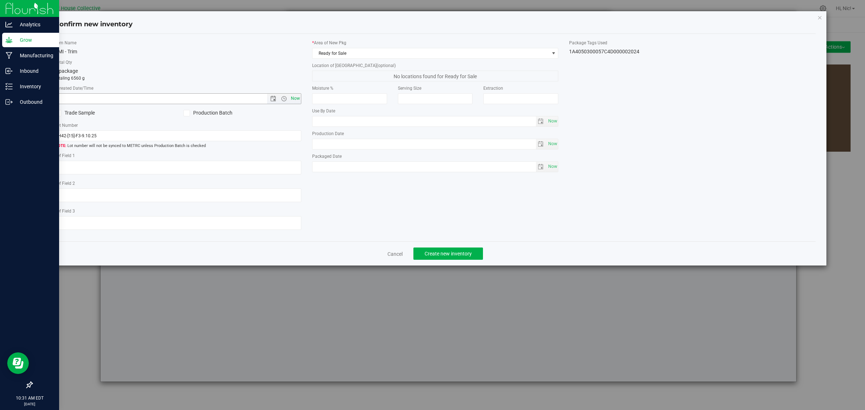
click at [292, 101] on span "Now" at bounding box center [295, 98] width 12 height 10
type input "9/19/2025 10:31 AM"
click at [336, 54] on span "Ready for Sale" at bounding box center [430, 53] width 237 height 10
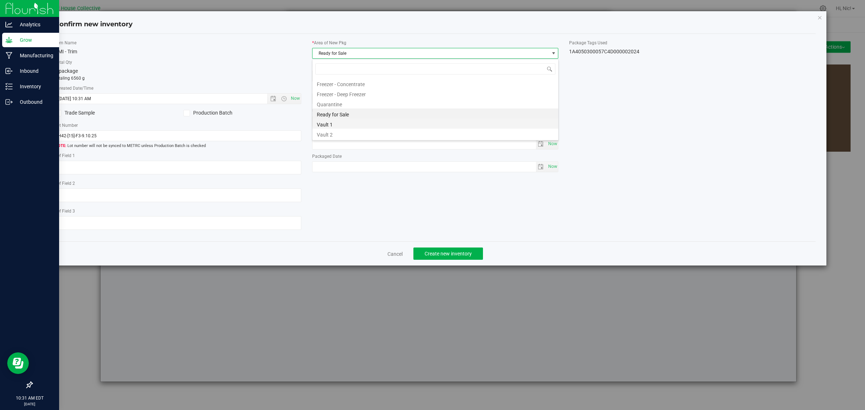
click at [337, 123] on li "Vault 1" at bounding box center [435, 124] width 246 height 10
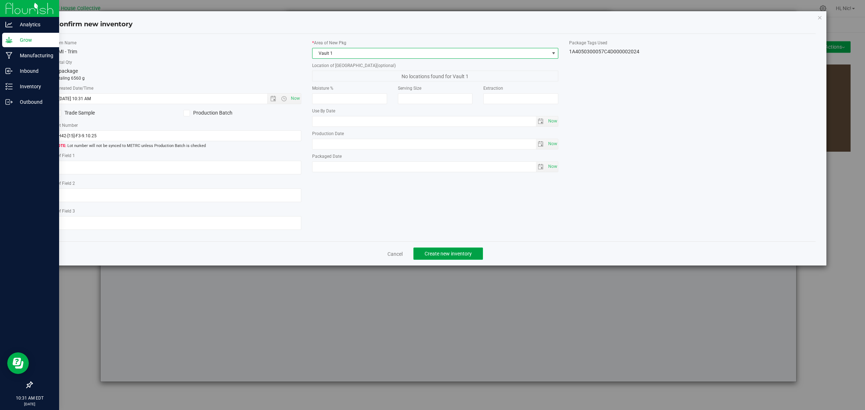
click at [455, 254] on span "Create new inventory" at bounding box center [447, 254] width 47 height 6
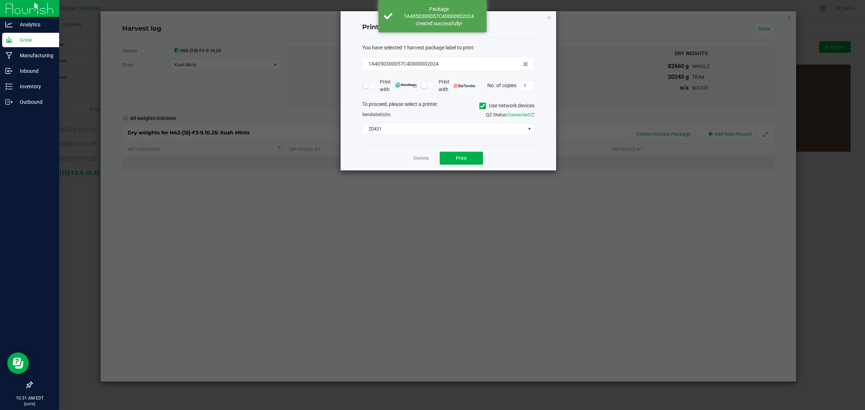
click at [422, 159] on link "Dismiss" at bounding box center [420, 158] width 15 height 6
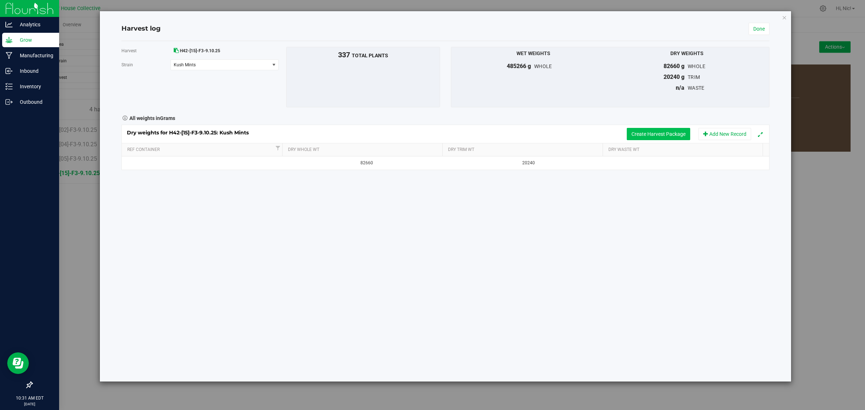
click at [646, 132] on button "Create Harvest Package" at bounding box center [657, 134] width 63 height 12
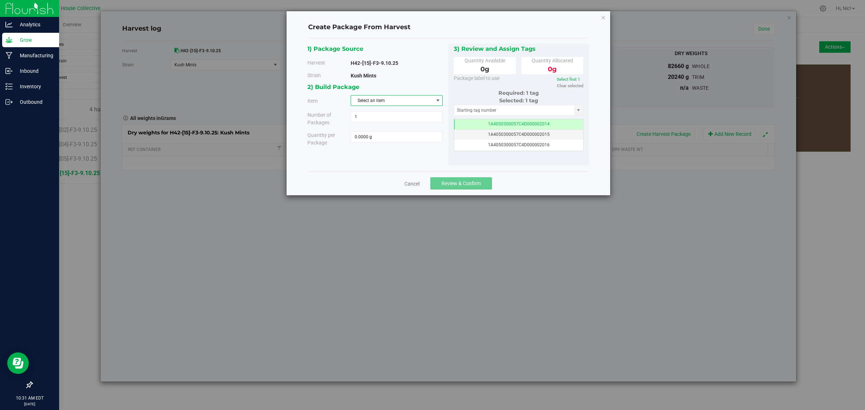
click at [380, 100] on span "Select an item" at bounding box center [392, 100] width 82 height 10
click at [377, 193] on li "KMI - Trim" at bounding box center [396, 195] width 91 height 11
click at [376, 139] on span at bounding box center [397, 136] width 92 height 11
type input "6500"
type input "6500.0000 g"
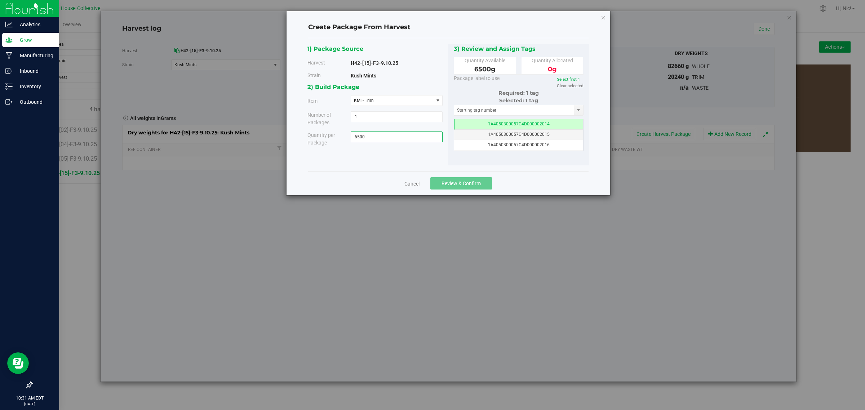
click at [388, 144] on div "Quantity per Package 6500.0000 g 6500" at bounding box center [375, 138] width 146 height 15
click at [494, 112] on input "text" at bounding box center [514, 110] width 120 height 10
paste input "1A4050300057C4D000002025"
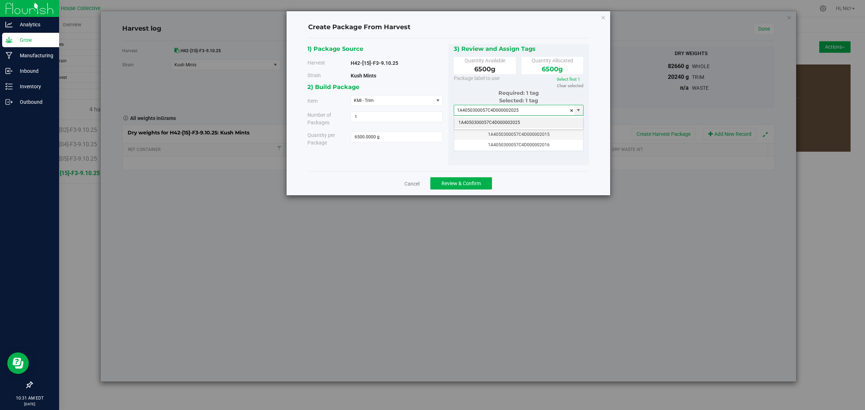
click at [495, 123] on li "1A4050300057C4D000002025" at bounding box center [518, 122] width 129 height 11
type input "1A4050300057C4D000002025"
click at [468, 180] on span "Review & Confirm" at bounding box center [460, 183] width 39 height 6
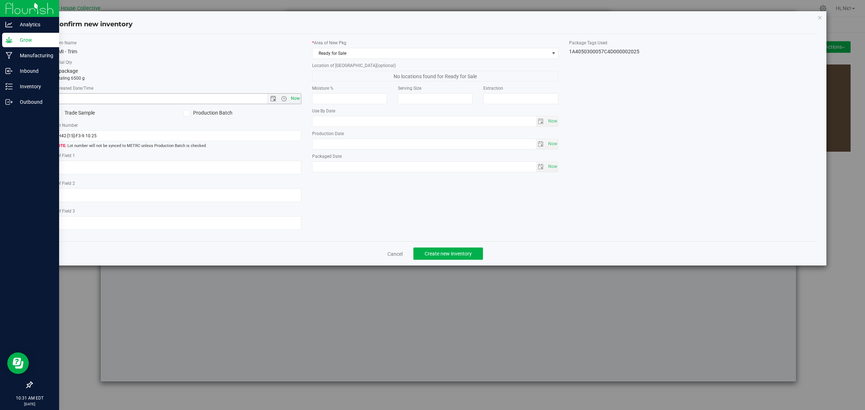
click at [297, 99] on span "Now" at bounding box center [295, 98] width 12 height 10
type input "9/19/2025 10:31 AM"
click at [343, 54] on span "Ready for Sale" at bounding box center [430, 53] width 237 height 10
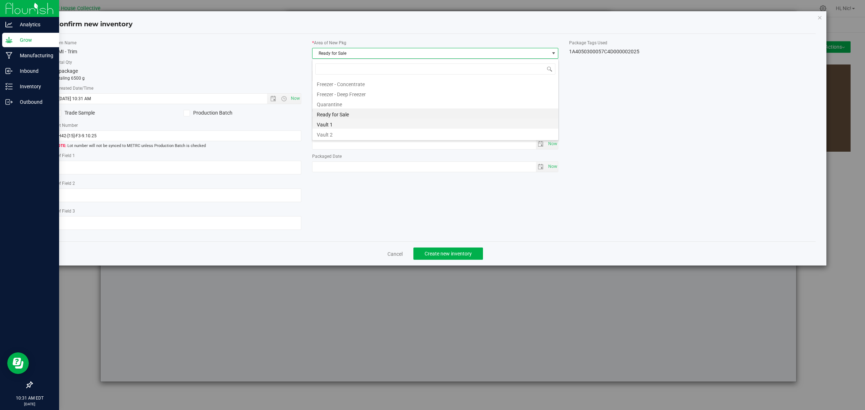
click at [341, 123] on li "Vault 1" at bounding box center [435, 124] width 246 height 10
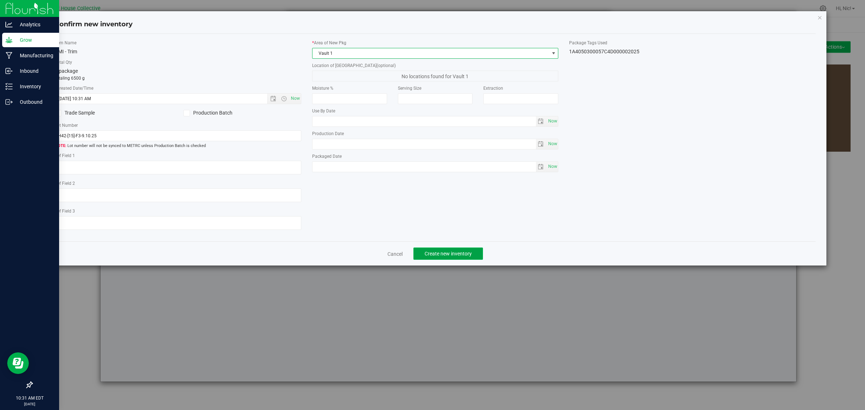
click at [458, 254] on span "Create new inventory" at bounding box center [447, 254] width 47 height 6
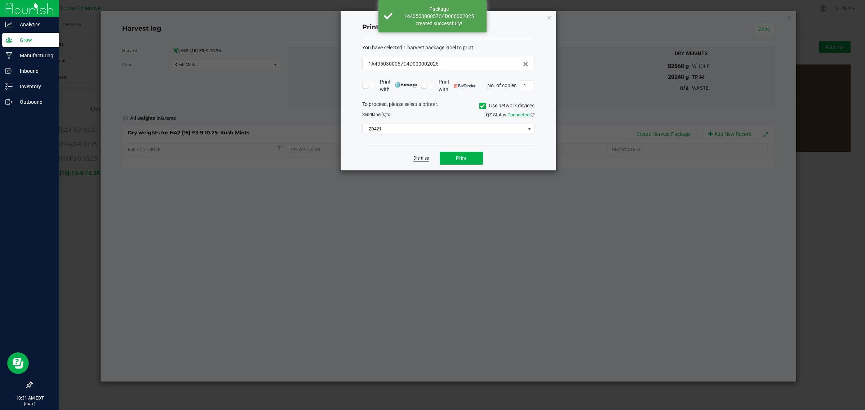
click at [417, 161] on link "Dismiss" at bounding box center [420, 158] width 15 height 6
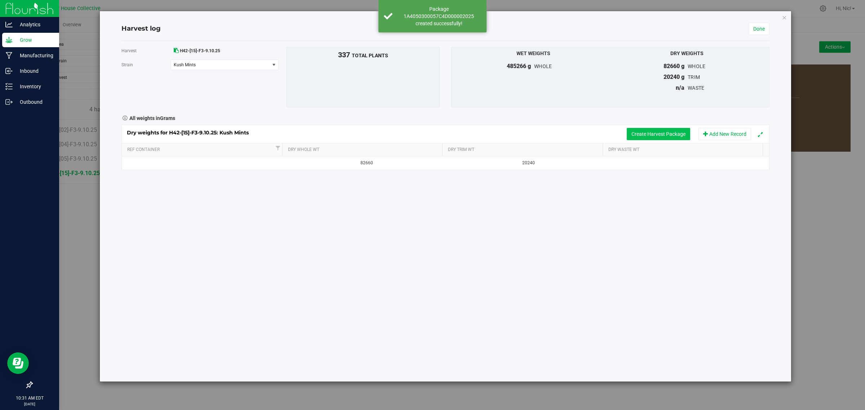
click at [651, 134] on button "Create Harvest Package" at bounding box center [657, 134] width 63 height 12
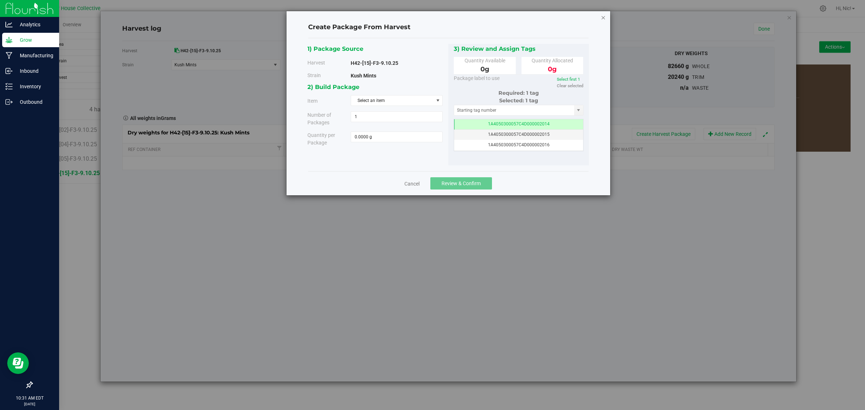
click at [601, 17] on icon "button" at bounding box center [603, 17] width 5 height 9
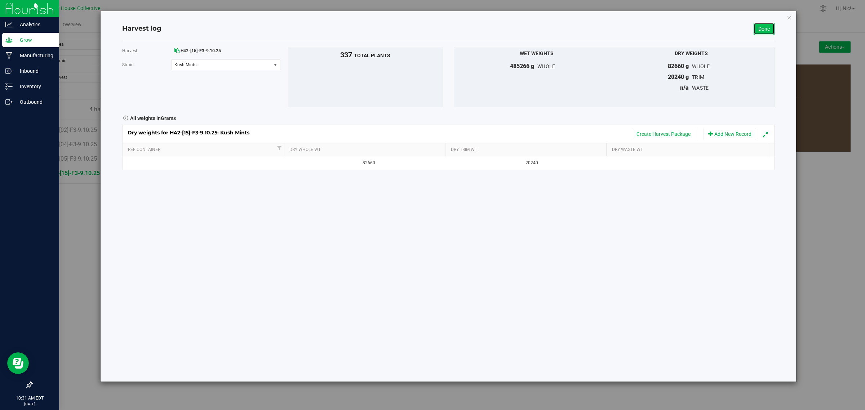
click at [766, 31] on link "Done" at bounding box center [763, 29] width 21 height 12
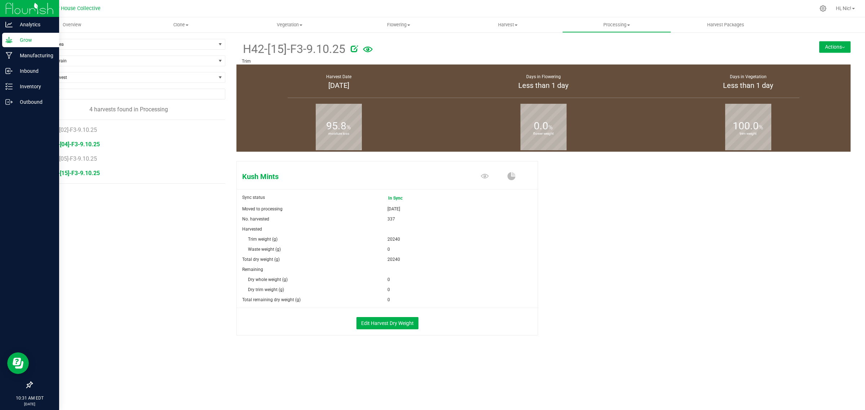
click at [88, 146] on span "H42-[04]-F3-9.10.25" at bounding box center [73, 144] width 53 height 7
click at [401, 323] on button "Edit Harvest Dry Weight" at bounding box center [387, 323] width 62 height 12
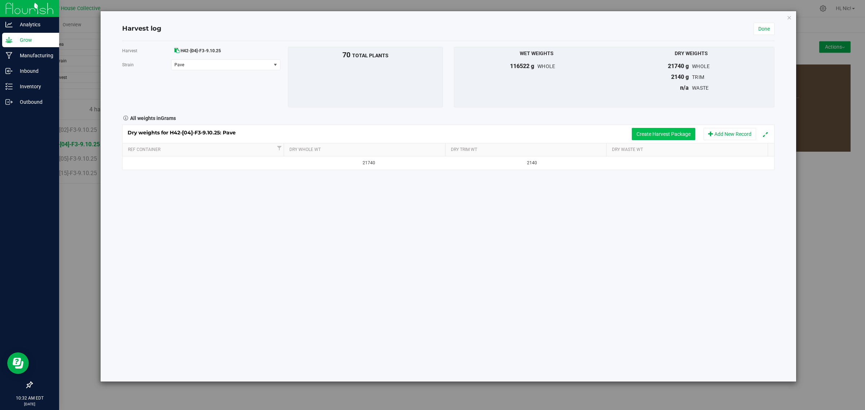
click at [667, 135] on button "Create Harvest Package" at bounding box center [663, 134] width 63 height 12
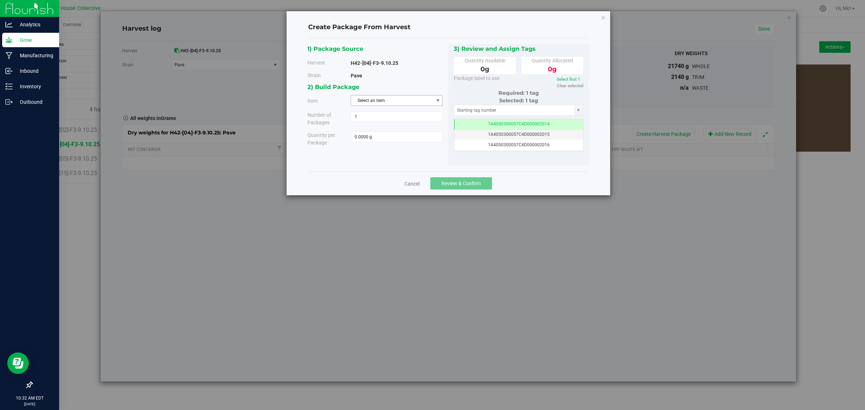
click at [389, 101] on span "Select an item" at bounding box center [392, 100] width 82 height 10
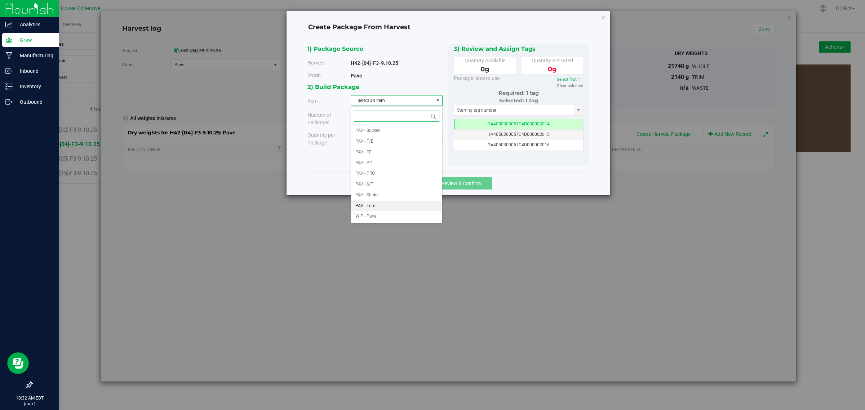
click at [389, 208] on li "PAV - Trim" at bounding box center [396, 206] width 91 height 11
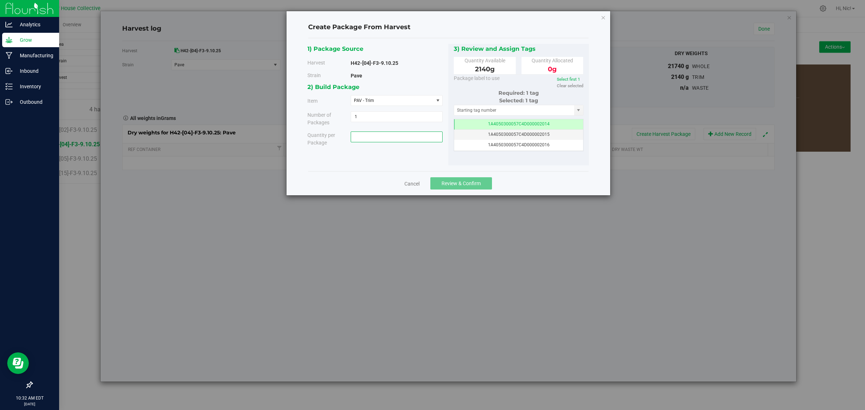
click at [366, 138] on span at bounding box center [397, 136] width 92 height 11
type input "2140"
type input "2140.0000 g"
click at [480, 111] on input "text" at bounding box center [514, 110] width 120 height 10
paste input "1A4050300057C4D000002026"
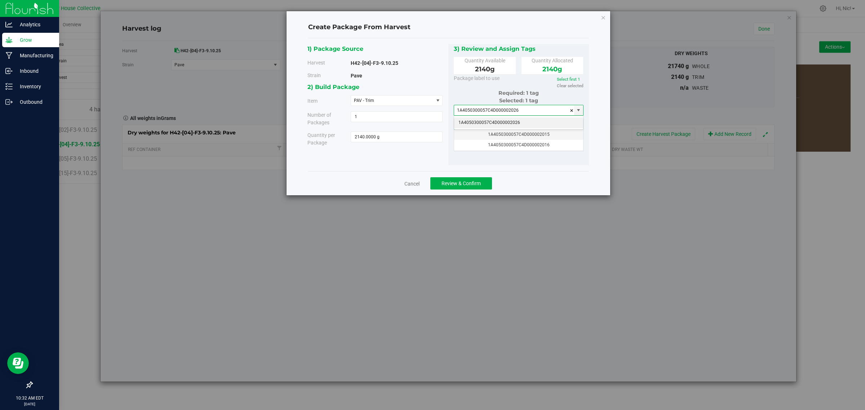
click at [485, 123] on li "1A4050300057C4D000002026" at bounding box center [518, 122] width 129 height 11
type input "1A4050300057C4D000002026"
click at [463, 182] on span "Review & Confirm" at bounding box center [460, 183] width 39 height 6
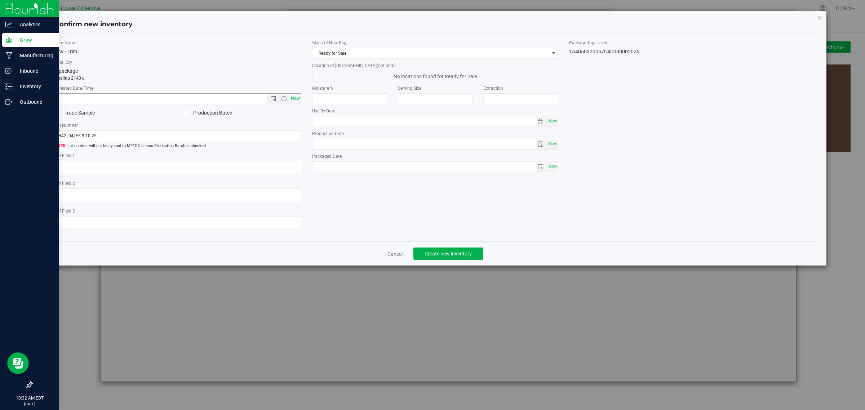
click at [297, 99] on span "Now" at bounding box center [295, 98] width 12 height 10
type input "9/19/2025 10:32 AM"
click at [343, 55] on span "Ready for Sale" at bounding box center [430, 53] width 237 height 10
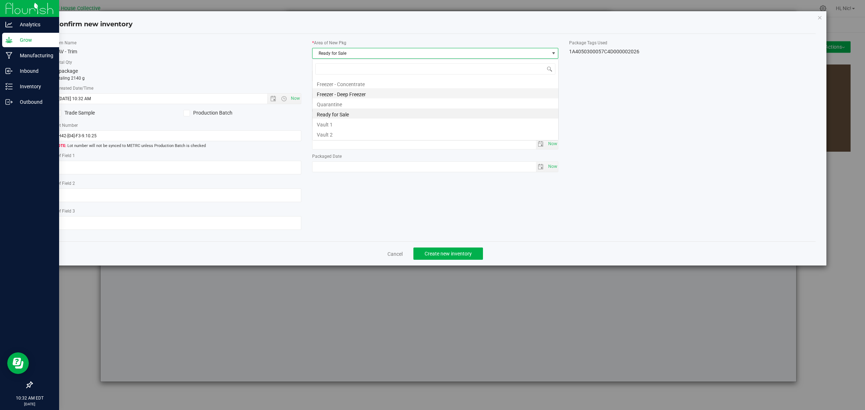
scroll to position [11, 246]
click at [336, 121] on li "Vault 1" at bounding box center [435, 124] width 246 height 10
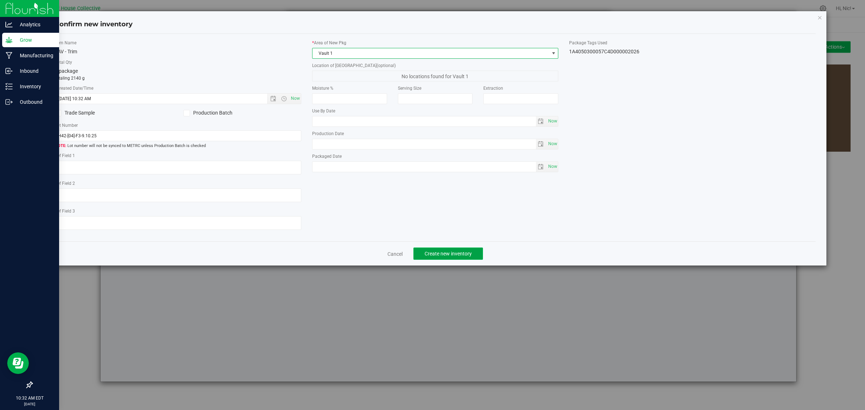
click at [453, 253] on span "Create new inventory" at bounding box center [447, 254] width 47 height 6
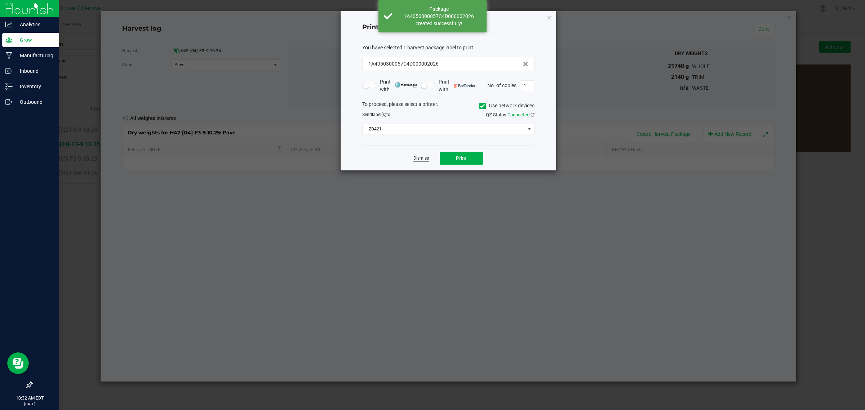
click at [426, 161] on link "Dismiss" at bounding box center [420, 158] width 15 height 6
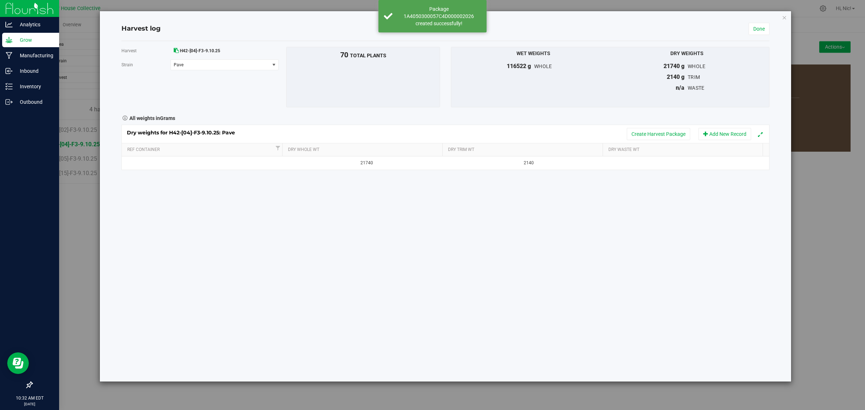
drag, startPoint x: 779, startPoint y: 28, endPoint x: 773, endPoint y: 29, distance: 5.5
click at [779, 28] on div "Harvest log Done Harvest H42-[04]-F3-9.10.25 Strain Pave Select strain Pave To …" at bounding box center [445, 196] width 691 height 370
click at [761, 31] on link "Done" at bounding box center [758, 29] width 21 height 12
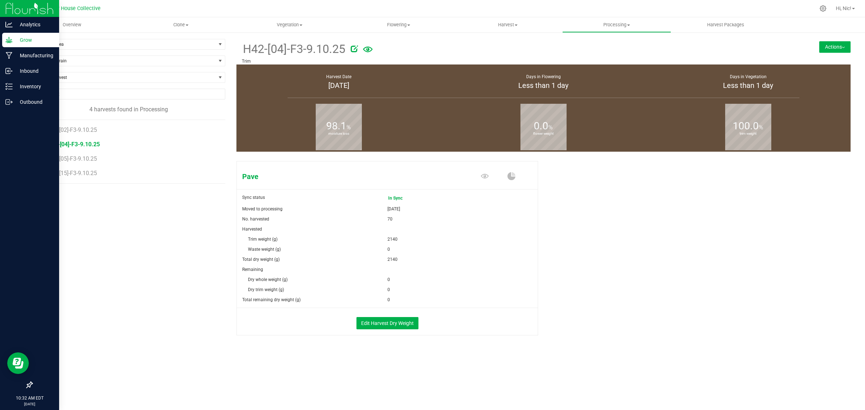
click at [833, 49] on button "Actions" at bounding box center [834, 47] width 31 height 12
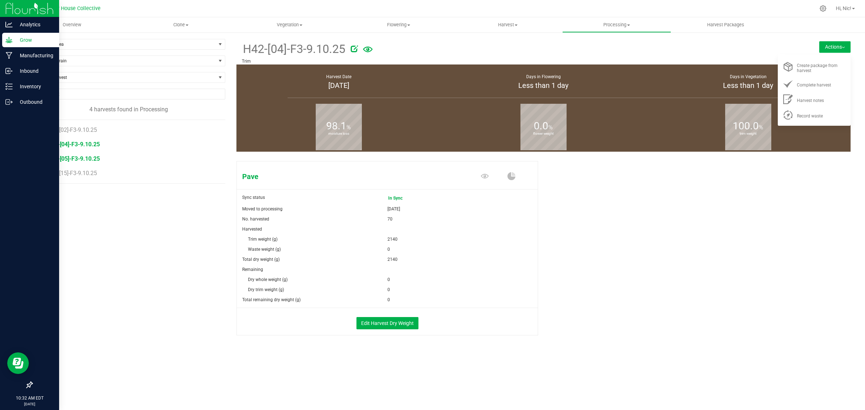
click at [87, 157] on span "H42-[05]-F3-9.10.25" at bounding box center [73, 158] width 53 height 7
click at [405, 326] on button "Edit Harvest Dry Weight" at bounding box center [387, 323] width 62 height 12
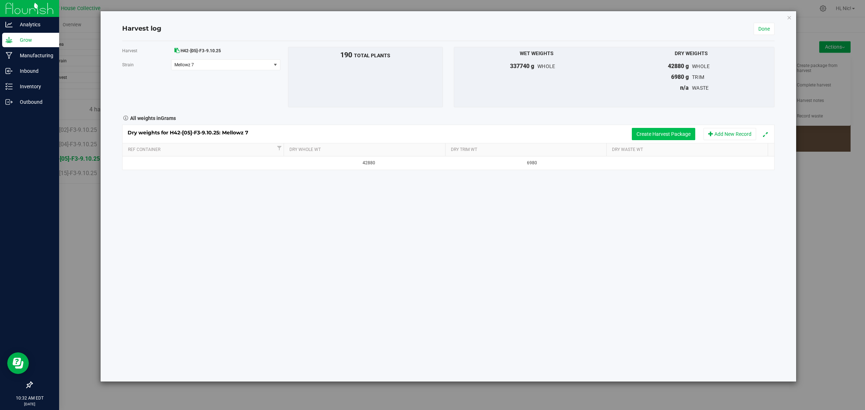
click at [665, 136] on button "Create Harvest Package" at bounding box center [663, 134] width 63 height 12
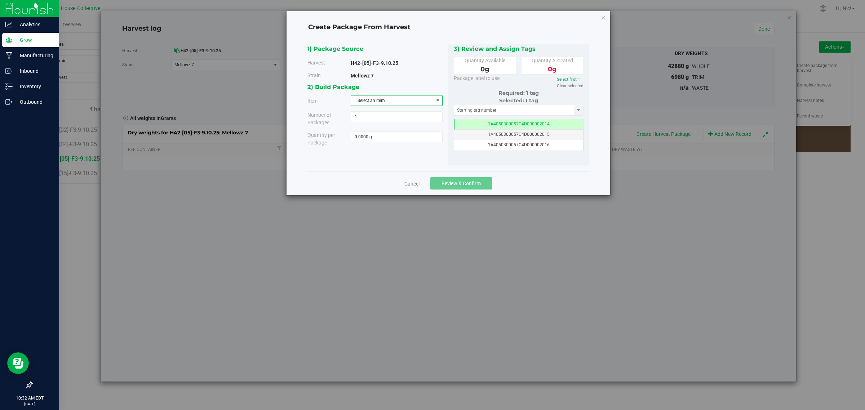
click at [371, 102] on span "Select an item" at bounding box center [392, 100] width 82 height 10
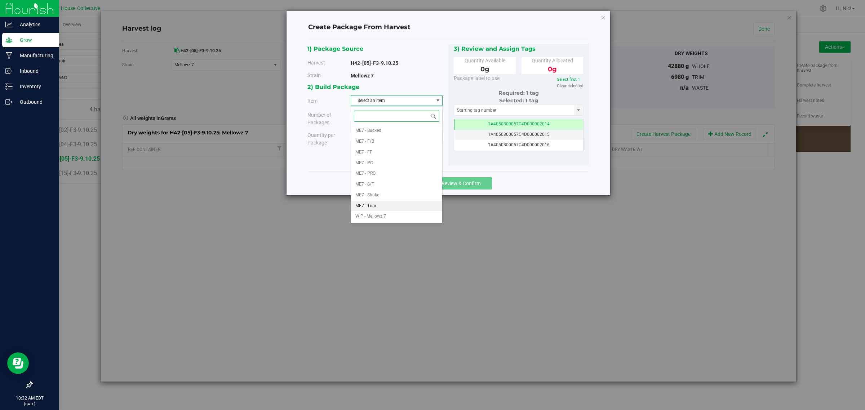
click at [384, 204] on li "ME7 - Trim" at bounding box center [396, 206] width 91 height 11
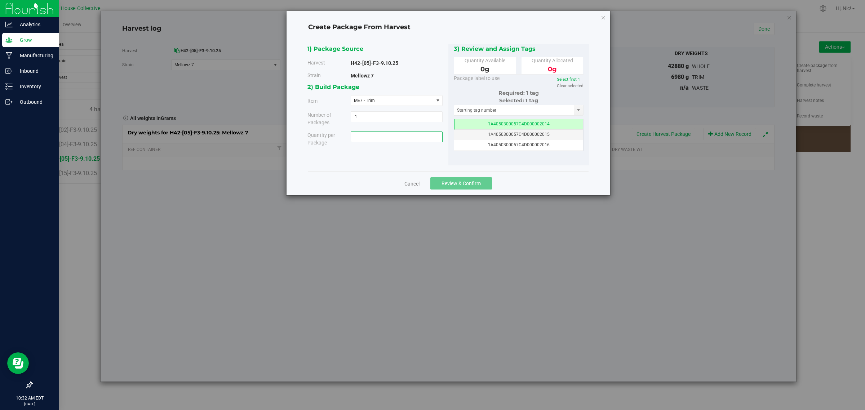
click at [370, 134] on span at bounding box center [397, 136] width 92 height 11
type input "3280"
type input "3280.0000 g"
click at [461, 113] on input "text" at bounding box center [514, 110] width 120 height 10
paste input "1A4050300057C4D000002027"
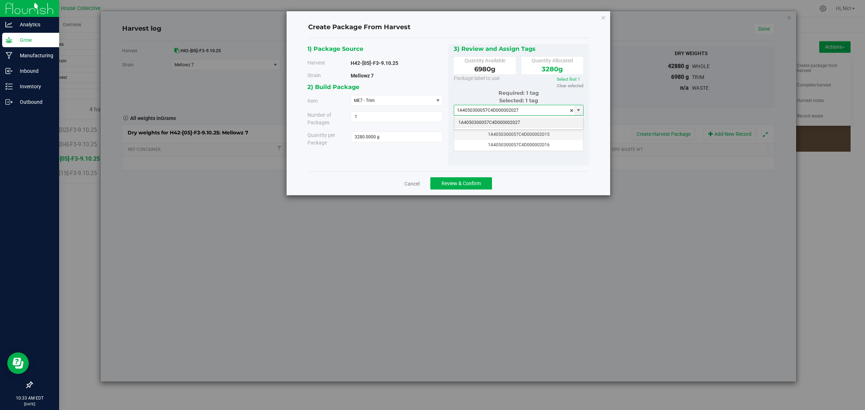
click at [470, 121] on li "1A4050300057C4D000002027" at bounding box center [518, 122] width 129 height 11
type input "1A4050300057C4D000002027"
click at [463, 183] on span "Review & Confirm" at bounding box center [460, 183] width 39 height 6
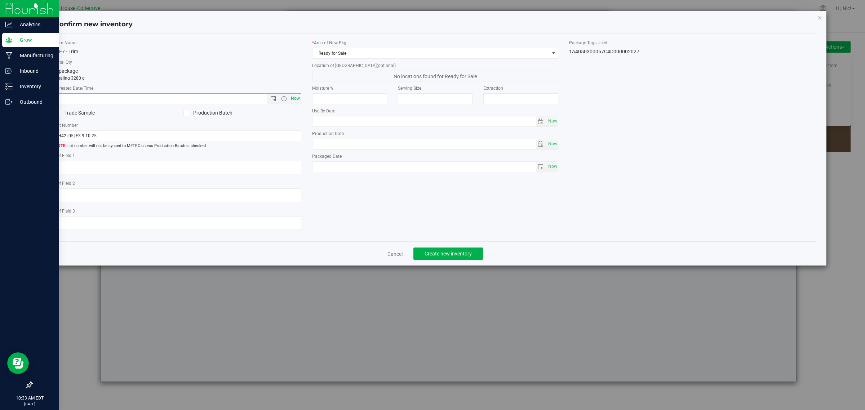
click at [296, 100] on span "Now" at bounding box center [295, 98] width 12 height 10
type input "9/19/2025 10:33 AM"
click at [427, 56] on span "Ready for Sale" at bounding box center [430, 53] width 237 height 10
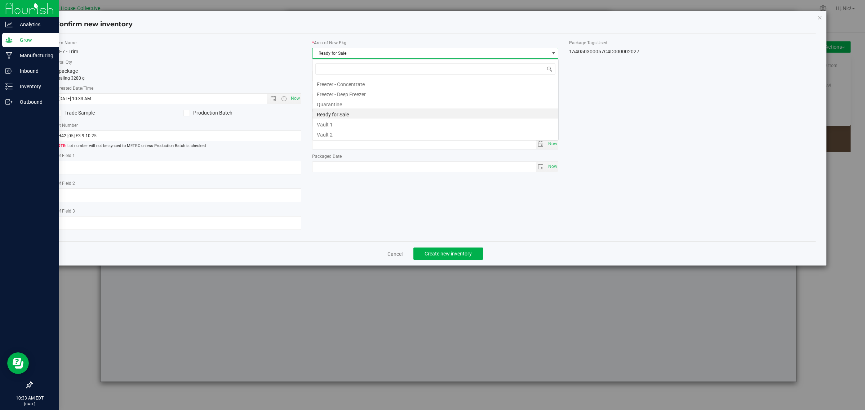
scroll to position [11, 246]
click at [328, 124] on li "Vault 1" at bounding box center [435, 124] width 246 height 10
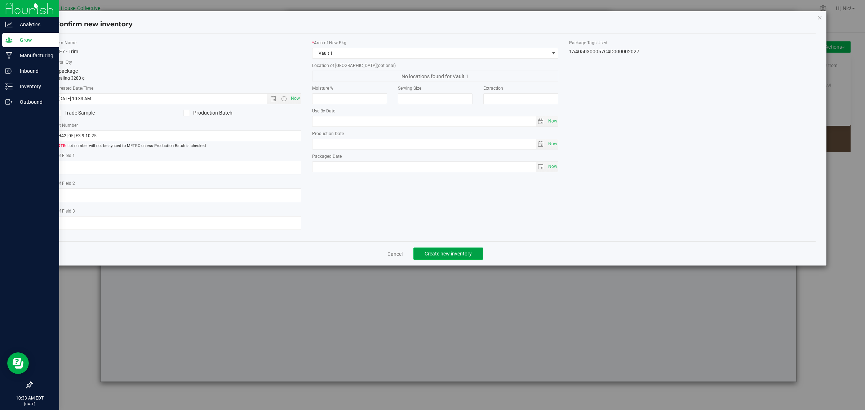
click at [459, 251] on span "Create new inventory" at bounding box center [447, 254] width 47 height 6
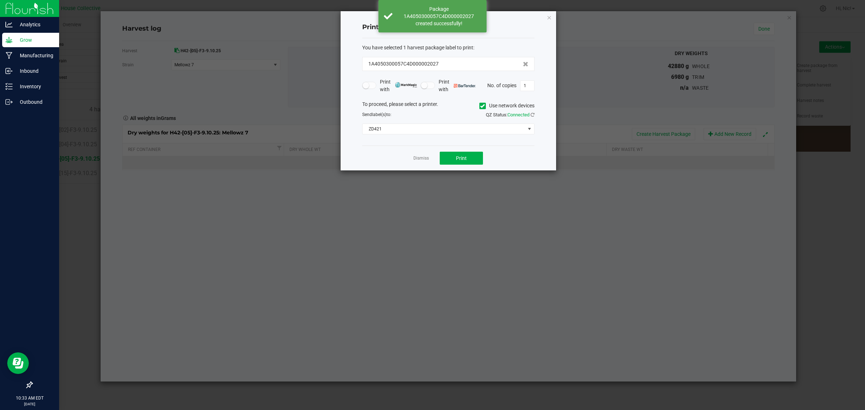
drag, startPoint x: 422, startPoint y: 161, endPoint x: 431, endPoint y: 159, distance: 9.3
click at [422, 161] on link "Dismiss" at bounding box center [420, 158] width 15 height 6
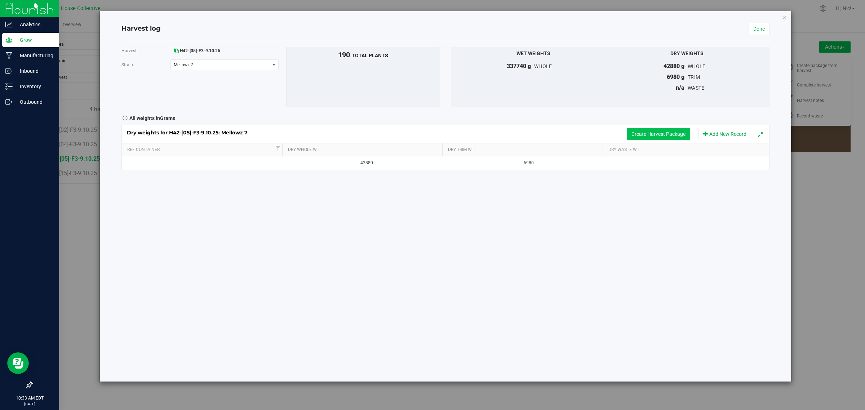
click at [672, 137] on button "Create Harvest Package" at bounding box center [657, 134] width 63 height 12
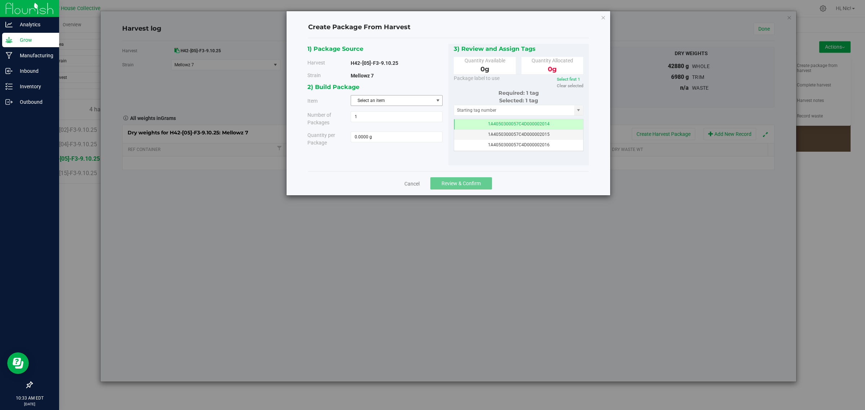
click at [389, 104] on span "Select an item" at bounding box center [392, 100] width 82 height 10
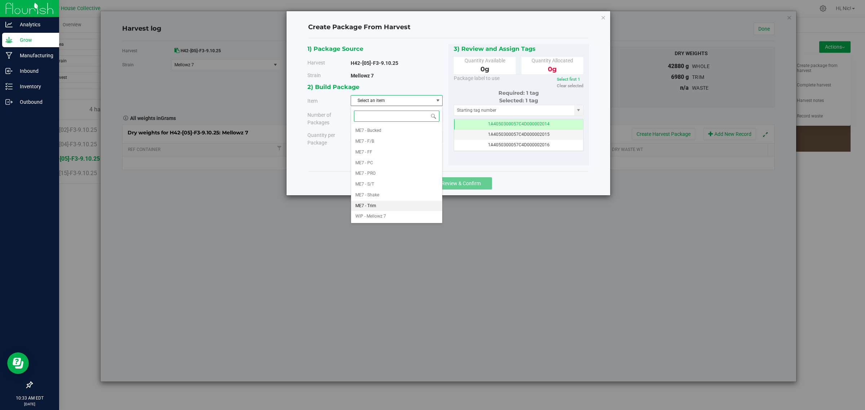
click at [377, 208] on li "ME7 - Trim" at bounding box center [396, 206] width 91 height 11
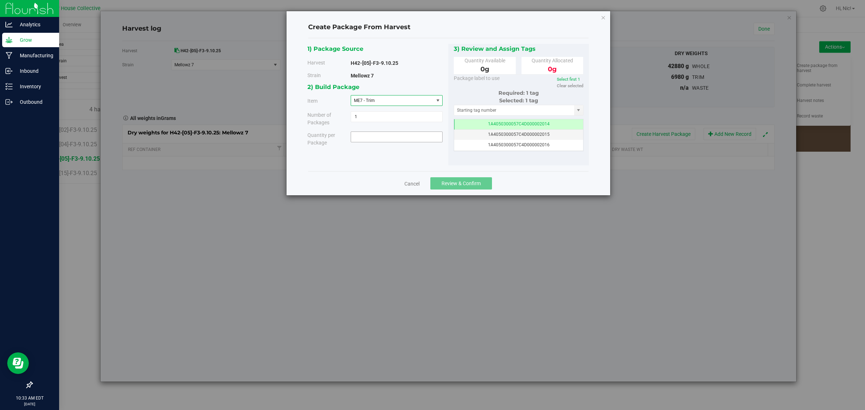
click at [391, 136] on span at bounding box center [397, 136] width 92 height 11
type input "3700"
type input "3700.0000 g"
click at [402, 155] on div "1) Package Source Harvest H42-[05]-F3-9.10.25 Strain Mellowz 7 1" at bounding box center [447, 105] width 281 height 122
click at [496, 106] on input "text" at bounding box center [514, 110] width 120 height 10
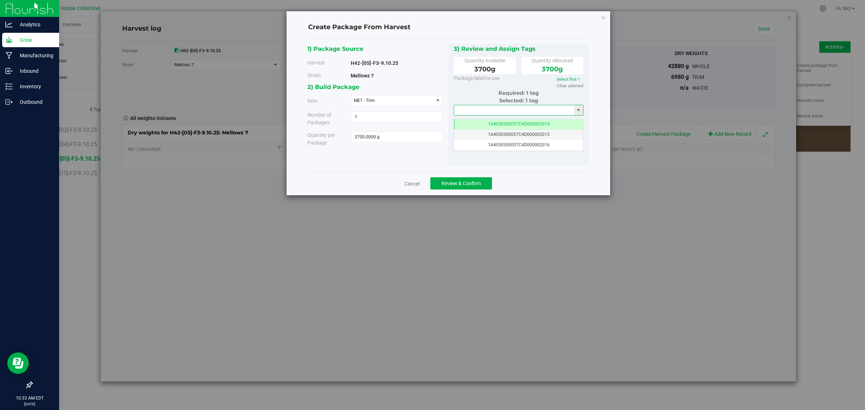
paste input "1A4050300057C4D000002028"
click at [505, 125] on li "1A4050300057C4D000002028" at bounding box center [518, 122] width 129 height 11
type input "1A4050300057C4D000002028"
click at [481, 182] on button "Review & Confirm" at bounding box center [461, 183] width 62 height 12
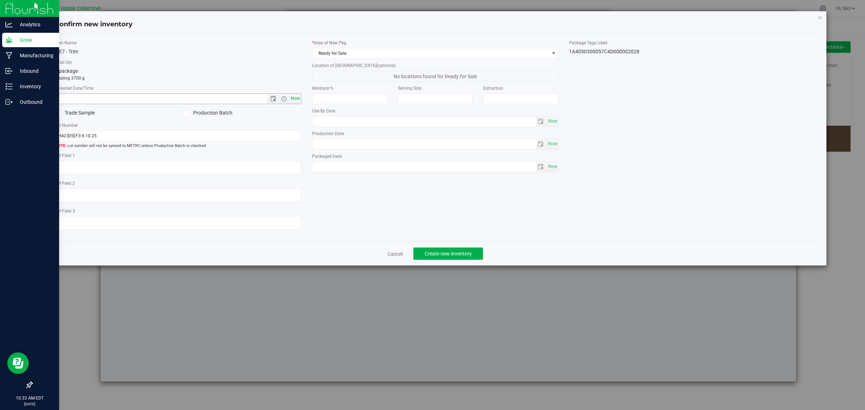
click at [293, 101] on span "Now" at bounding box center [295, 98] width 12 height 10
type input "9/19/2025 10:33 AM"
click at [333, 52] on span "Ready for Sale" at bounding box center [430, 53] width 237 height 10
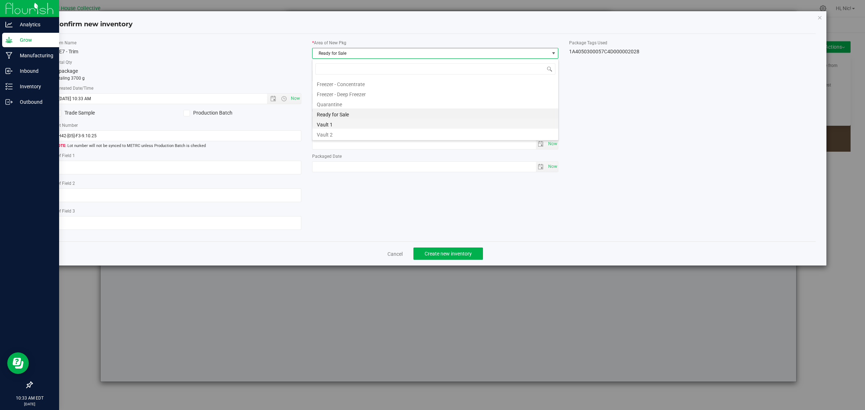
click at [328, 123] on li "Vault 1" at bounding box center [435, 124] width 246 height 10
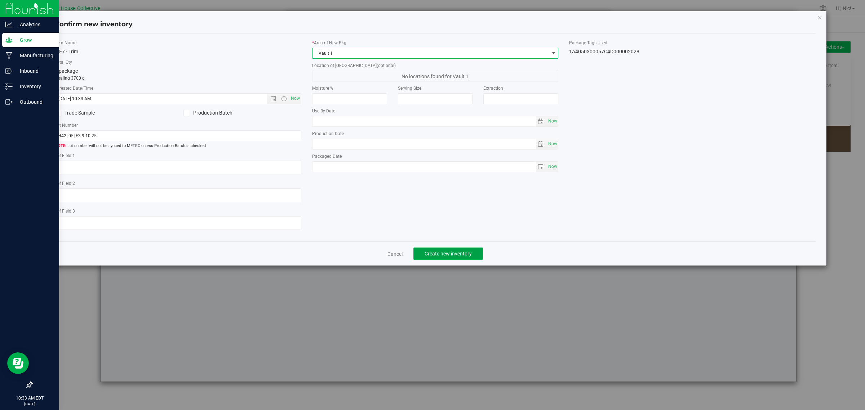
click at [440, 254] on span "Create new inventory" at bounding box center [447, 254] width 47 height 6
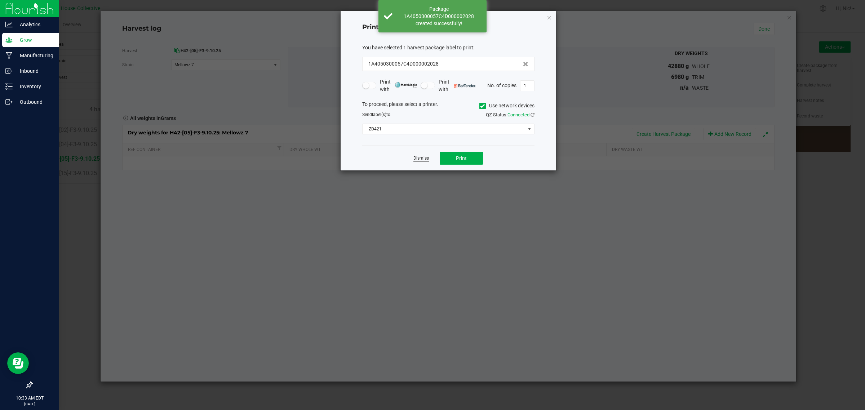
click at [418, 160] on link "Dismiss" at bounding box center [420, 158] width 15 height 6
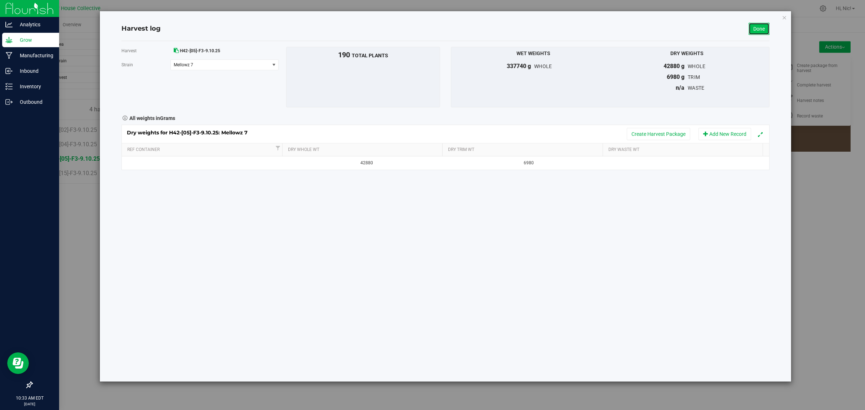
click at [752, 26] on link "Done" at bounding box center [758, 29] width 21 height 12
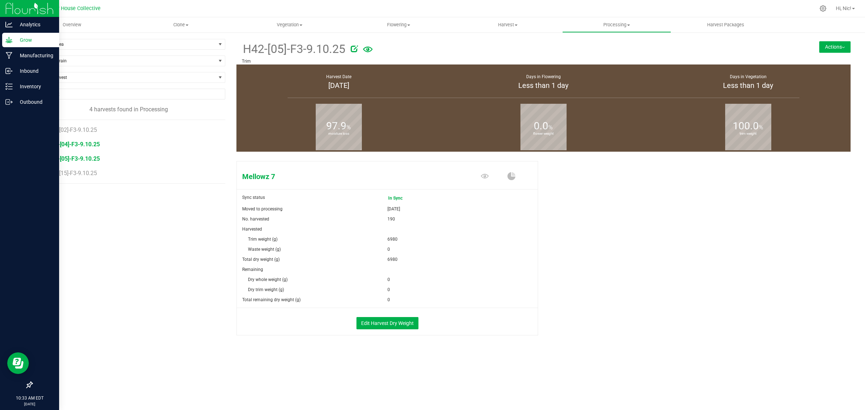
click at [84, 146] on span "H42-[04]-F3-9.10.25" at bounding box center [73, 144] width 53 height 7
click at [89, 129] on span "H42-[02]-F3-9.10.25" at bounding box center [73, 129] width 53 height 7
click at [413, 323] on button "Edit Harvest Dry Weight" at bounding box center [387, 323] width 62 height 12
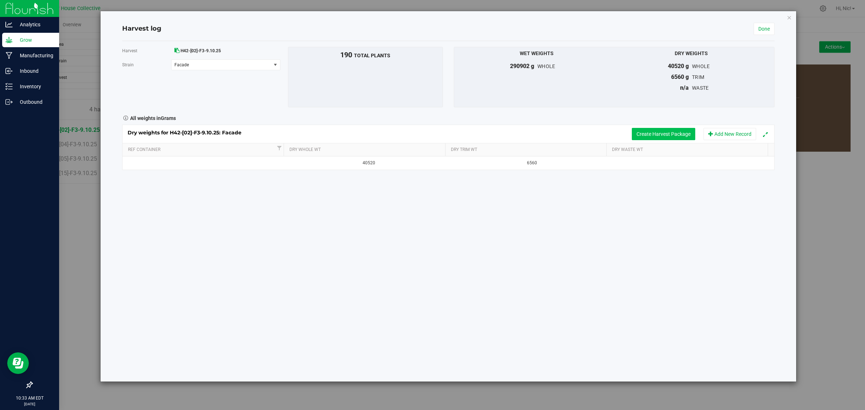
click at [680, 134] on button "Create Harvest Package" at bounding box center [663, 134] width 63 height 12
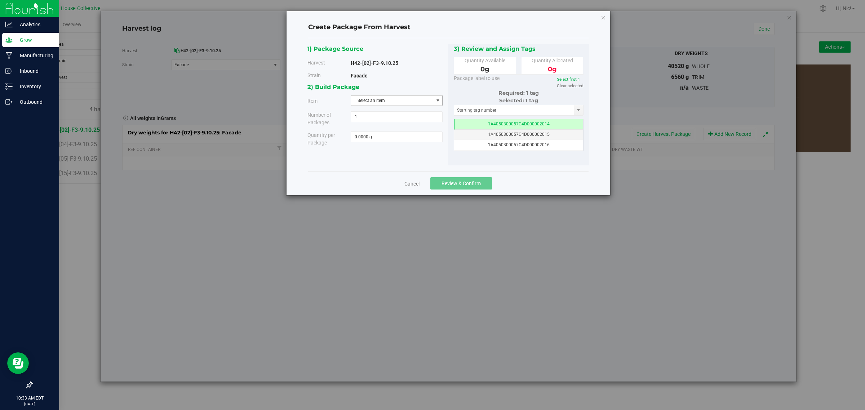
click at [385, 102] on span "Select an item" at bounding box center [392, 100] width 82 height 10
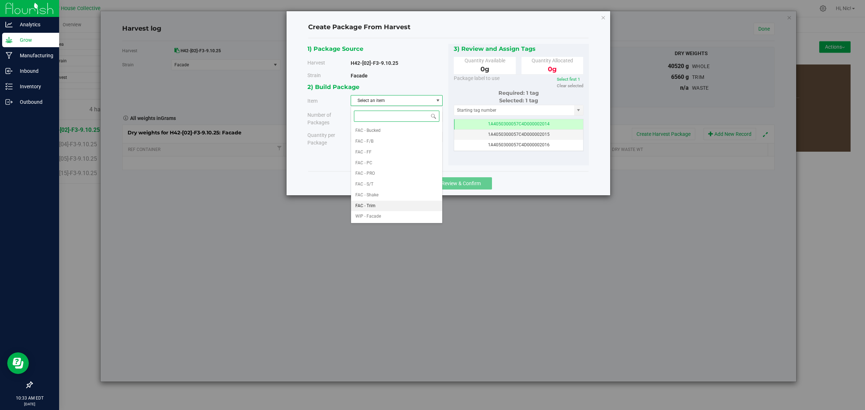
click at [386, 204] on li "FAC - Trim" at bounding box center [396, 206] width 91 height 11
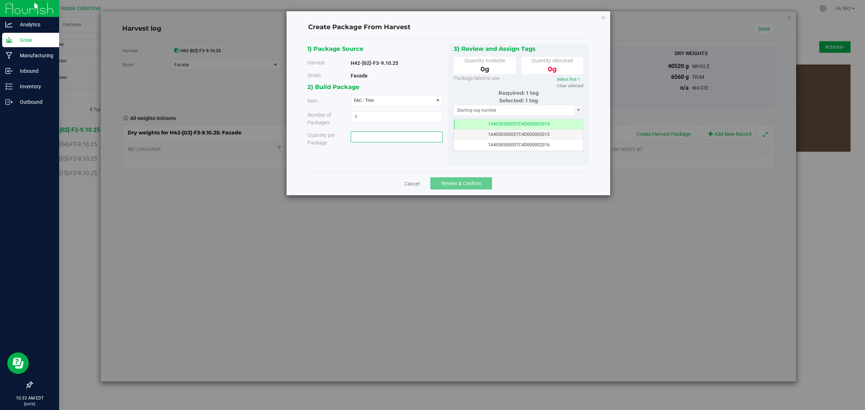
click at [383, 138] on span at bounding box center [397, 136] width 92 height 11
type input "3420"
type input "3420.0000 g"
click at [399, 151] on div "2) Build Package Item FAC - Trim FAC - Bucked FAC - F/B FAC - FF FAC - PC FAC -…" at bounding box center [377, 117] width 141 height 70
click at [518, 112] on input "text" at bounding box center [514, 110] width 120 height 10
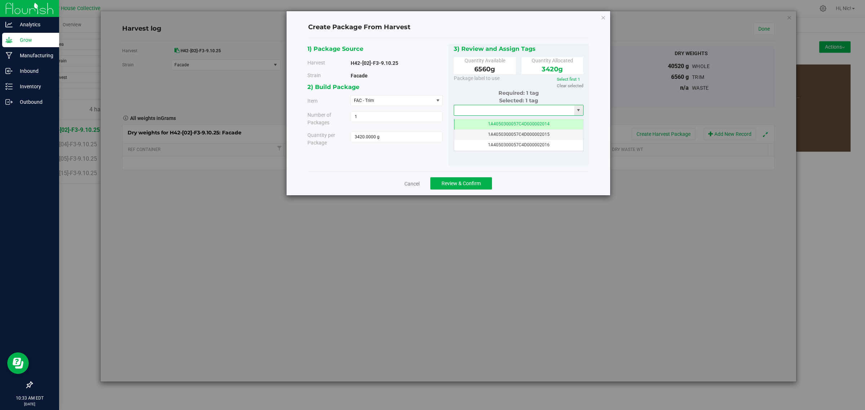
paste input "1A4050300057C4D000002029"
click at [513, 125] on li "1A4050300057C4D000002029" at bounding box center [518, 122] width 129 height 11
type input "1A4050300057C4D000002029"
click at [476, 185] on span "Review & Confirm" at bounding box center [460, 183] width 39 height 6
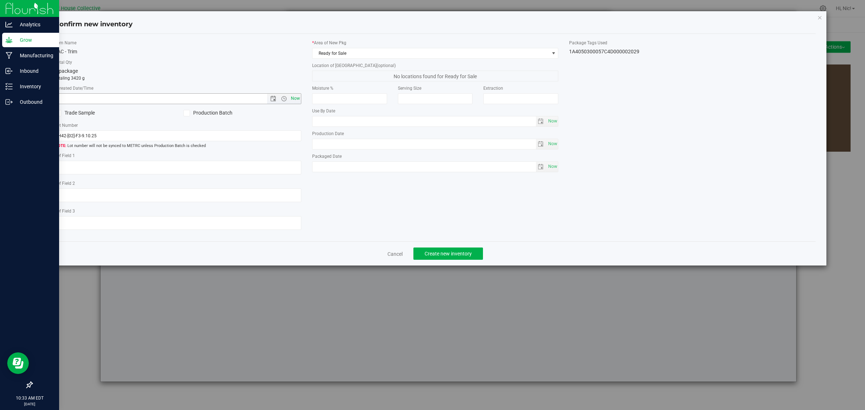
click at [295, 98] on span "Now" at bounding box center [295, 98] width 12 height 10
type input "9/19/2025 10:33 AM"
click at [372, 56] on span "Ready for Sale" at bounding box center [430, 53] width 237 height 10
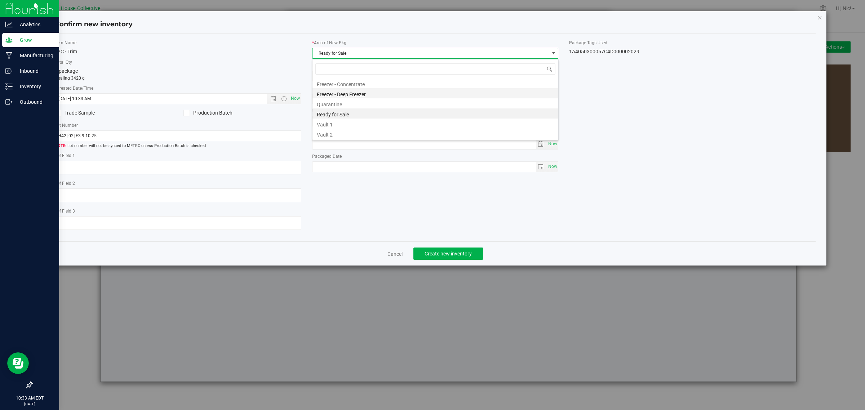
scroll to position [11, 246]
click at [342, 124] on li "Vault 1" at bounding box center [435, 124] width 246 height 10
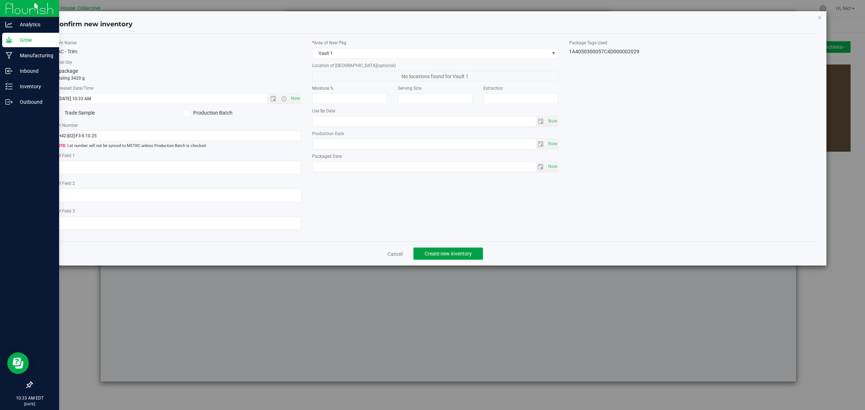
click at [434, 253] on span "Create new inventory" at bounding box center [447, 254] width 47 height 6
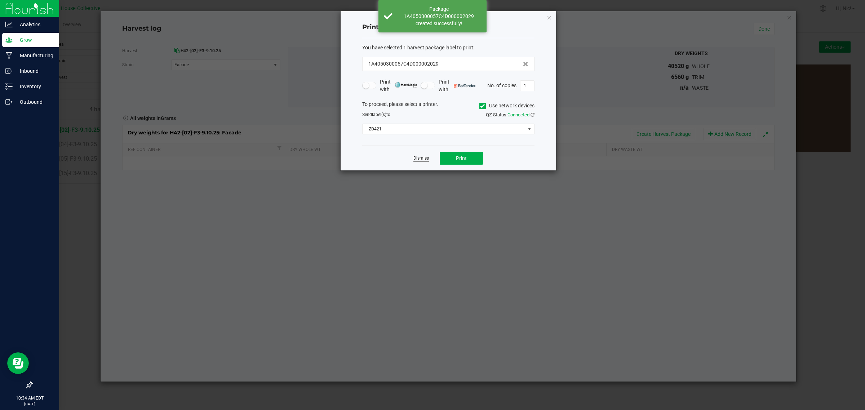
click at [425, 162] on app-cancel-button "Dismiss" at bounding box center [420, 159] width 15 height 8
click at [421, 159] on link "Dismiss" at bounding box center [420, 158] width 15 height 6
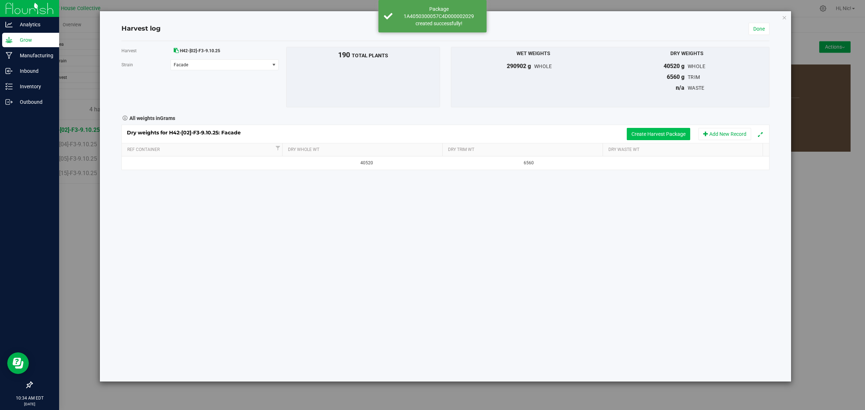
click at [664, 131] on button "Create Harvest Package" at bounding box center [657, 134] width 63 height 12
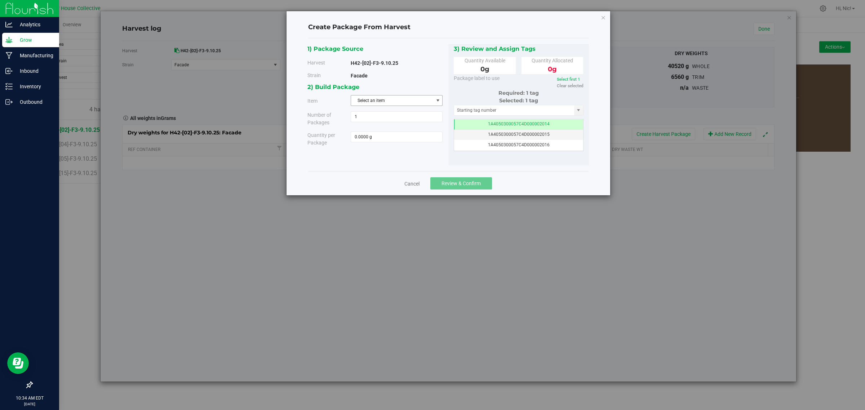
click at [379, 104] on span "Select an item" at bounding box center [392, 100] width 82 height 10
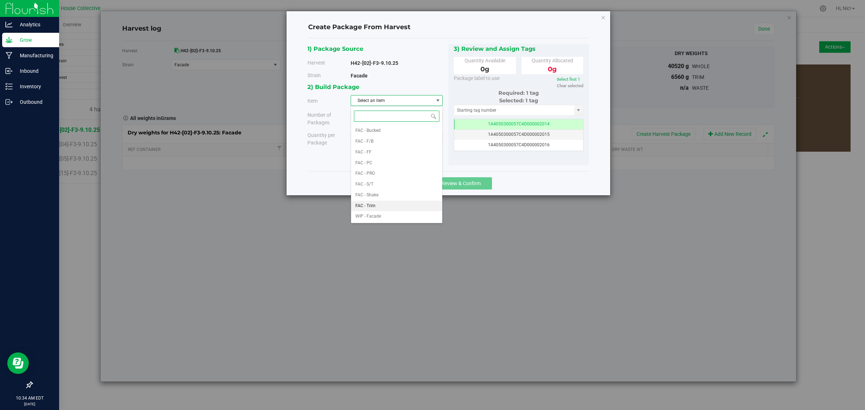
click at [379, 206] on li "FAC - Trim" at bounding box center [396, 206] width 91 height 11
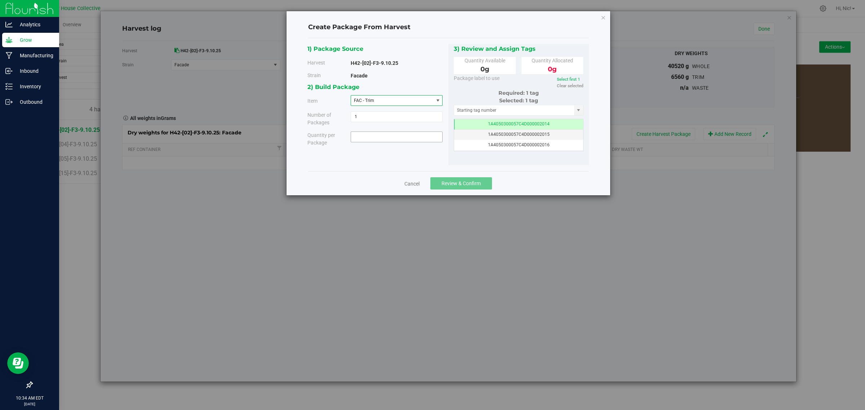
click at [390, 137] on span at bounding box center [397, 136] width 92 height 11
type input "3140"
type input "3140.0000 g"
click at [396, 149] on div "2) Build Package Item FAC - Trim FAC - Bucked FAC - F/B FAC - FF FAC - PC FAC -…" at bounding box center [377, 117] width 141 height 70
click at [500, 112] on input "text" at bounding box center [514, 110] width 120 height 10
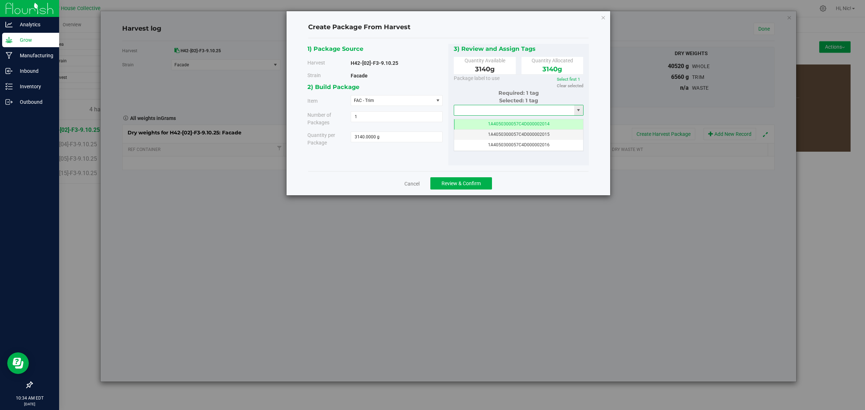
paste input "1A4050300057C4D000002030"
click at [507, 122] on li "1A4050300057C4D000002030" at bounding box center [518, 122] width 129 height 11
type input "1A4050300057C4D000002030"
click at [477, 184] on span "Review & Confirm" at bounding box center [460, 183] width 39 height 6
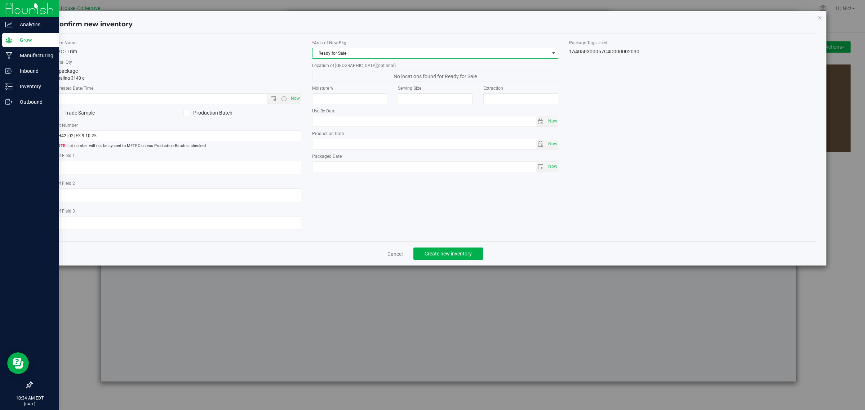
click at [374, 54] on span "Ready for Sale" at bounding box center [430, 53] width 237 height 10
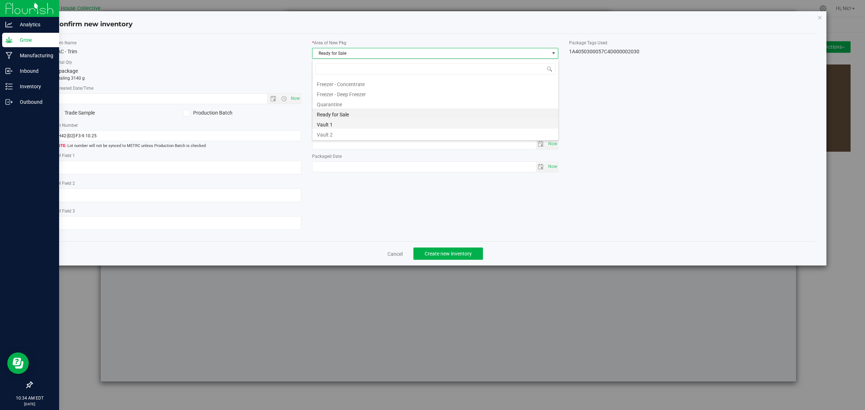
click at [343, 124] on li "Vault 1" at bounding box center [435, 124] width 246 height 10
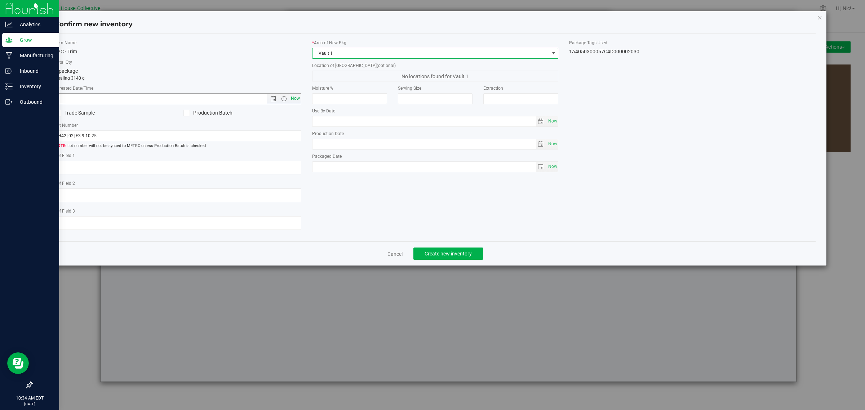
click at [296, 97] on span "Now" at bounding box center [295, 98] width 12 height 10
type input "9/19/2025 10:34 AM"
click at [455, 253] on span "Create new inventory" at bounding box center [447, 254] width 47 height 6
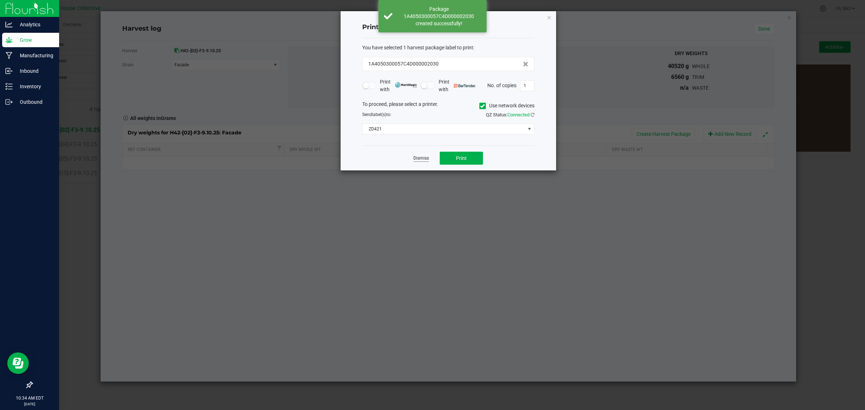
click at [416, 157] on link "Dismiss" at bounding box center [420, 158] width 15 height 6
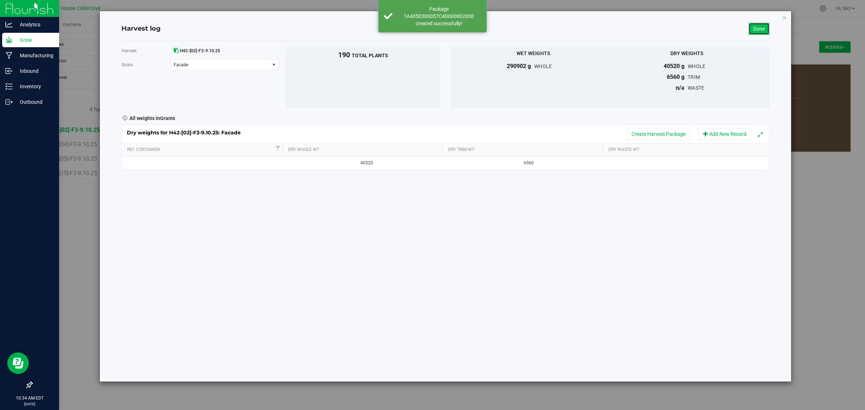
click at [759, 31] on link "Done" at bounding box center [758, 29] width 21 height 12
